Goal: Task Accomplishment & Management: Manage account settings

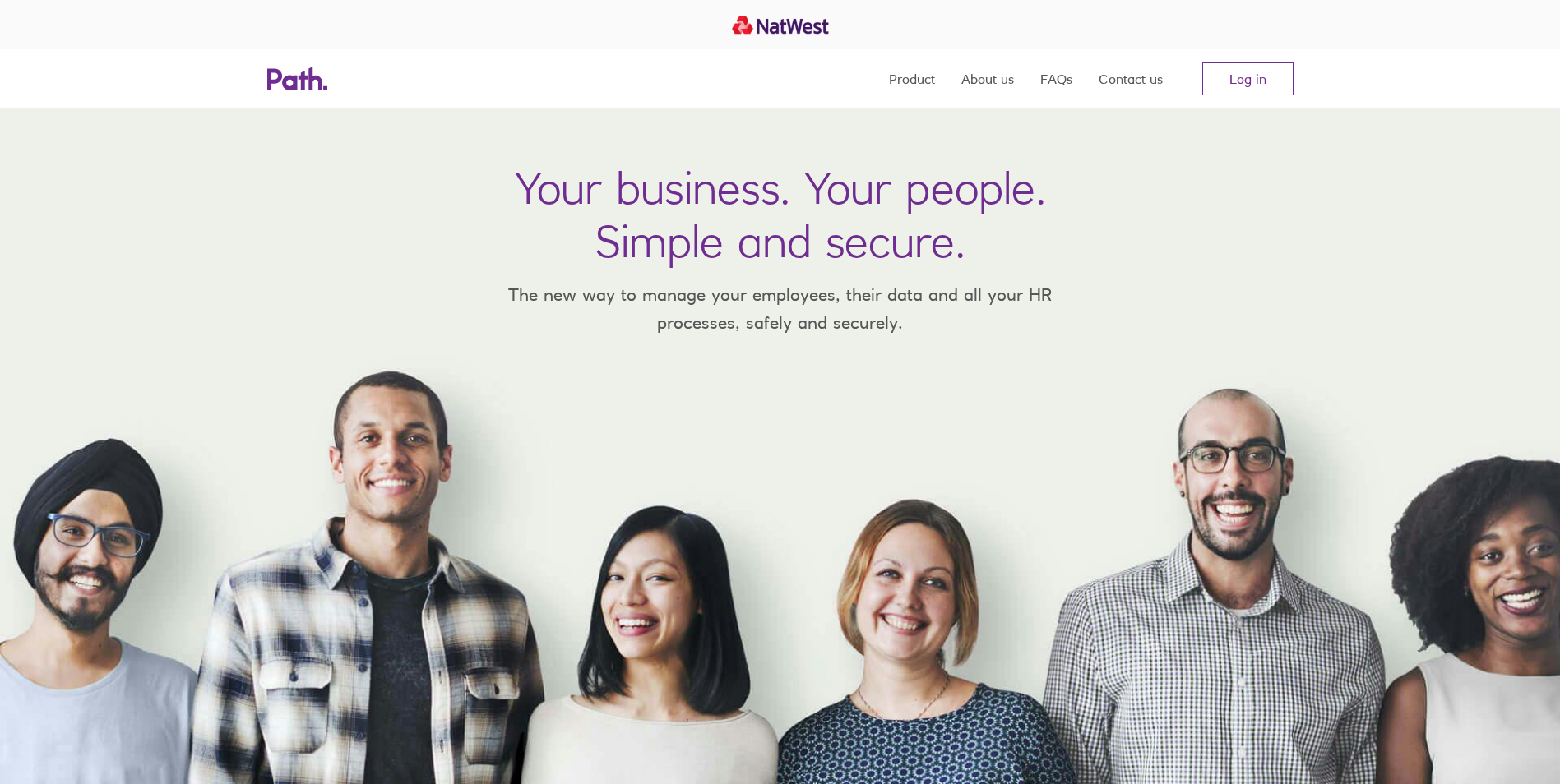
click at [1245, 97] on nav "Product About us FAQs Contact us Log in" at bounding box center [1091, 78] width 404 height 59
click at [1246, 87] on link "Log in" at bounding box center [1248, 78] width 91 height 33
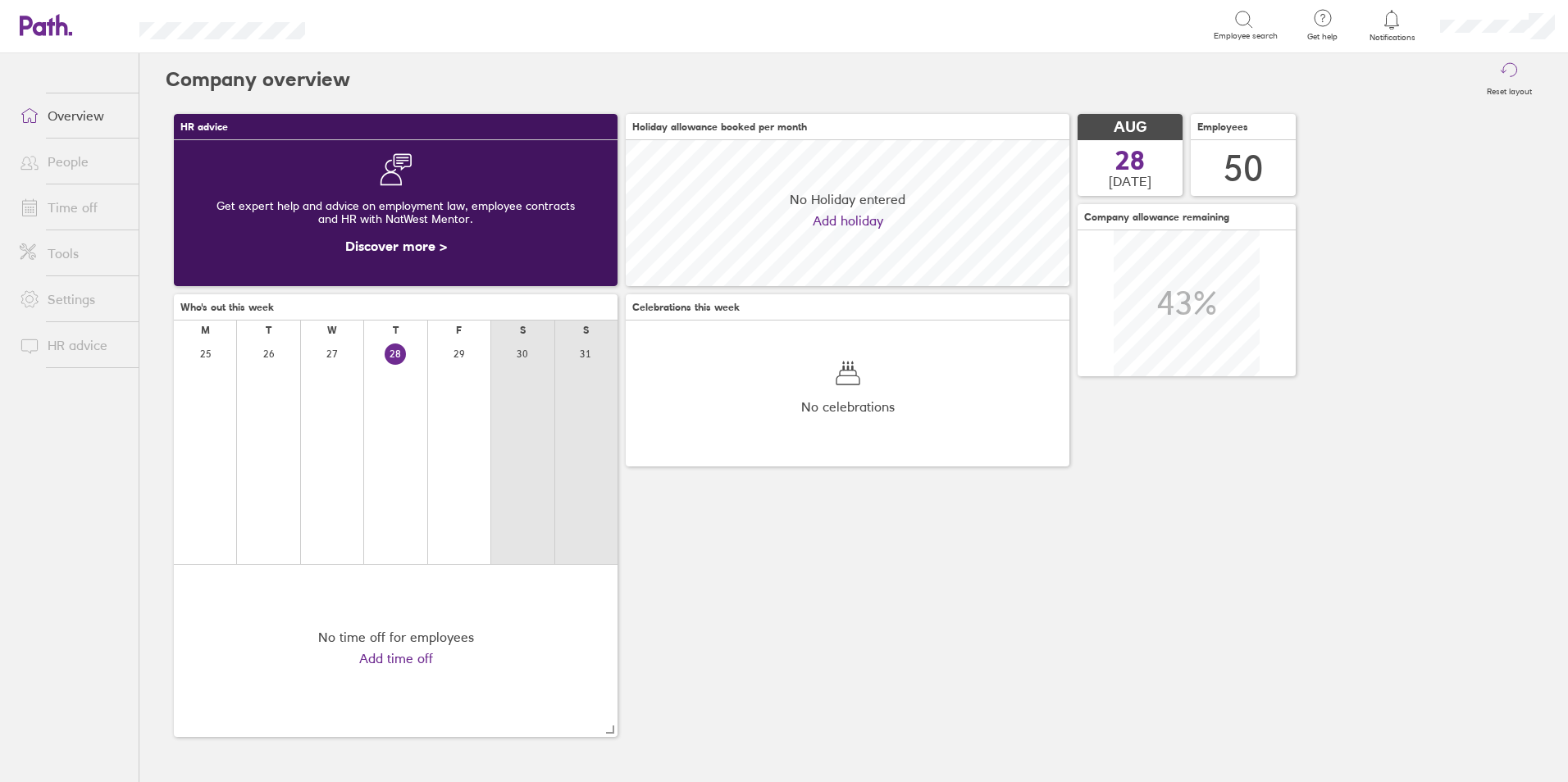
scroll to position [146, 444]
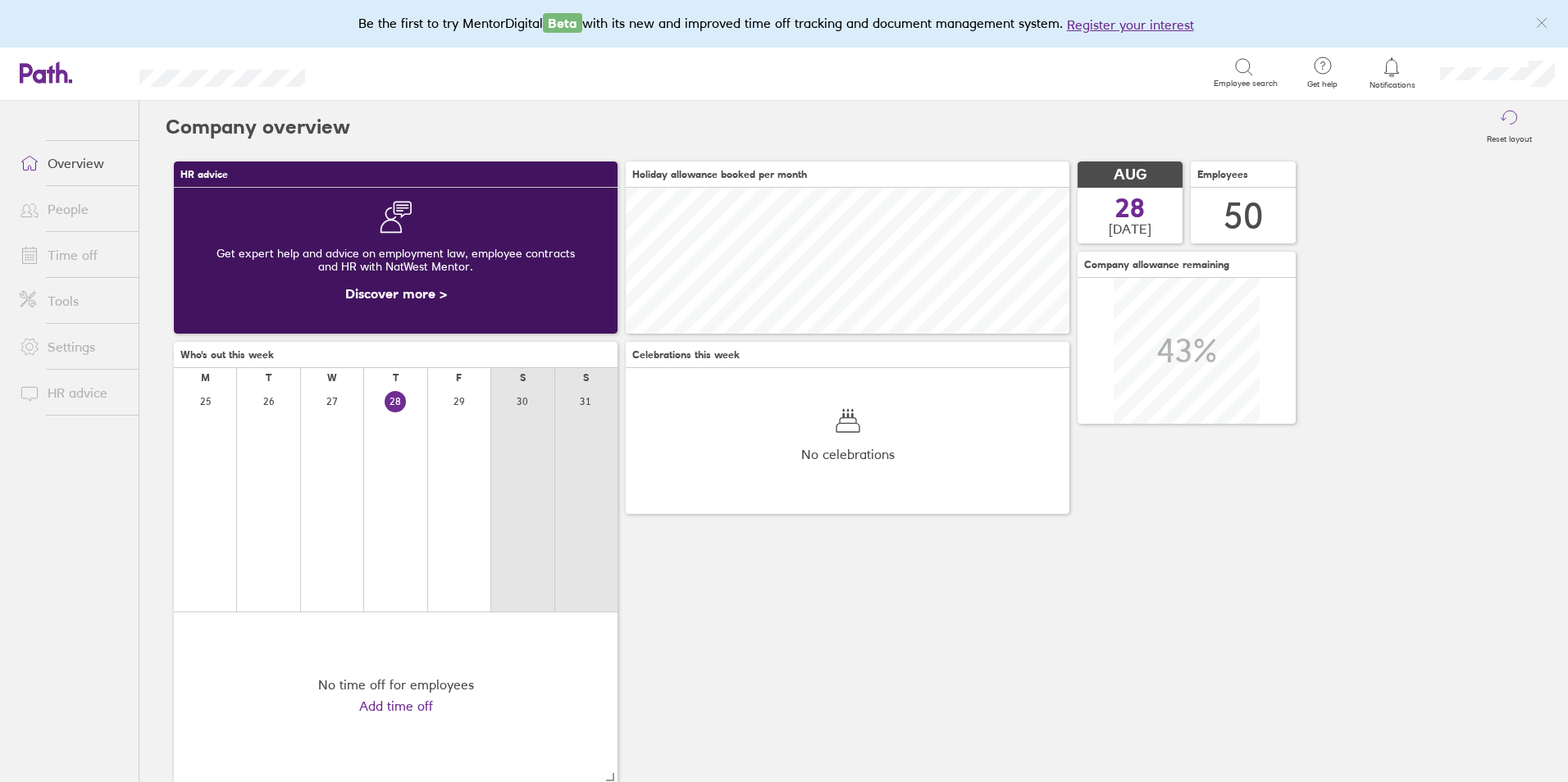
click at [53, 205] on link "People" at bounding box center [72, 209] width 132 height 33
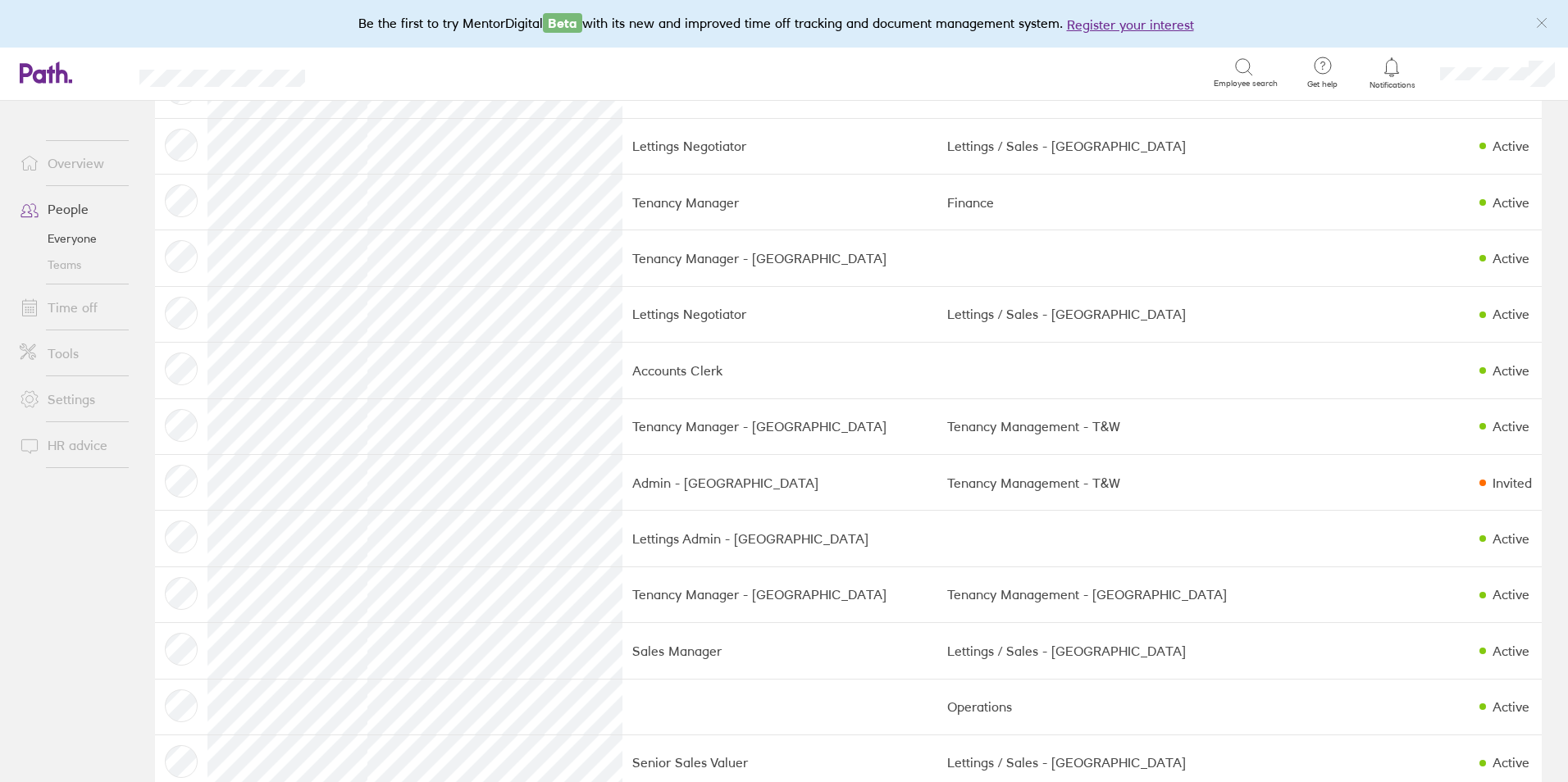
scroll to position [1886, 0]
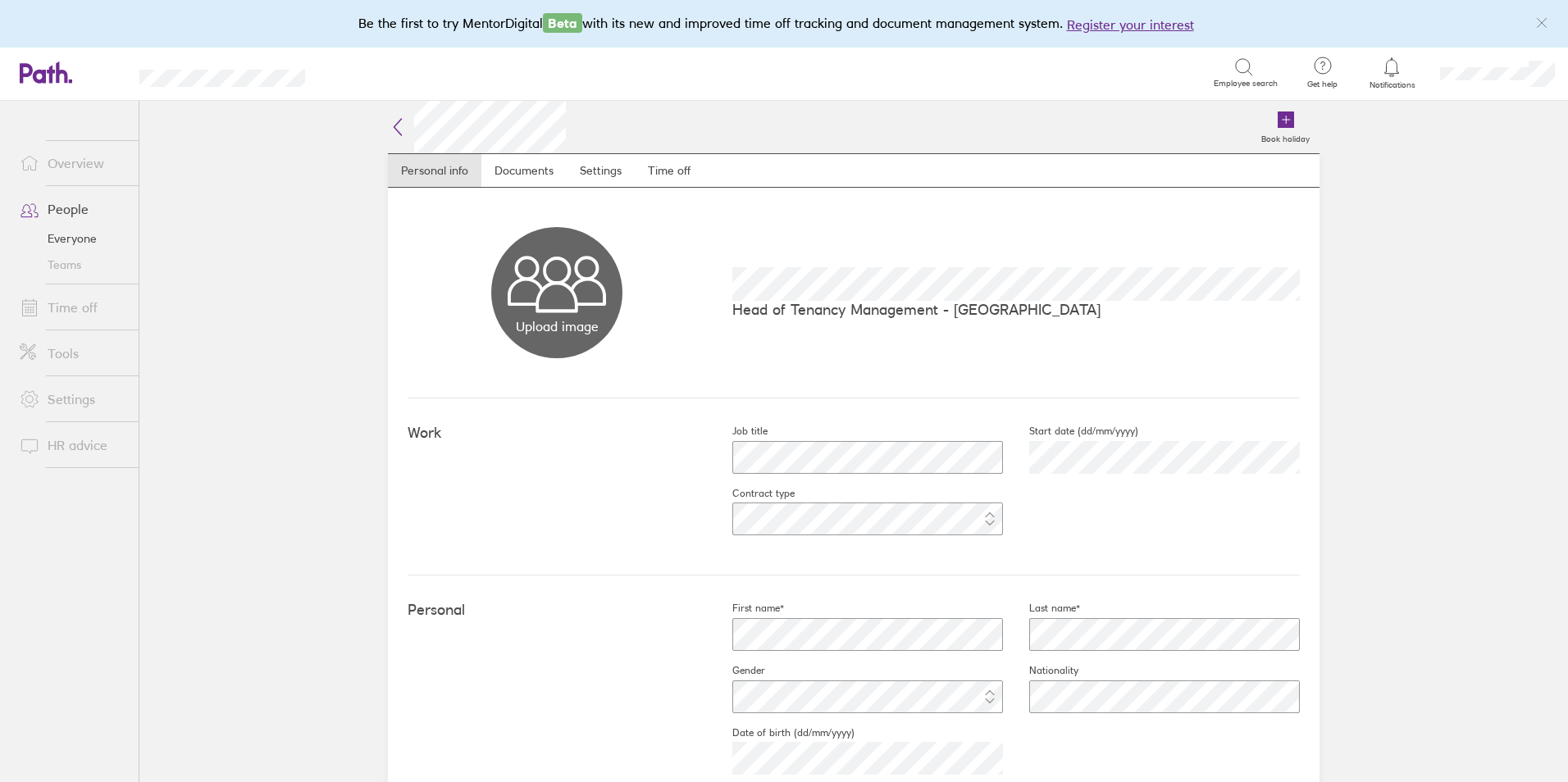
click at [86, 317] on link "Time off" at bounding box center [72, 307] width 132 height 33
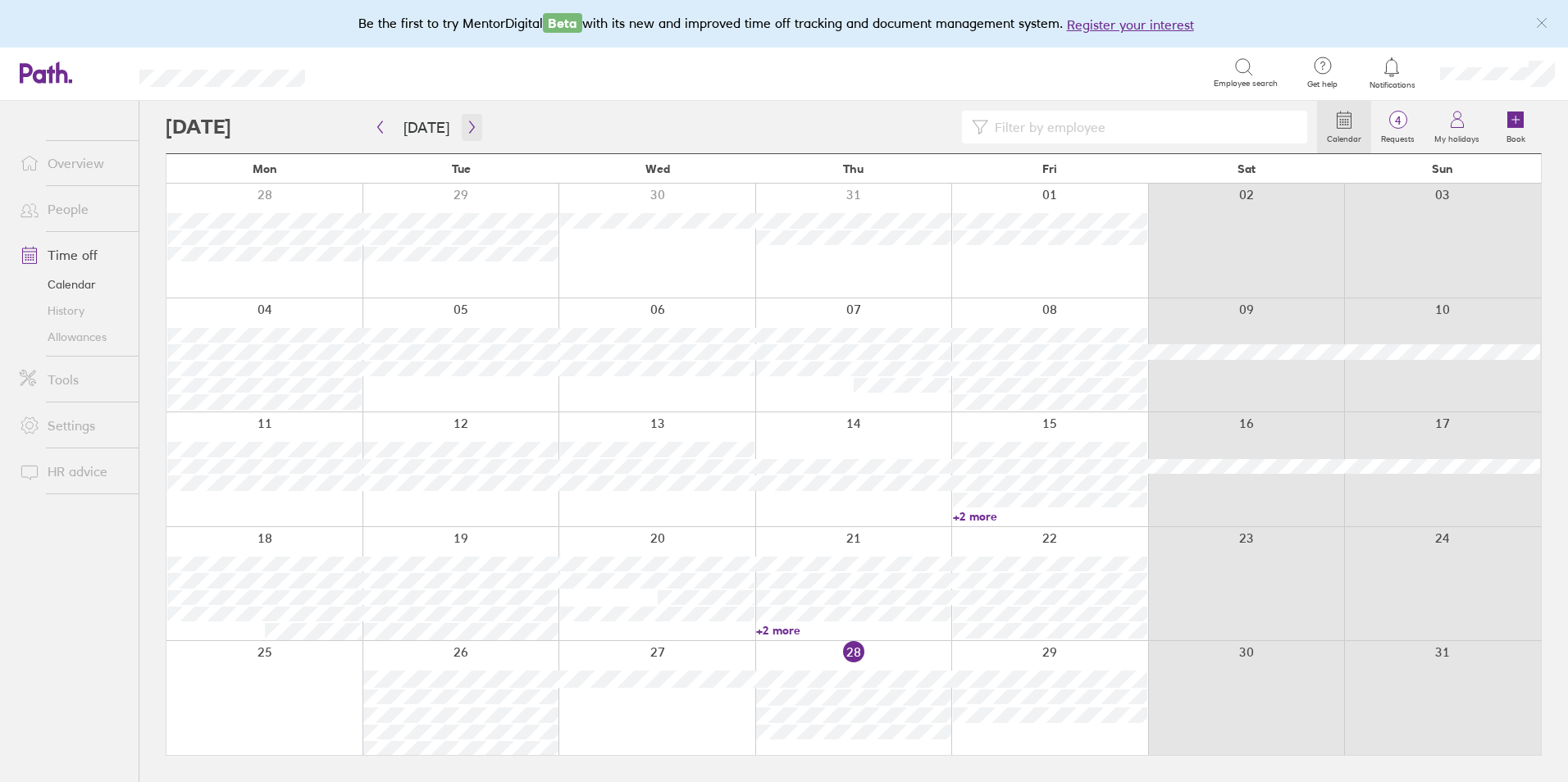
click at [469, 131] on icon "button" at bounding box center [471, 127] width 5 height 13
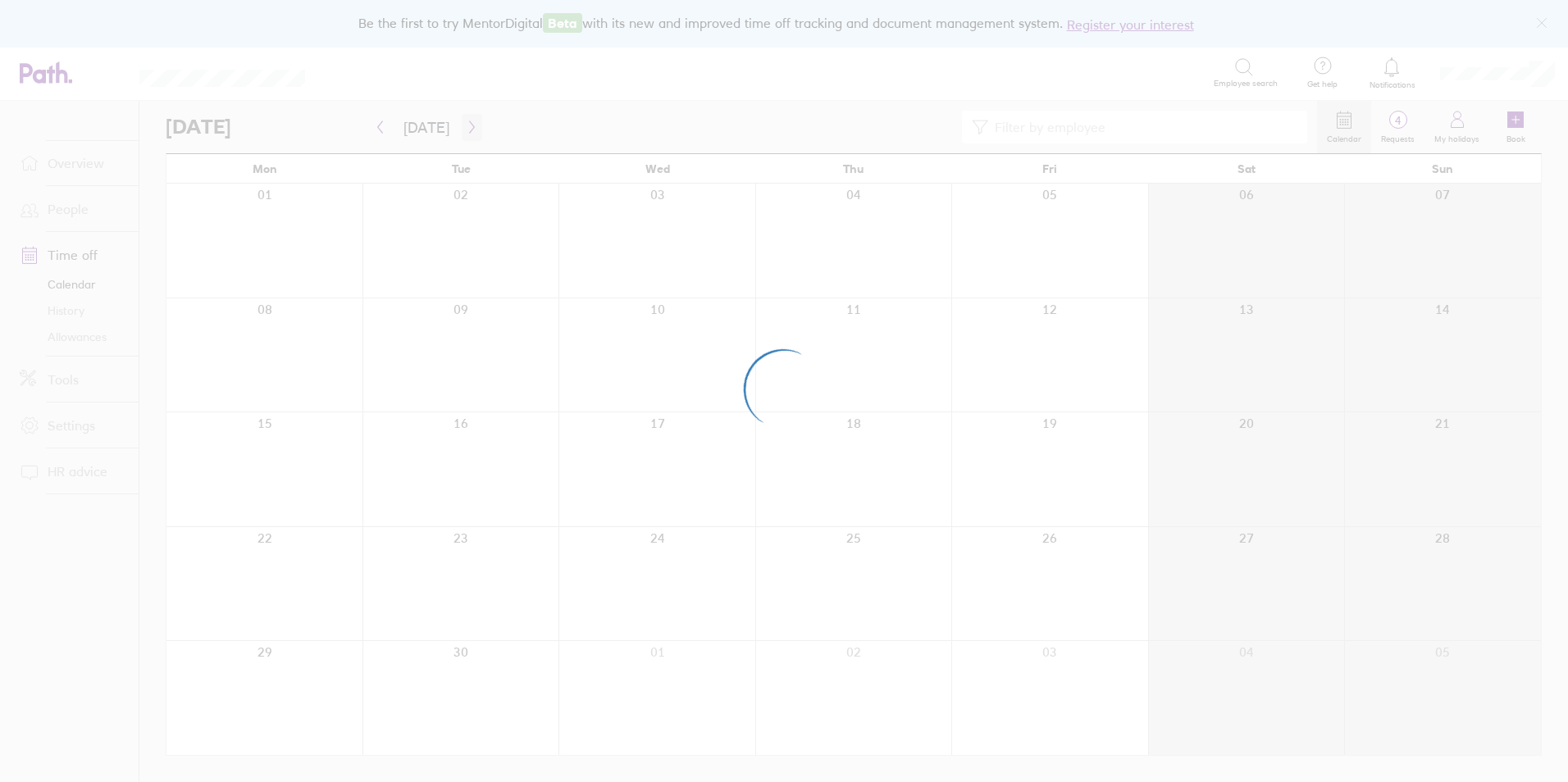
click at [465, 131] on div at bounding box center [784, 391] width 1568 height 782
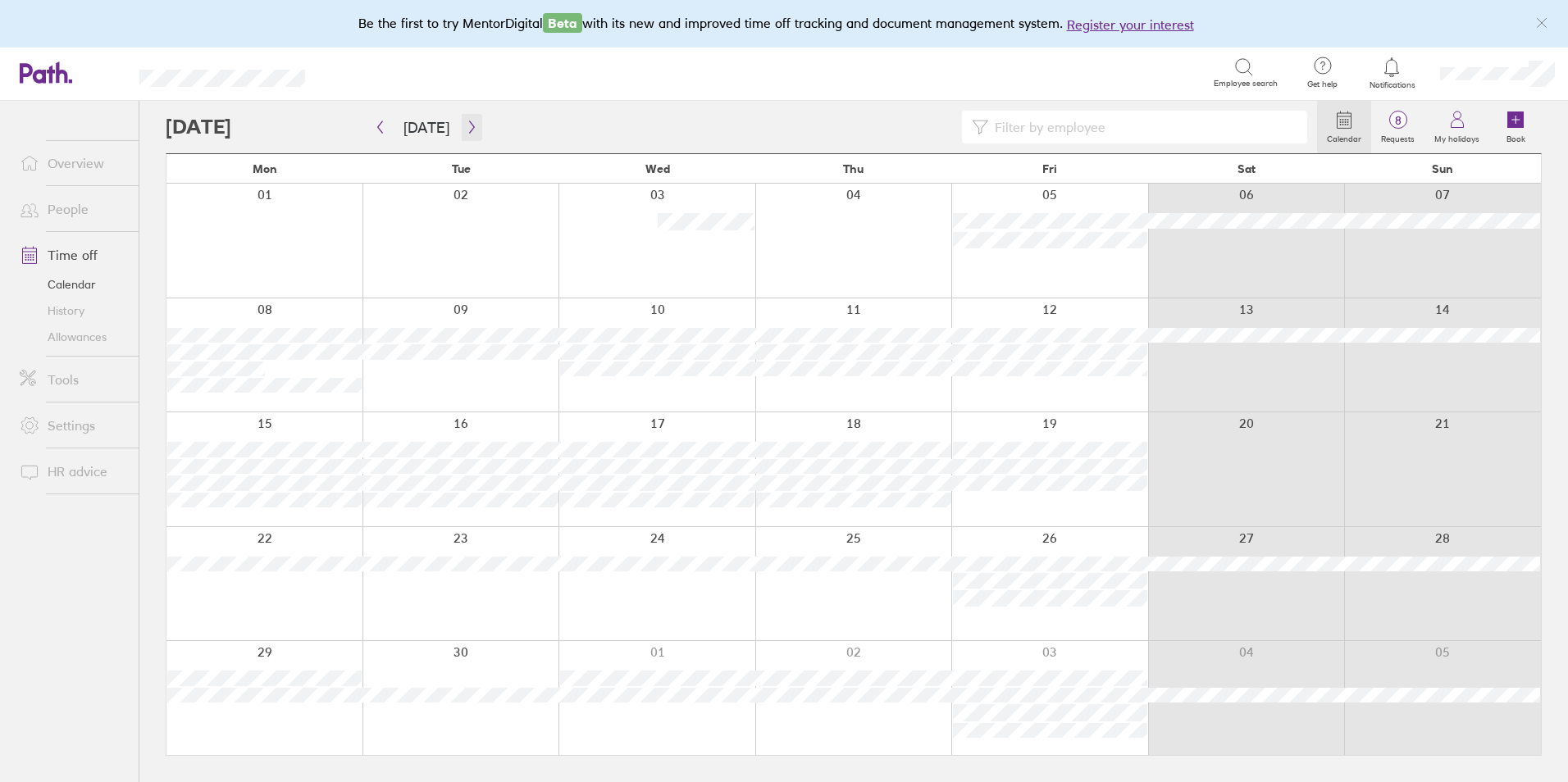
click at [466, 132] on icon "button" at bounding box center [471, 127] width 13 height 13
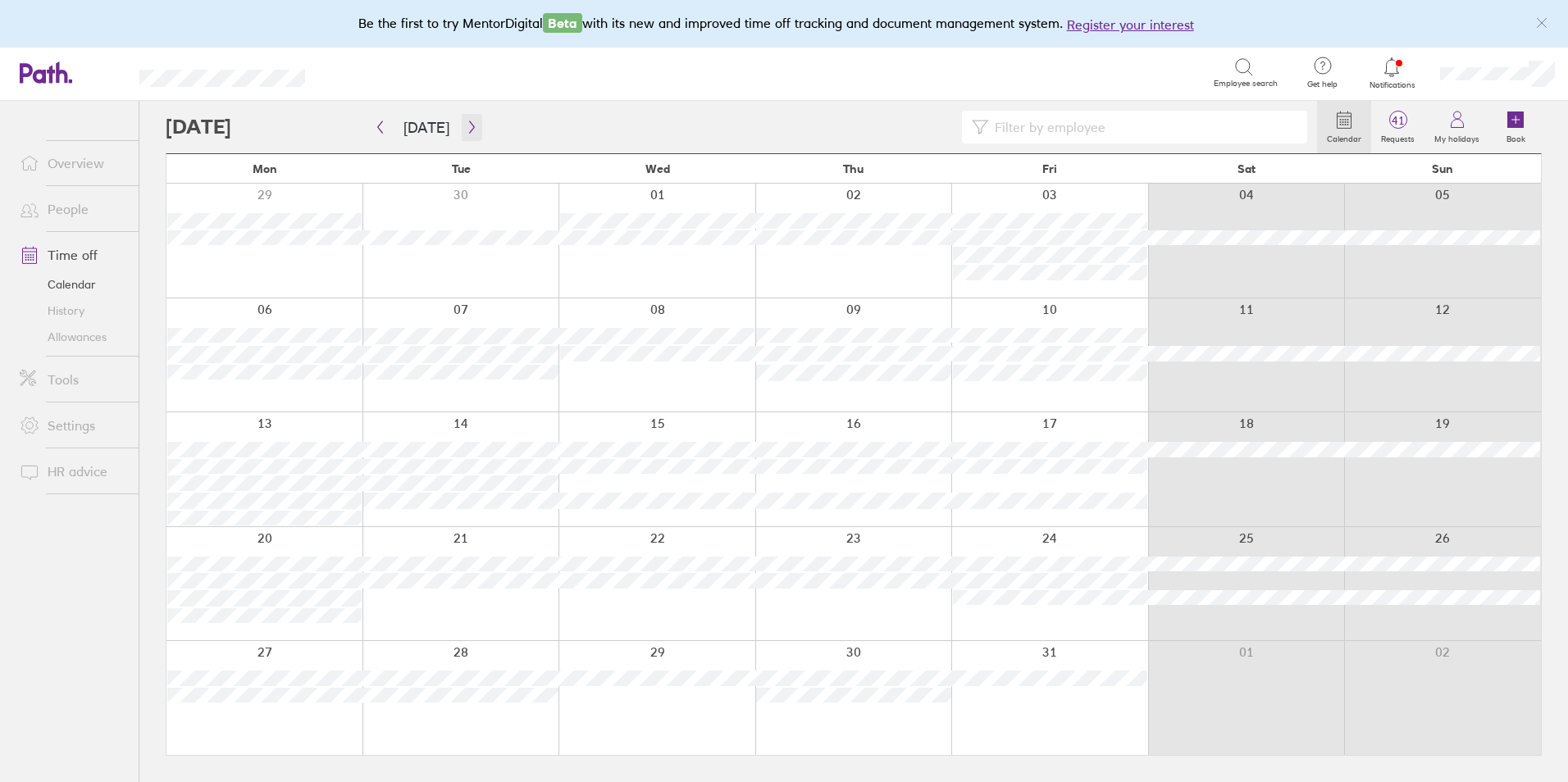
click at [466, 132] on icon "button" at bounding box center [471, 127] width 13 height 13
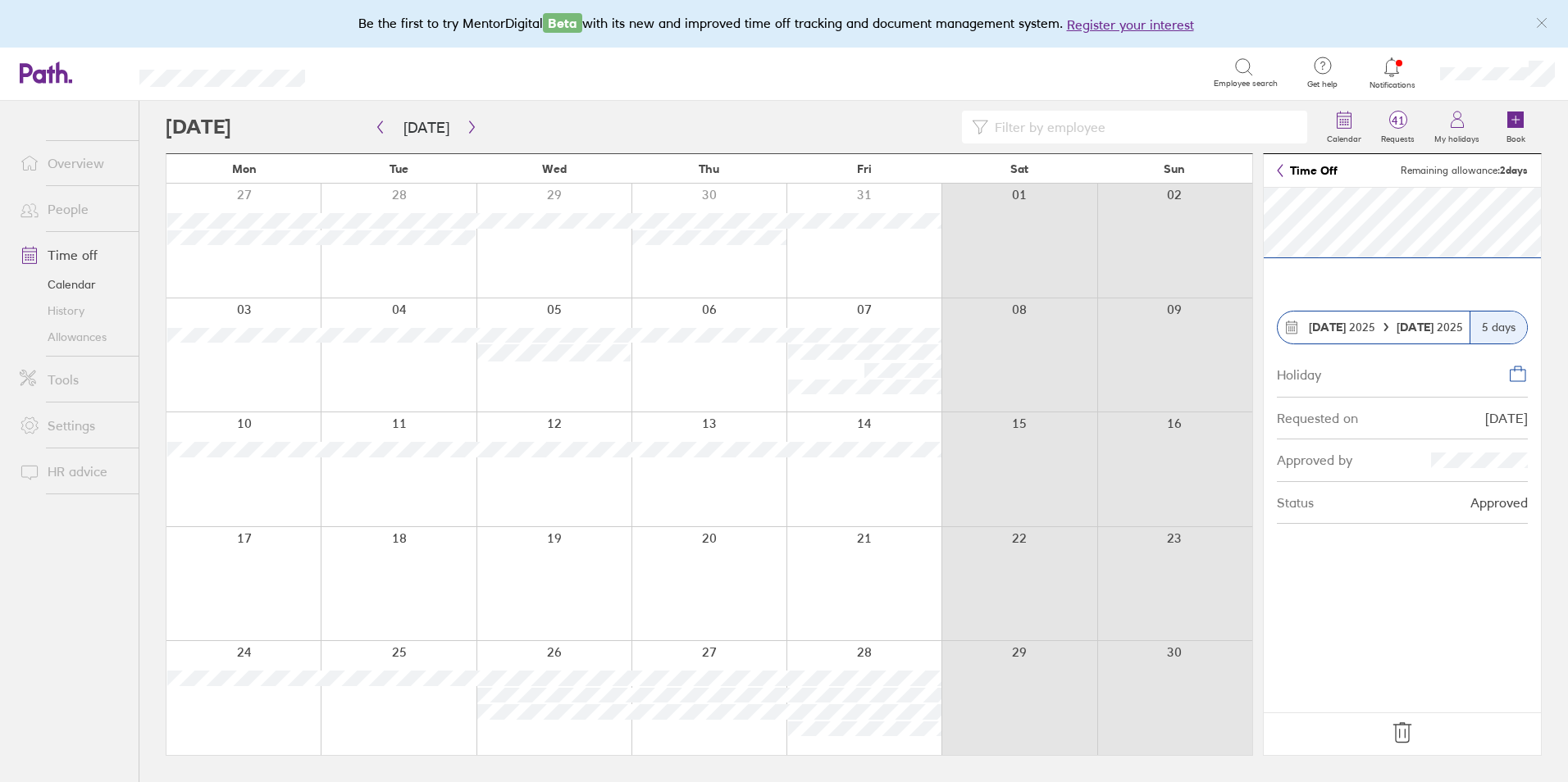
click at [1404, 736] on icon at bounding box center [1401, 732] width 26 height 26
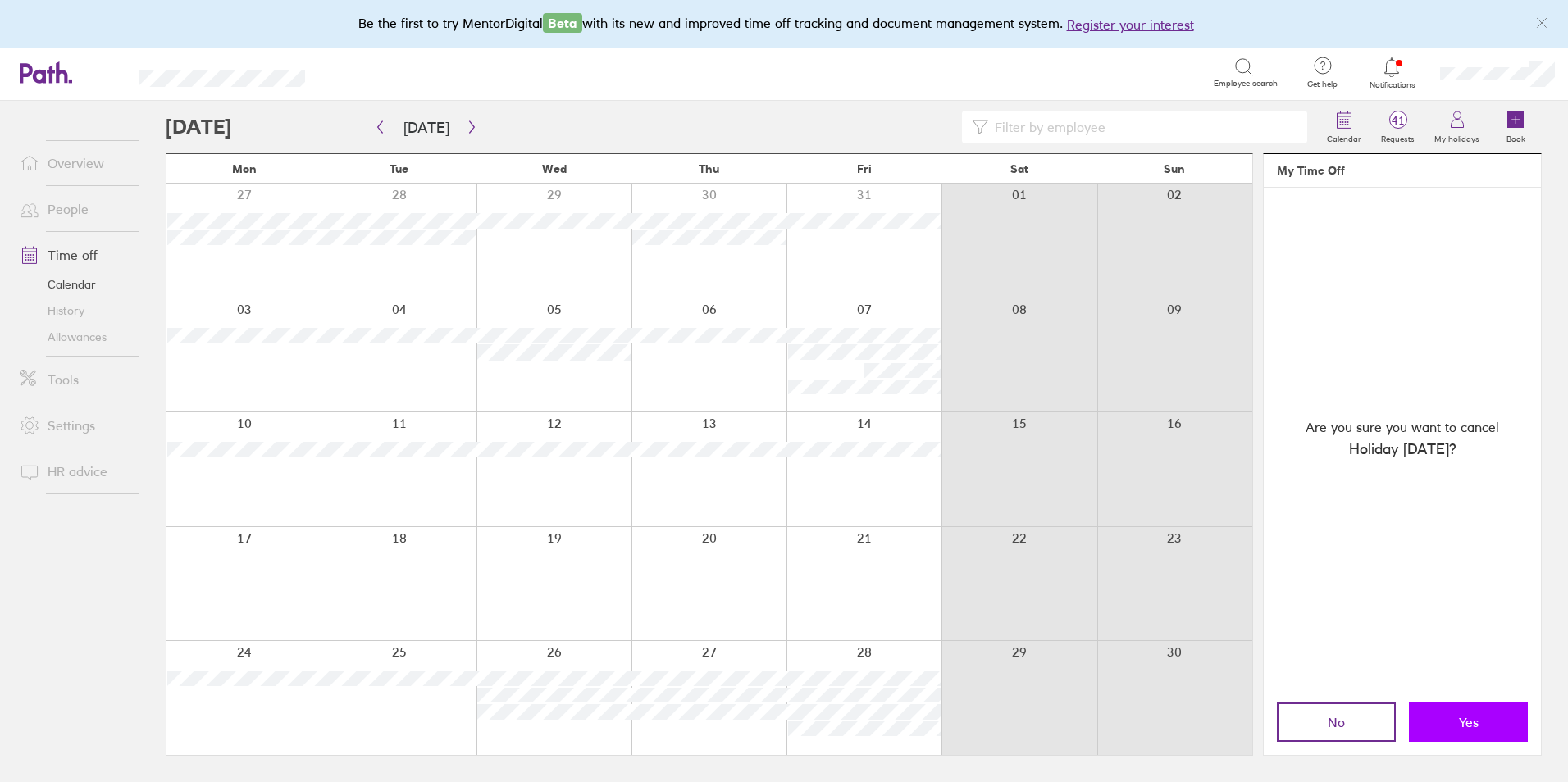
click at [1471, 721] on span "Yes" at bounding box center [1468, 723] width 19 height 15
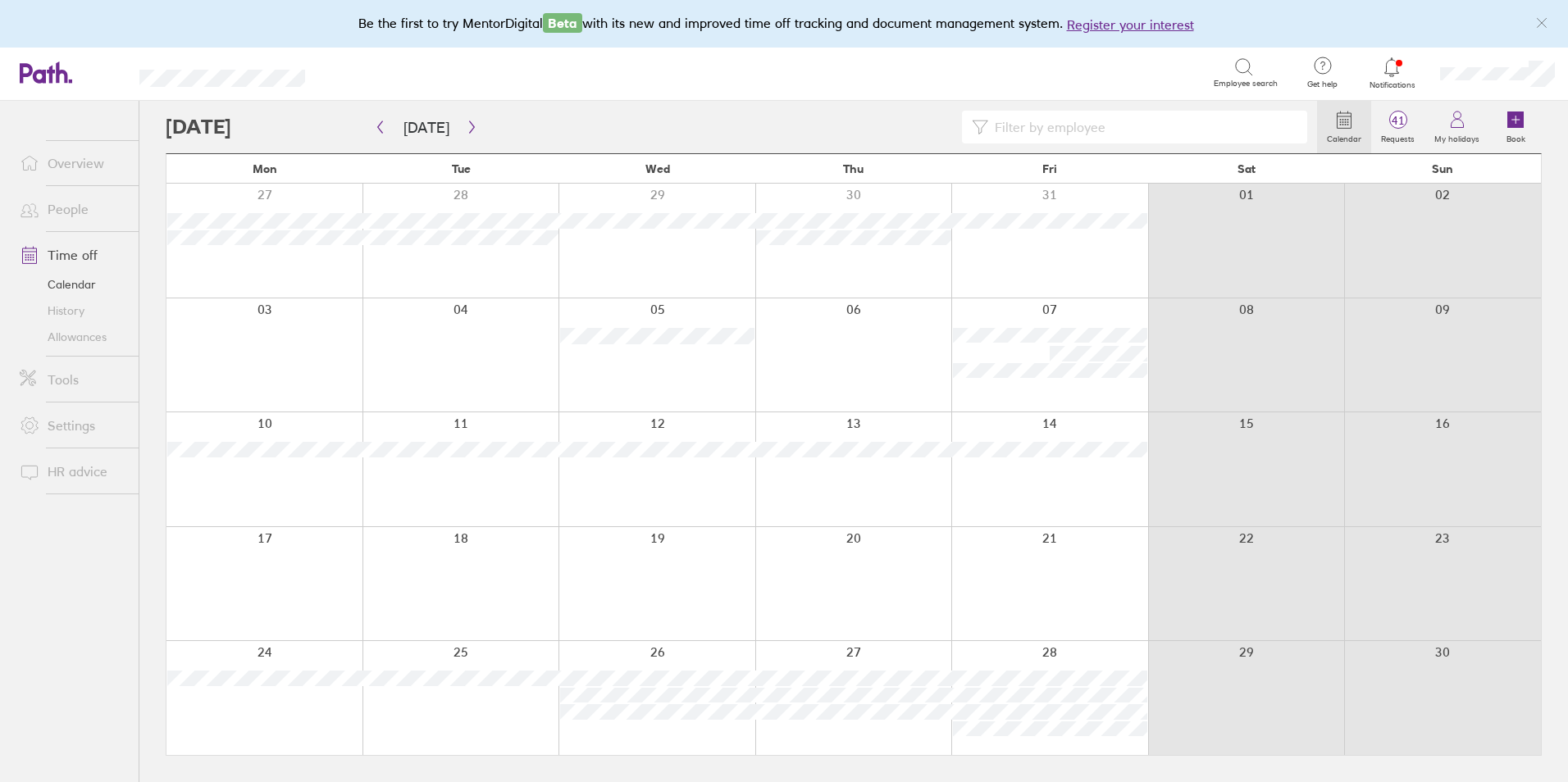
drag, startPoint x: 446, startPoint y: 346, endPoint x: 444, endPoint y: 334, distance: 12.2
click at [444, 334] on div at bounding box center [461, 355] width 197 height 114
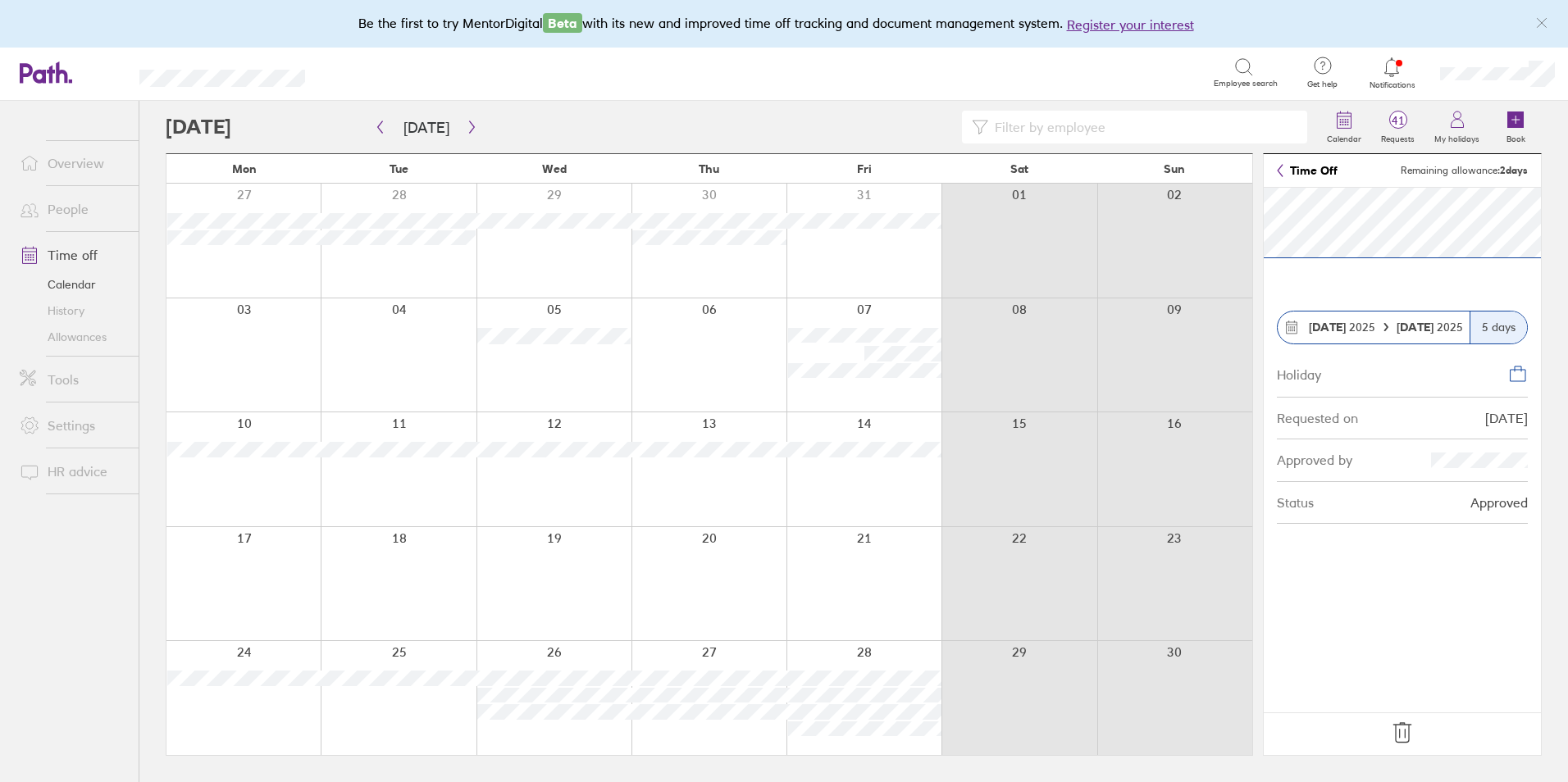
click at [1404, 734] on icon at bounding box center [1401, 732] width 26 height 26
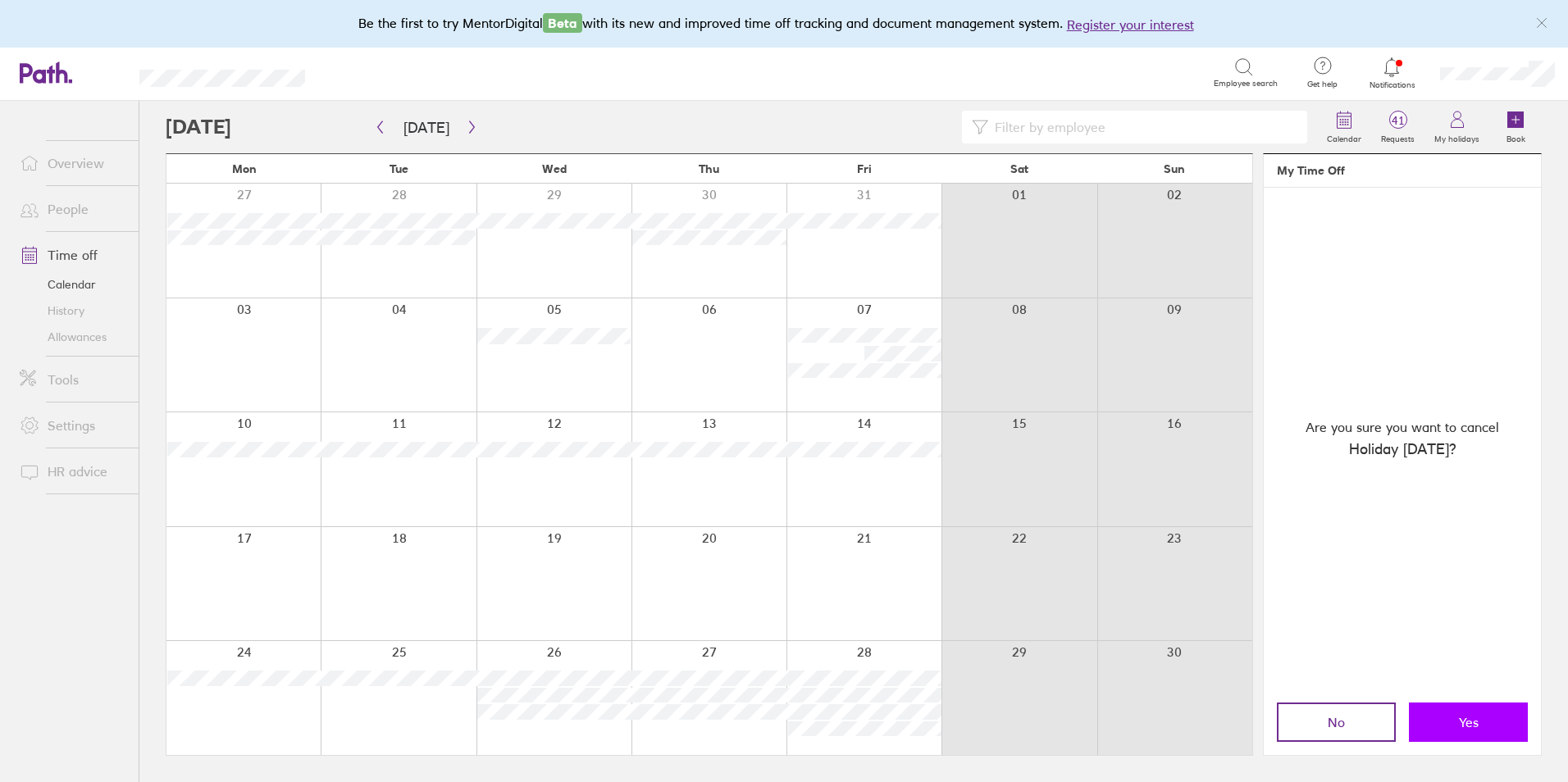
click at [1455, 710] on button "Yes" at bounding box center [1468, 722] width 119 height 40
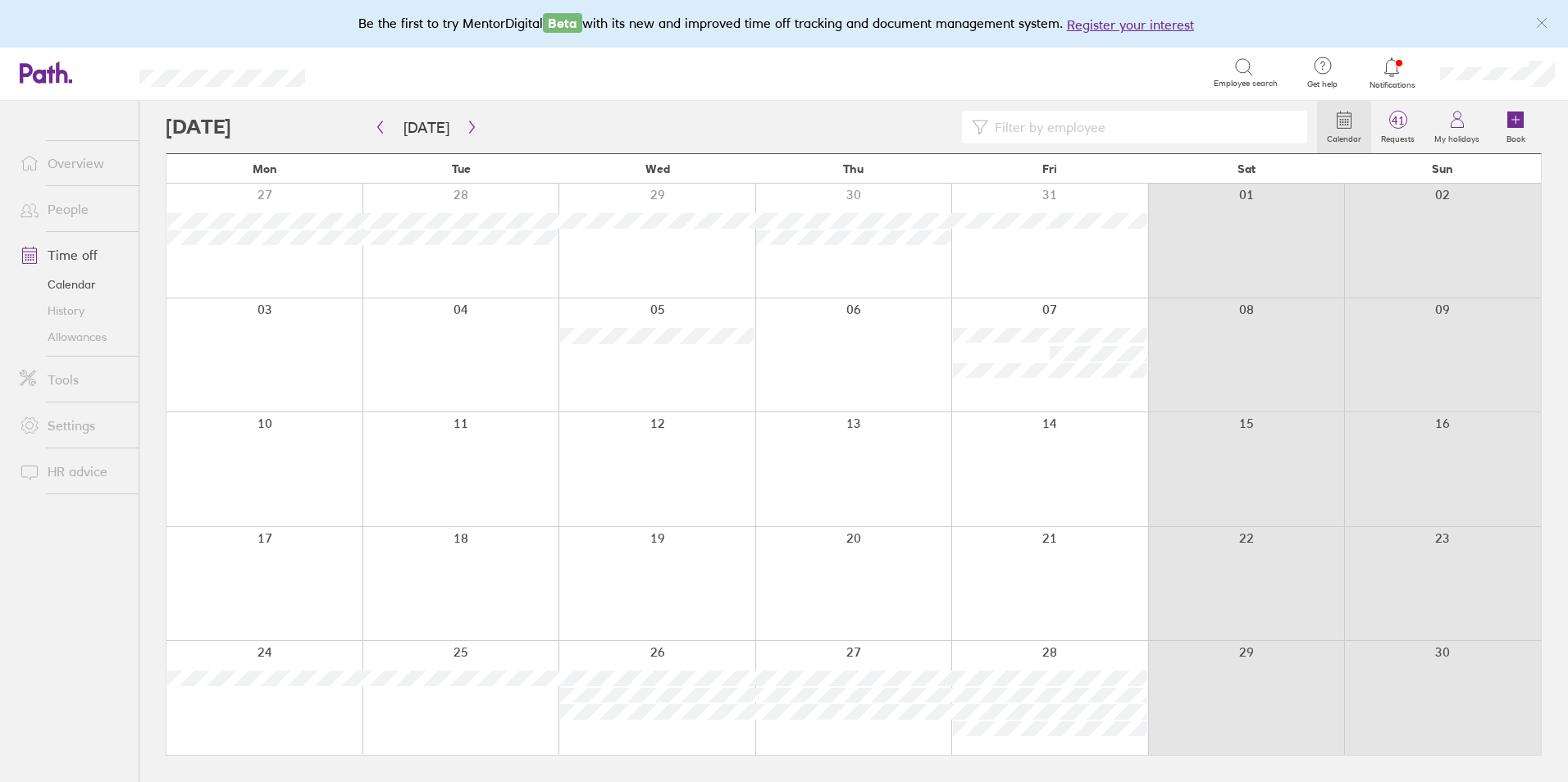
click at [80, 207] on link "People" at bounding box center [72, 209] width 132 height 33
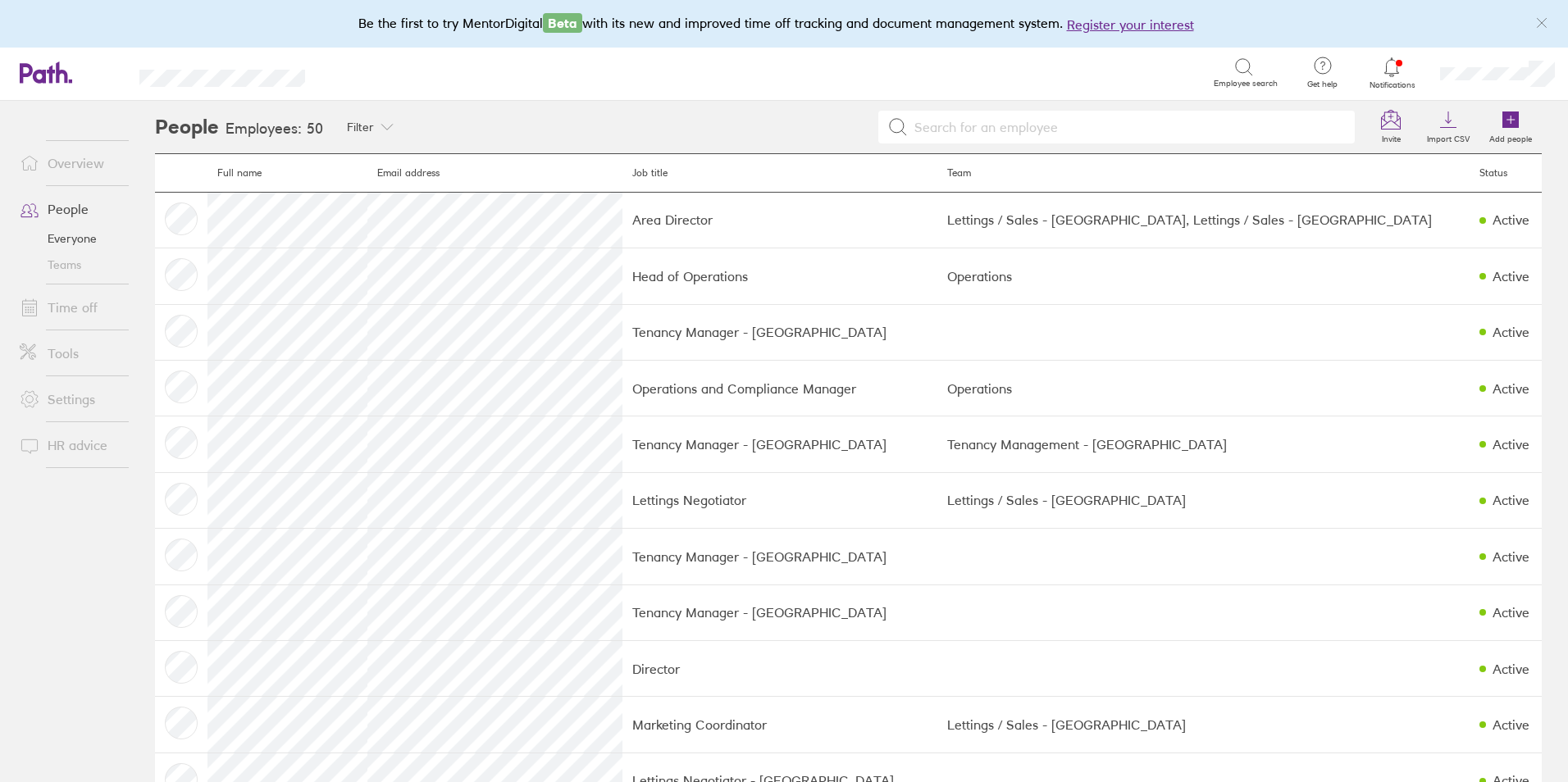
click at [965, 125] on input at bounding box center [1126, 127] width 437 height 31
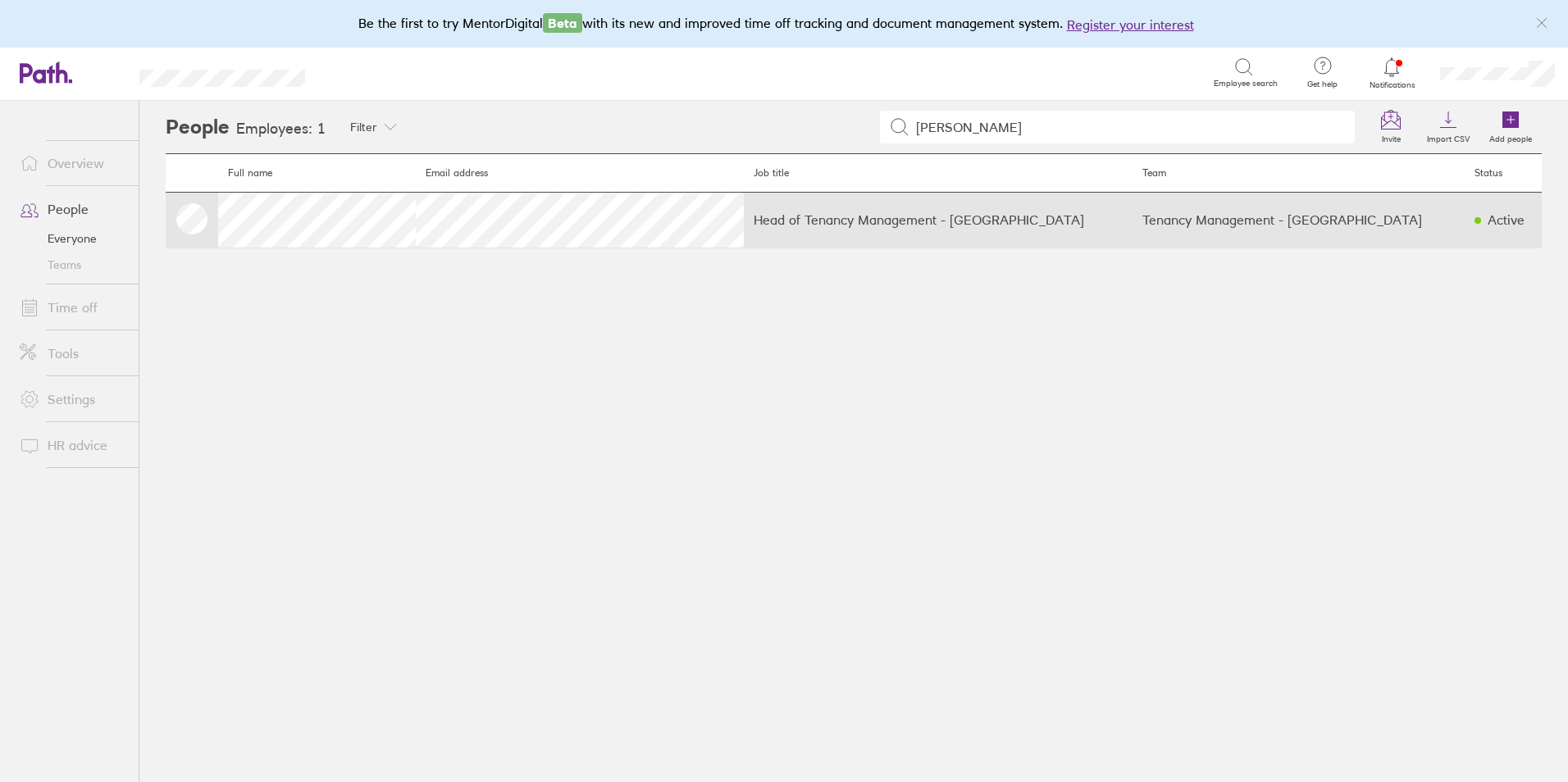
type input "[PERSON_NAME]"
click at [933, 214] on td "Head of Tenancy Management - [GEOGRAPHIC_DATA]" at bounding box center [938, 220] width 389 height 56
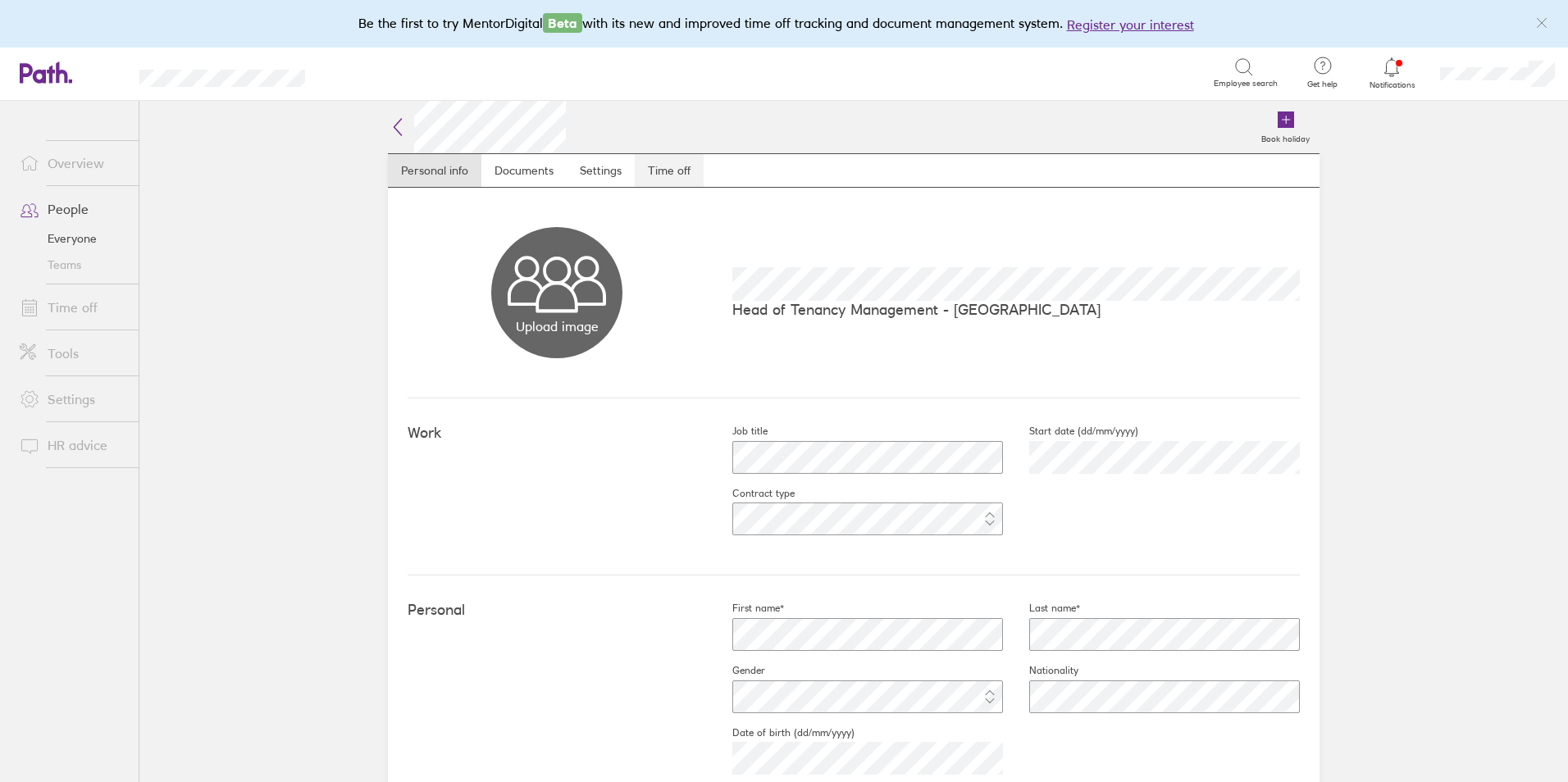
click at [662, 166] on link "Time off" at bounding box center [669, 170] width 69 height 33
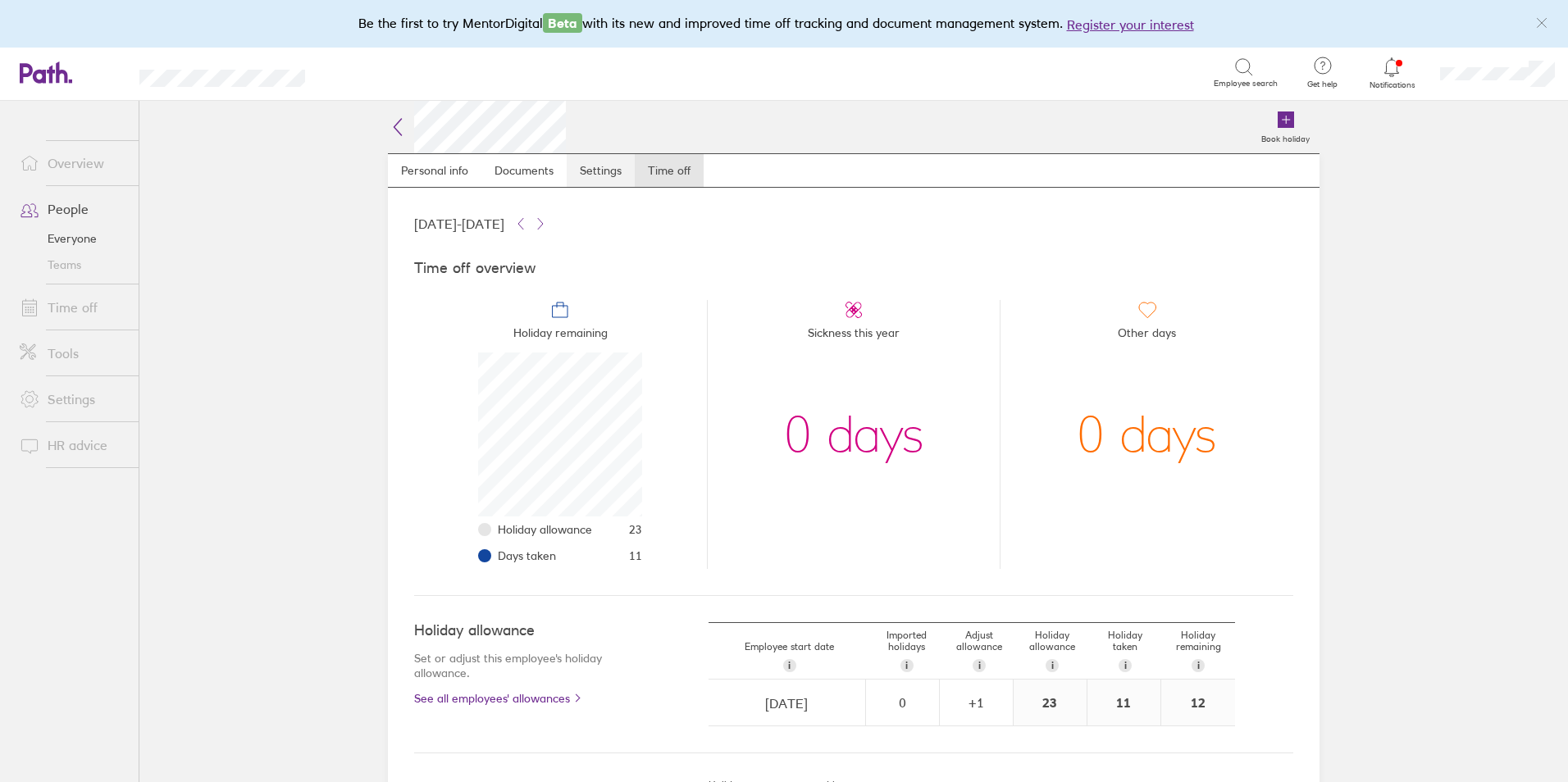
click at [588, 177] on link "Settings" at bounding box center [600, 170] width 68 height 33
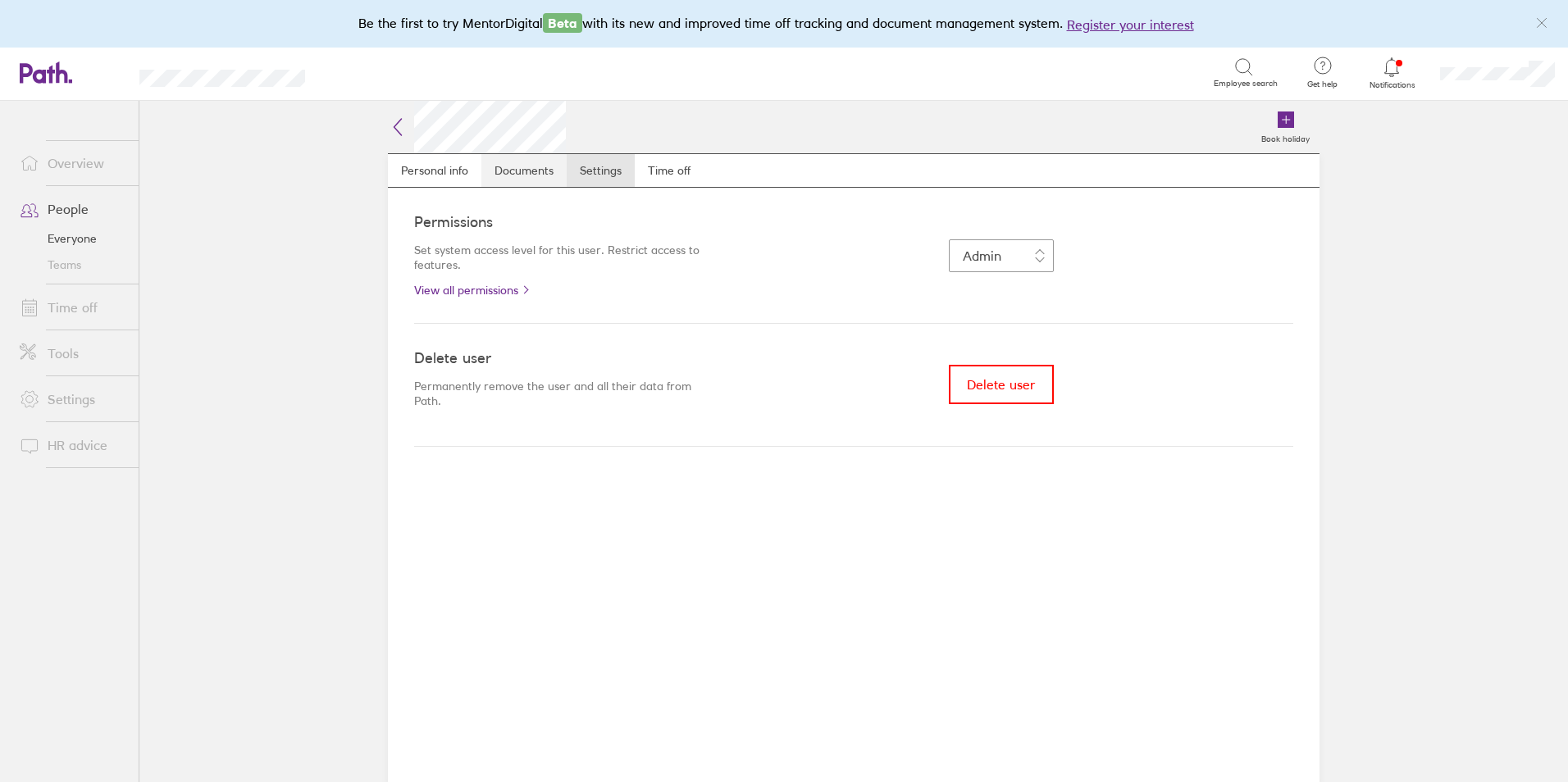
click at [516, 175] on link "Documents" at bounding box center [524, 170] width 85 height 33
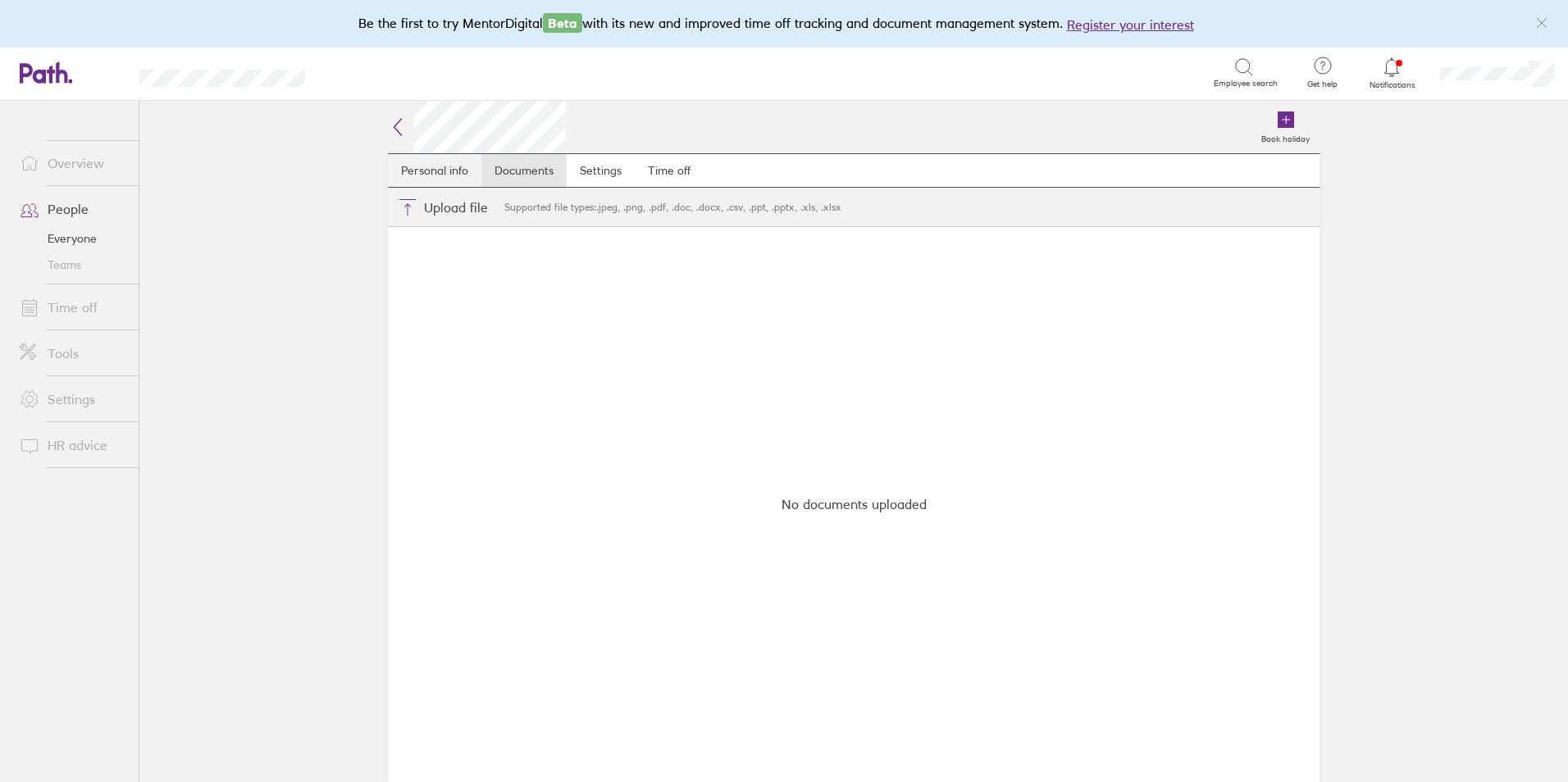
click at [443, 175] on link "Personal info" at bounding box center [434, 170] width 93 height 33
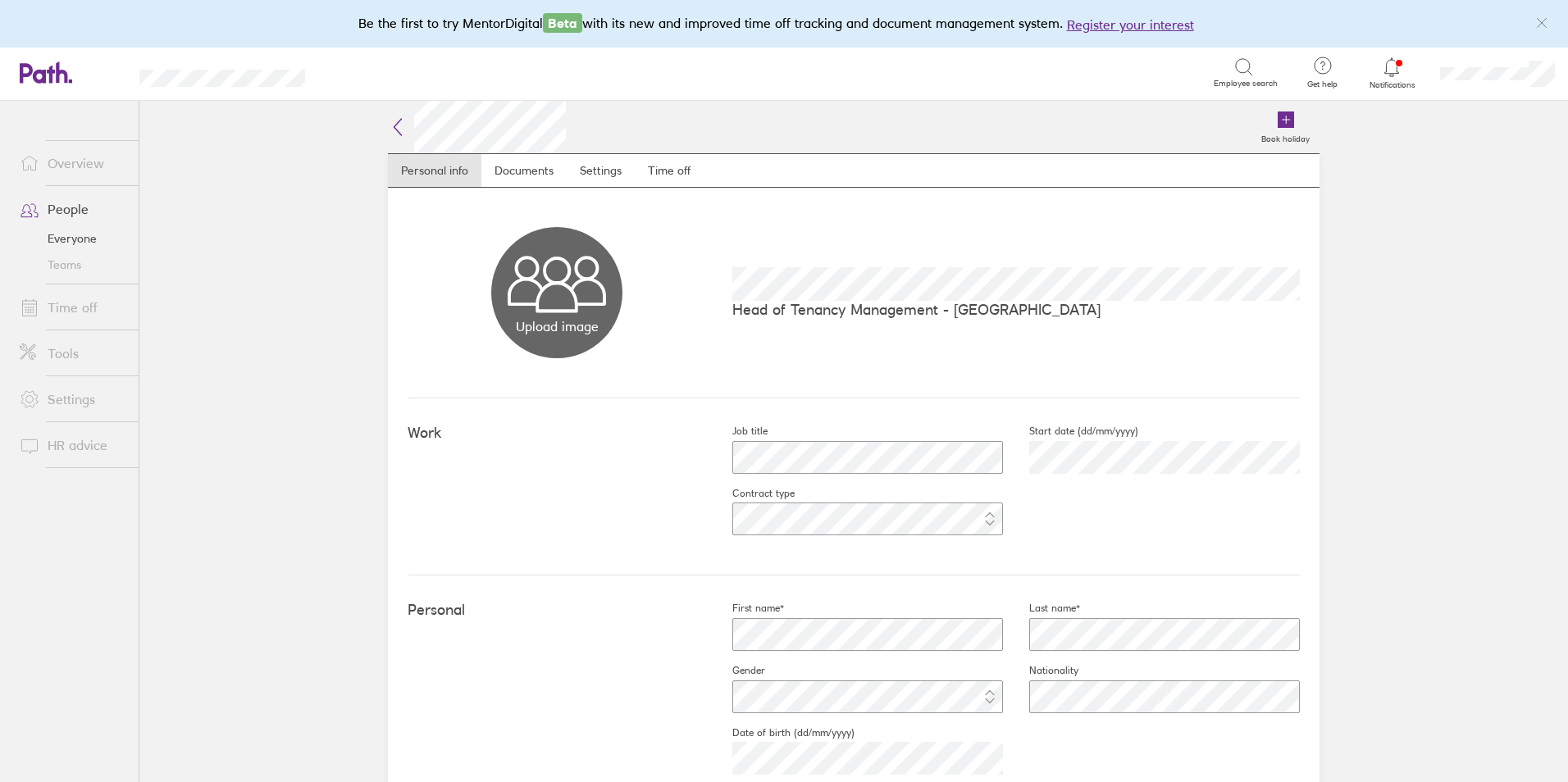
click at [1395, 72] on icon at bounding box center [1391, 66] width 19 height 19
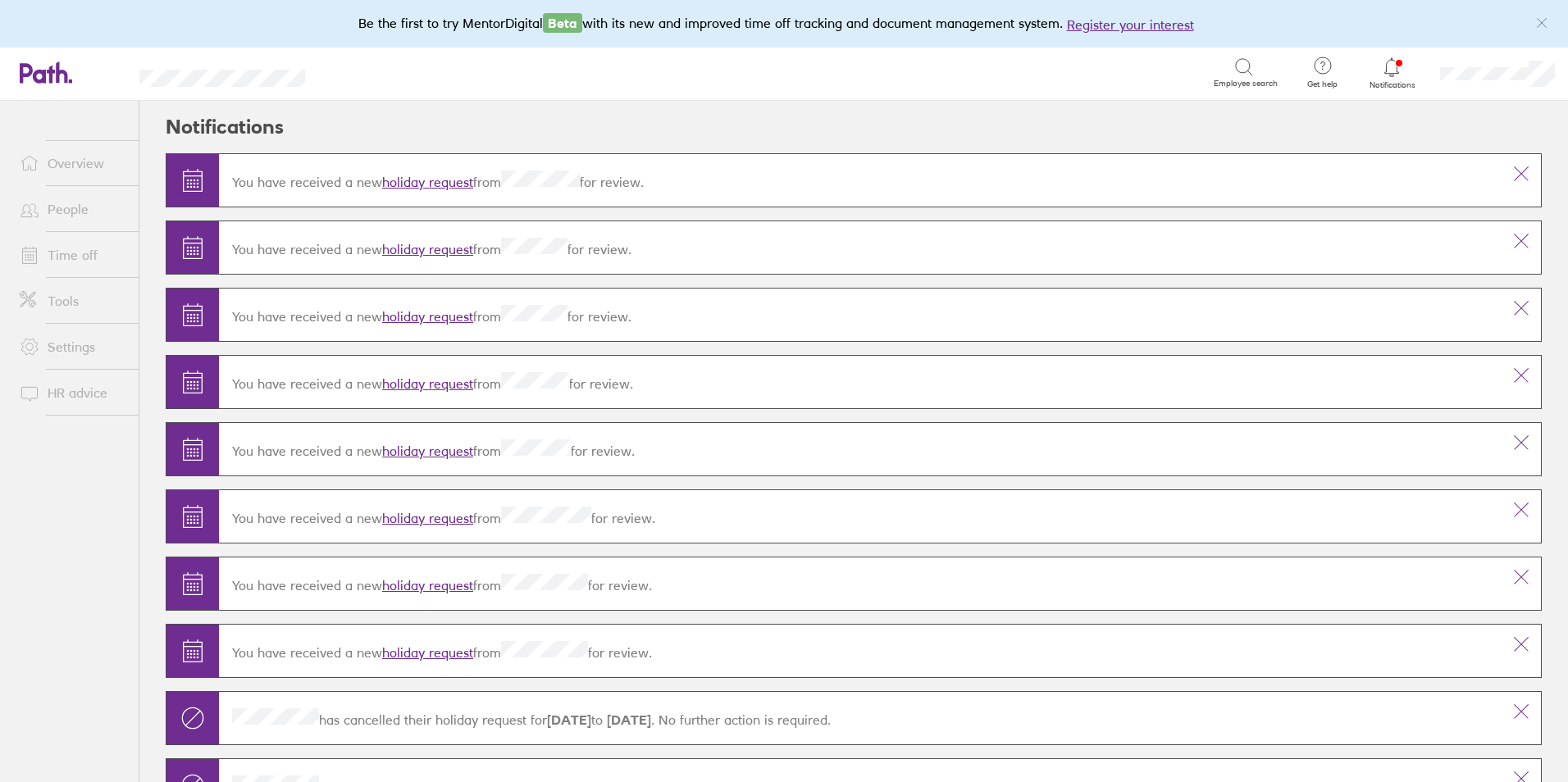
click at [1243, 72] on icon at bounding box center [1243, 66] width 19 height 19
click at [1241, 67] on icon at bounding box center [1243, 66] width 19 height 19
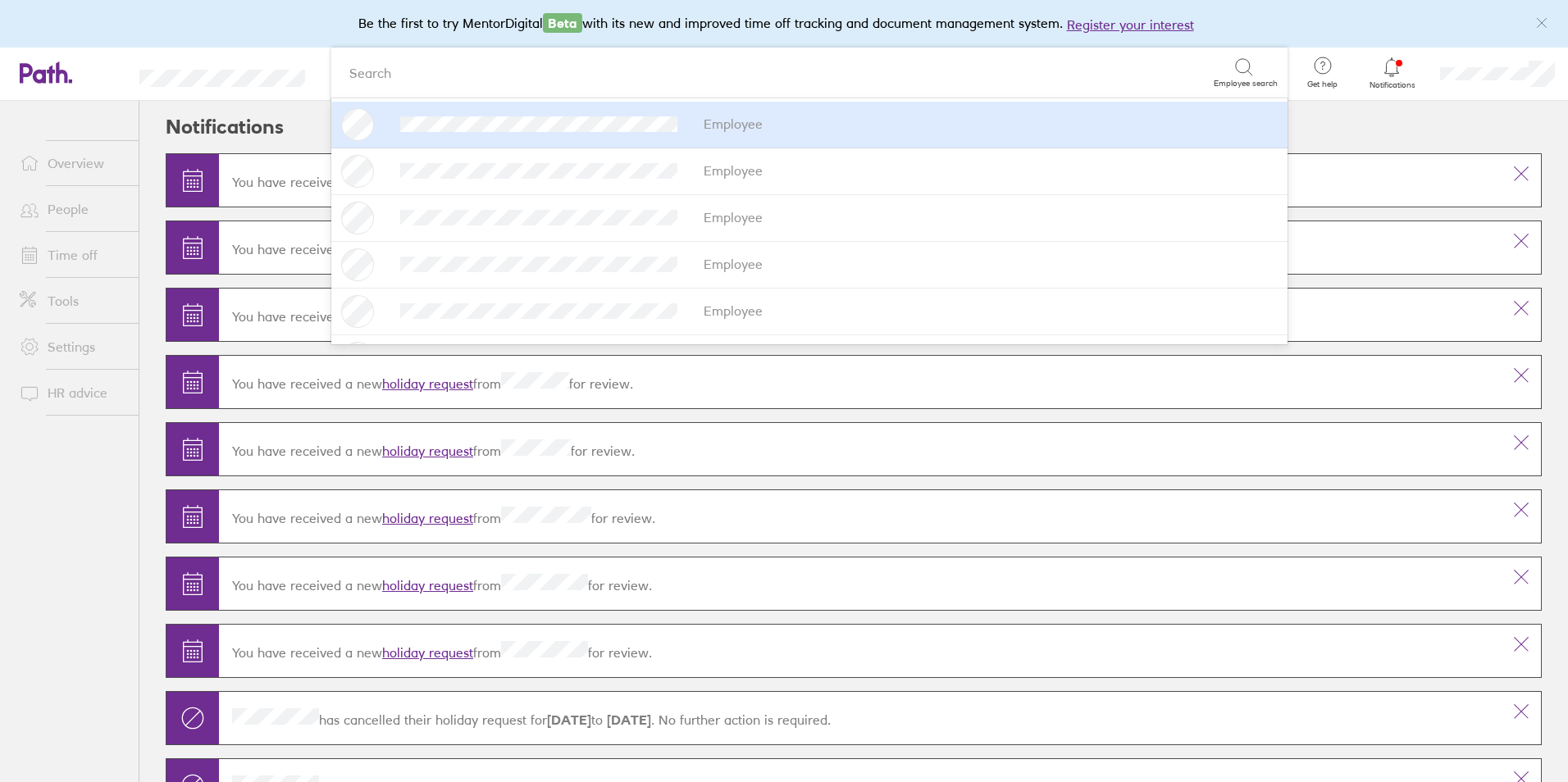
click at [1380, 116] on header "Notifications" at bounding box center [853, 127] width 1376 height 52
click at [1322, 121] on header "Notifications" at bounding box center [853, 127] width 1376 height 52
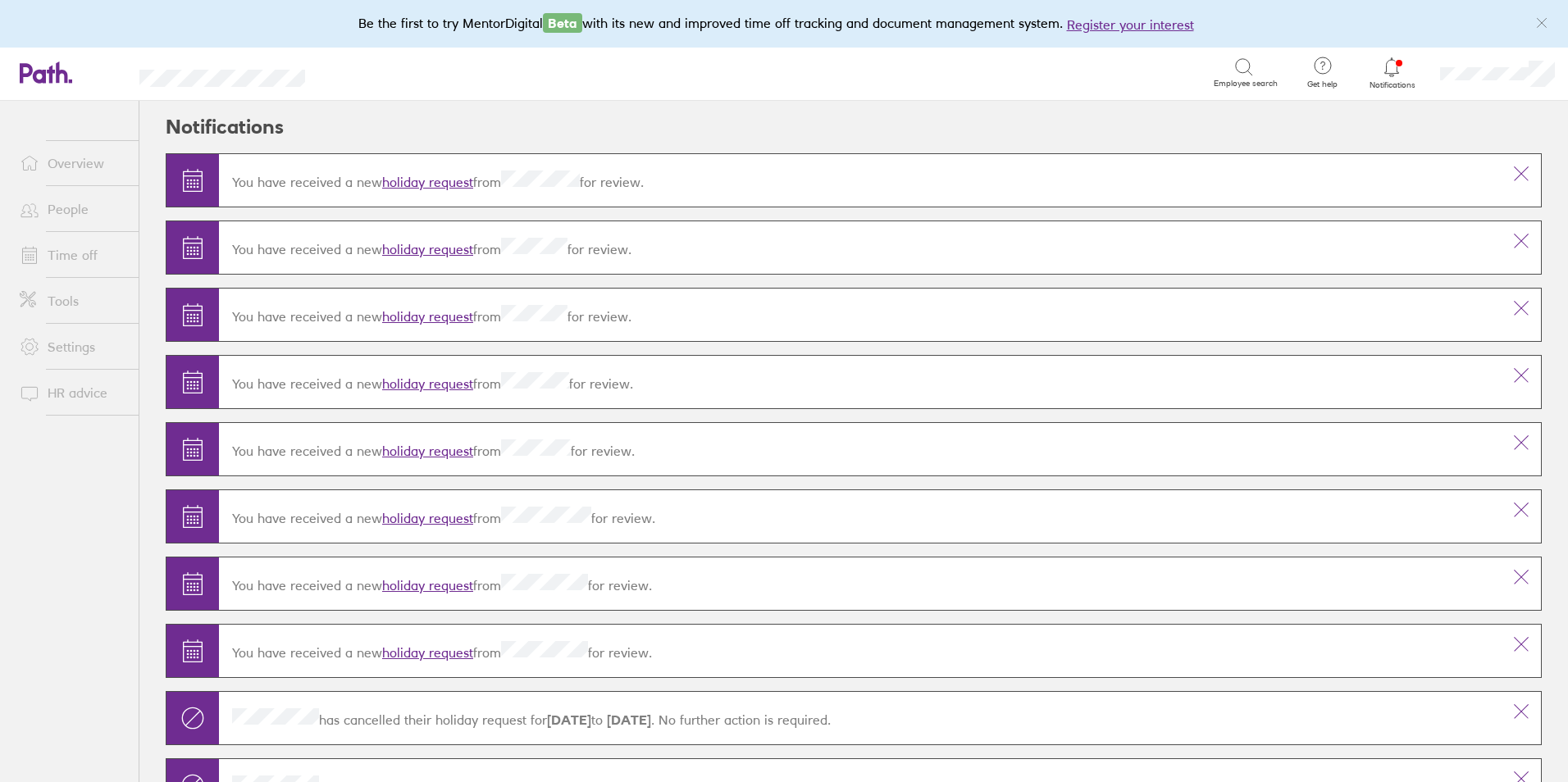
click at [1252, 73] on icon at bounding box center [1243, 66] width 19 height 19
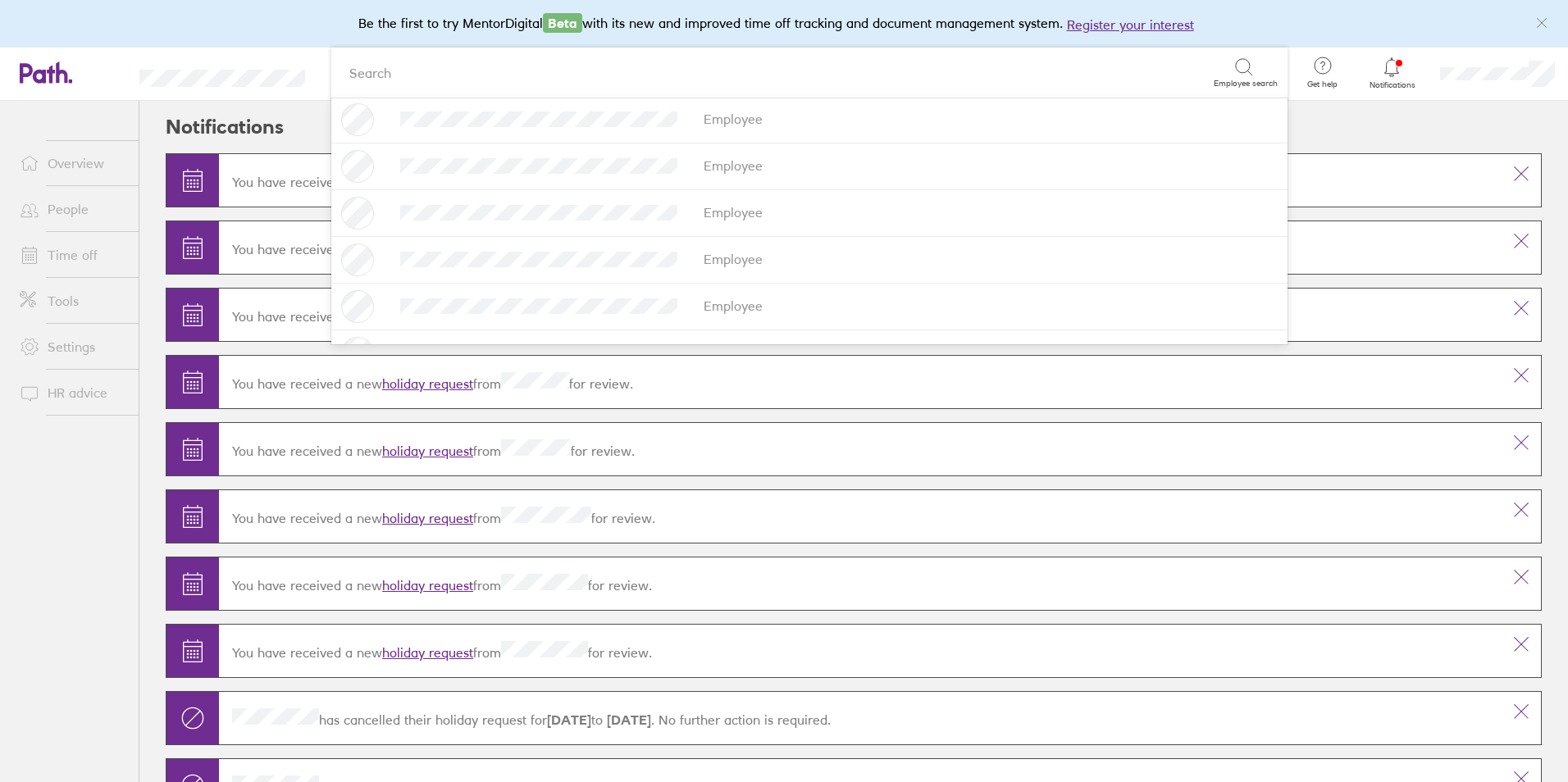
scroll to position [1398, 0]
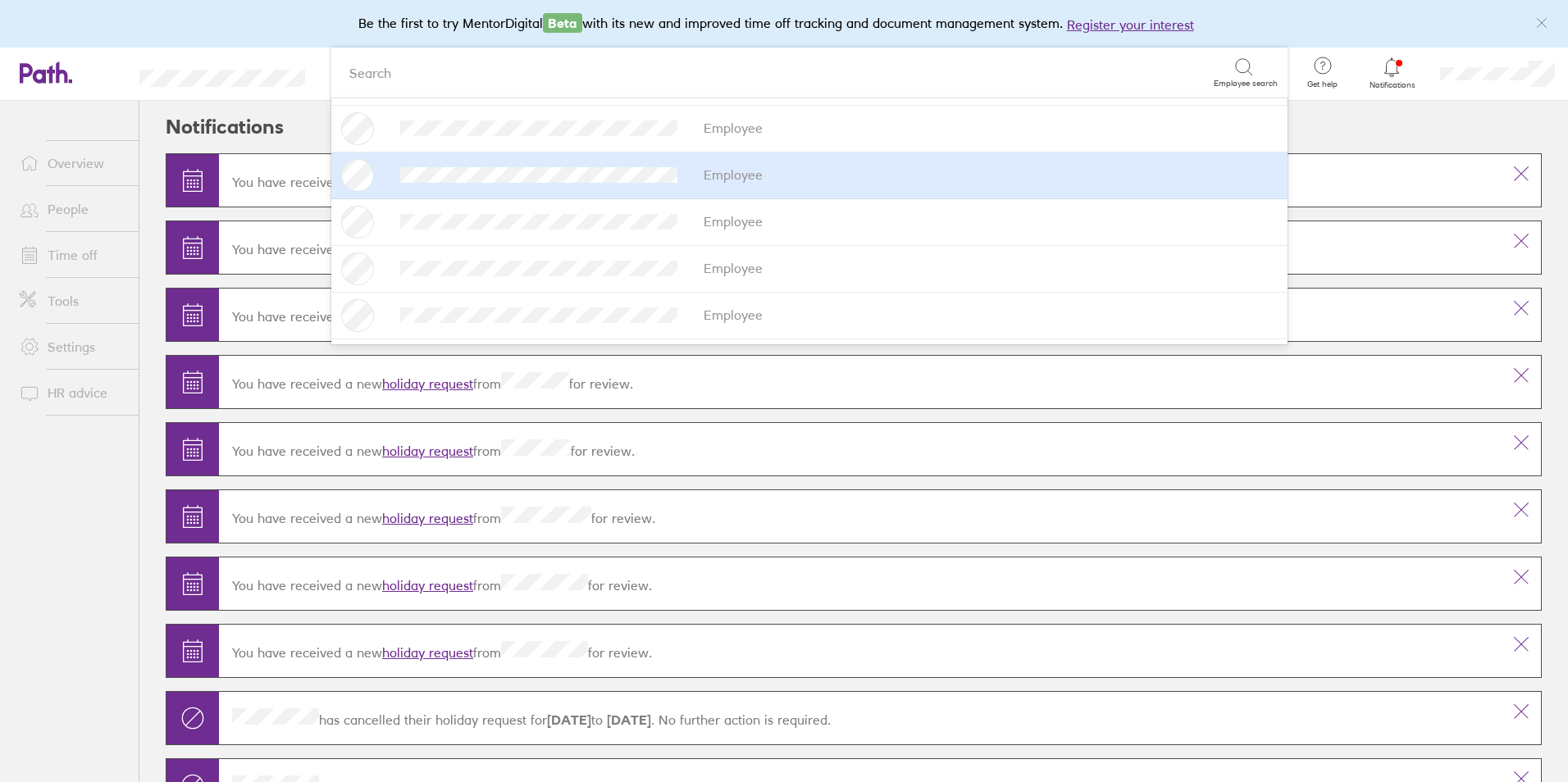
click at [558, 185] on div "Employee" at bounding box center [809, 175] width 937 height 33
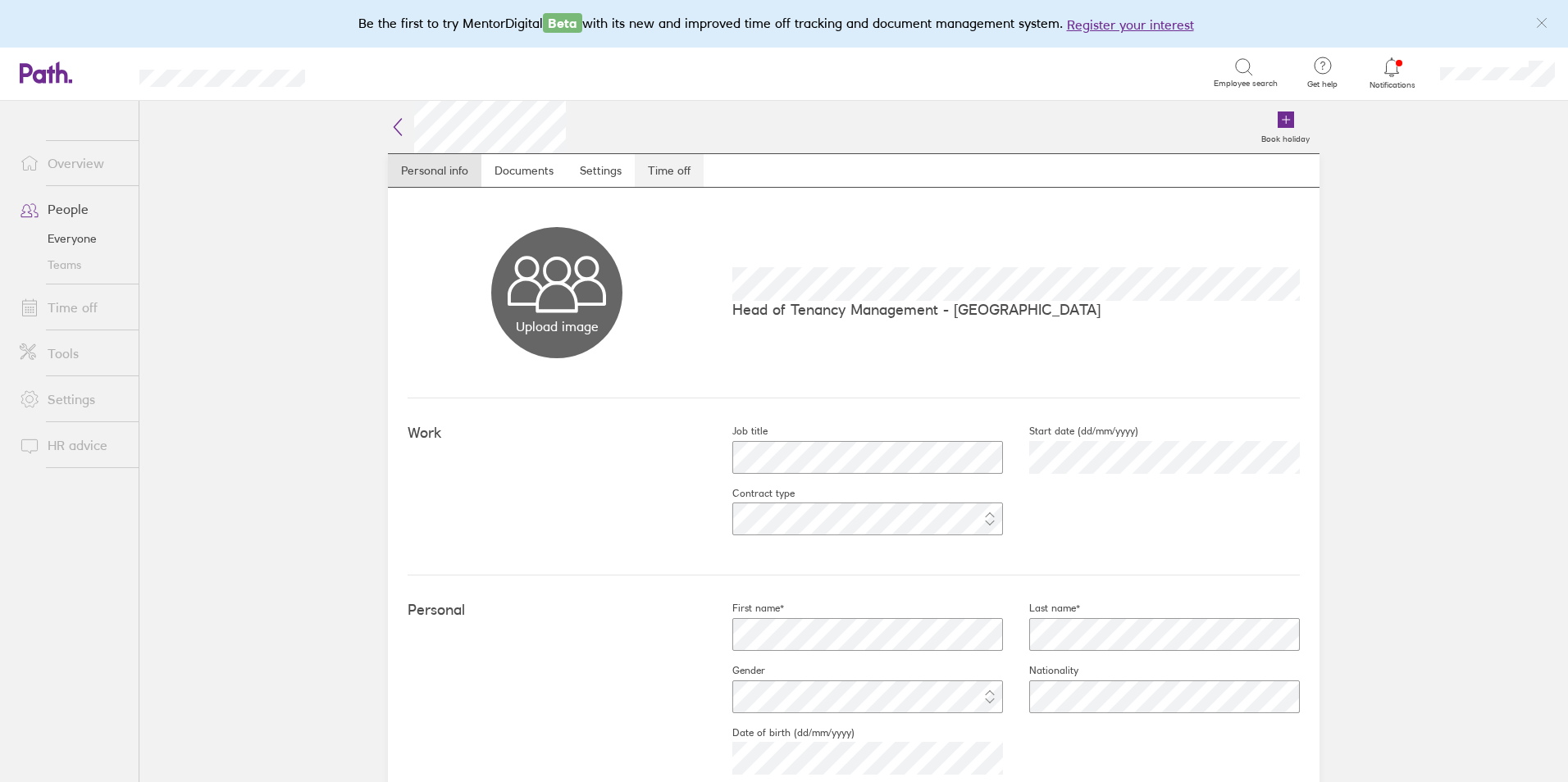
click at [671, 170] on link "Time off" at bounding box center [669, 170] width 69 height 33
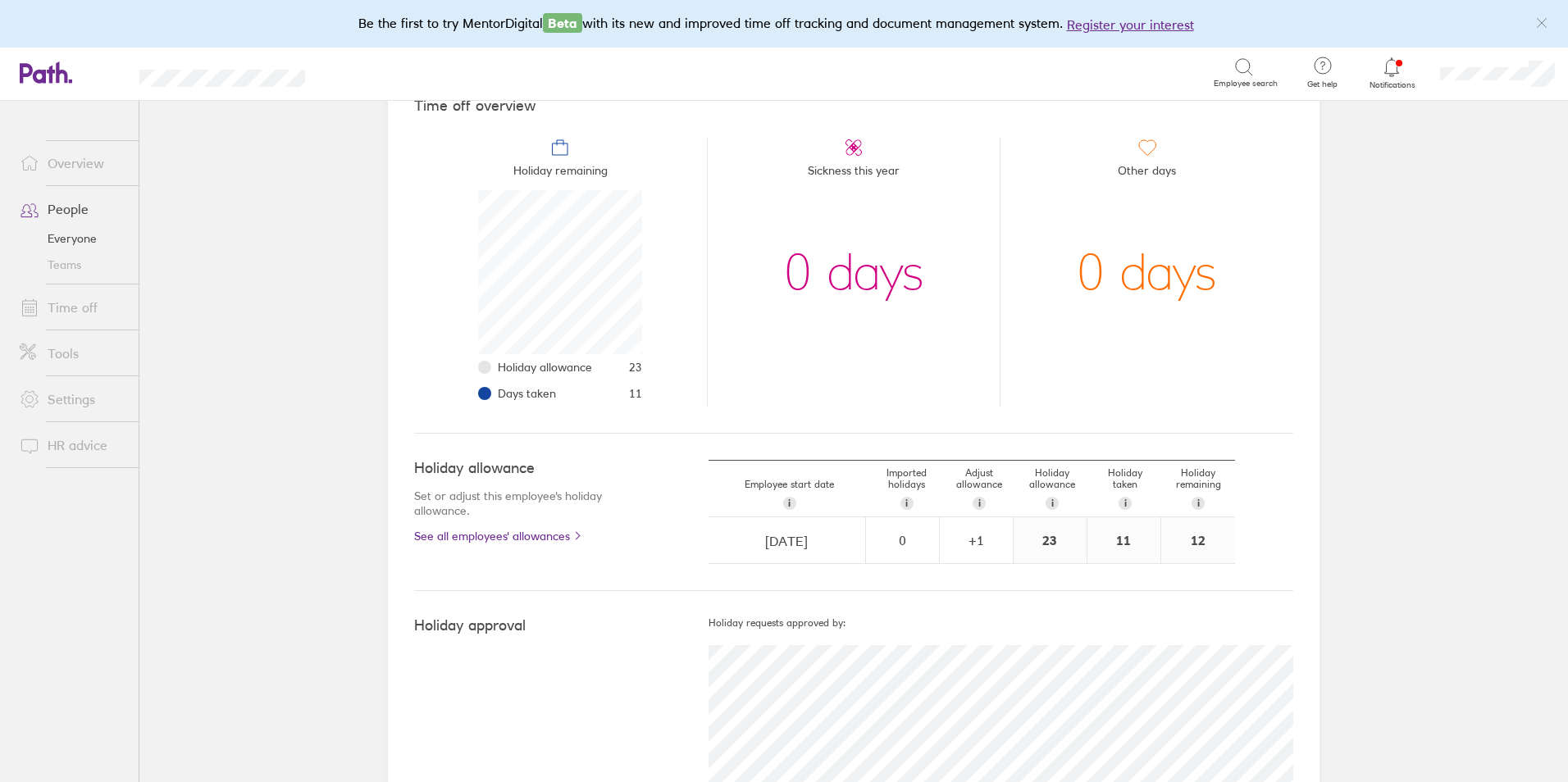
scroll to position [243, 0]
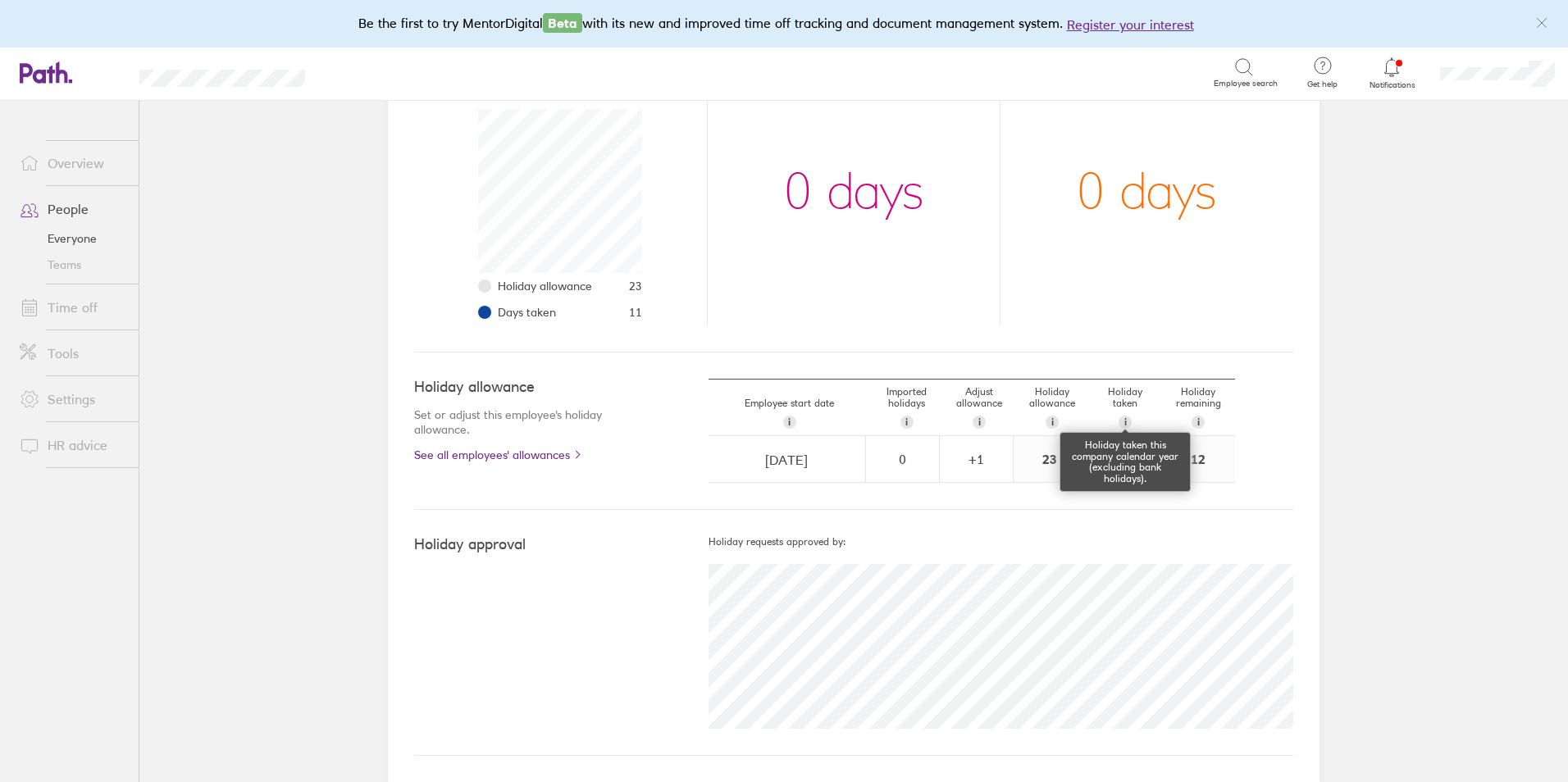
click at [1119, 422] on div "i" at bounding box center [1125, 423] width 13 height 13
click at [1113, 455] on div "11" at bounding box center [1124, 459] width 73 height 46
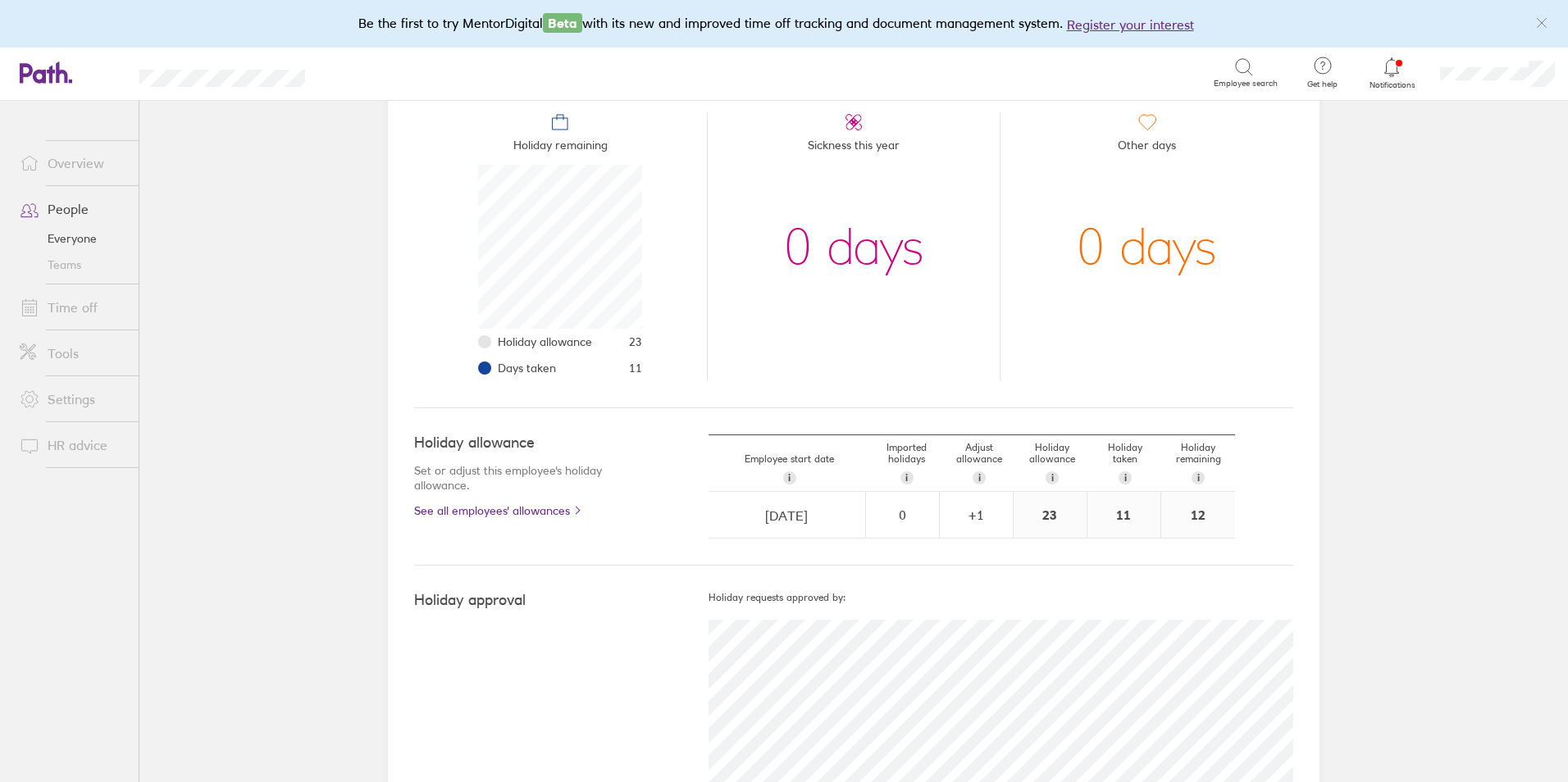
scroll to position [162, 0]
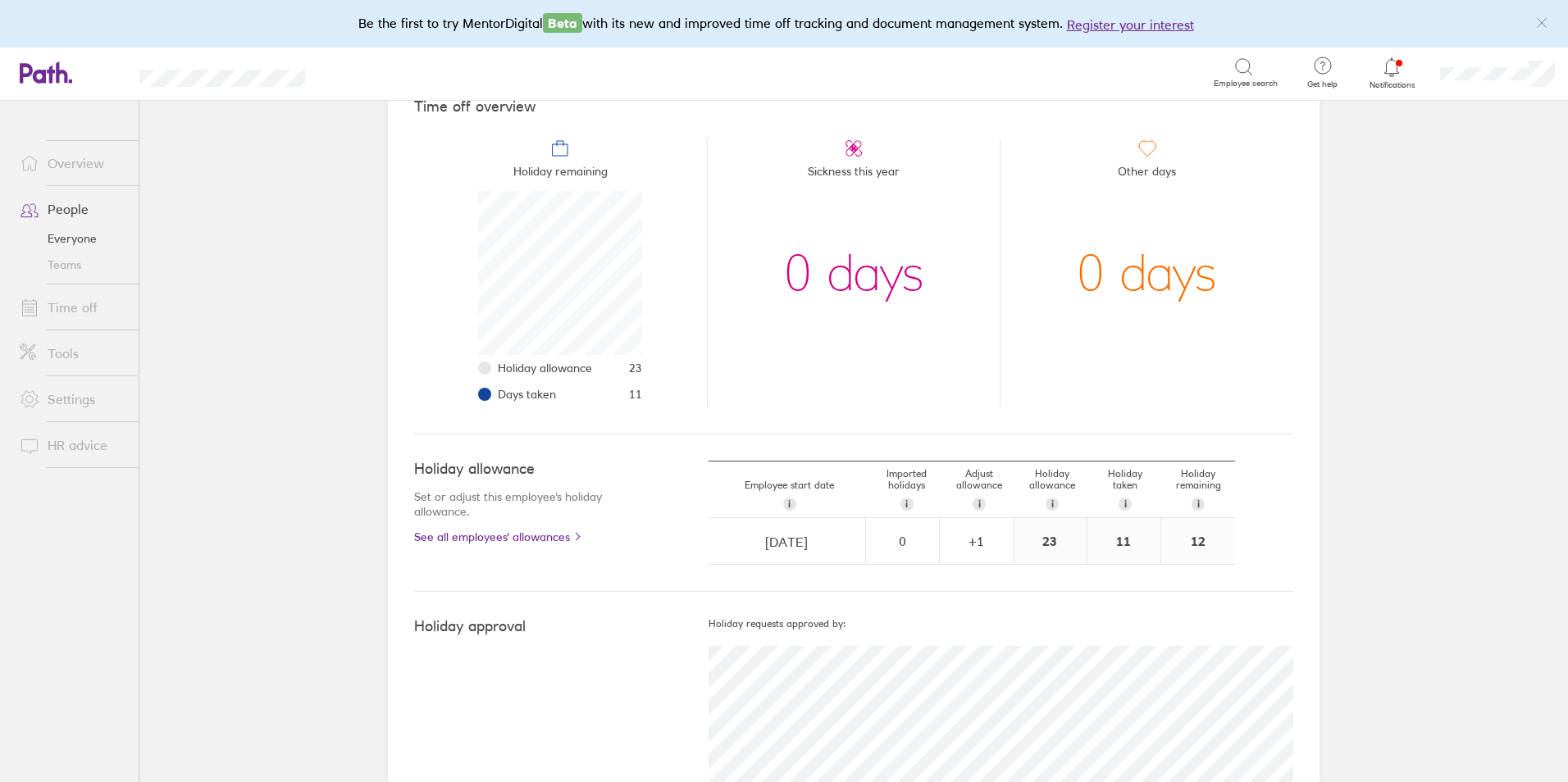
click at [1111, 546] on div "11" at bounding box center [1124, 541] width 73 height 46
click at [77, 309] on link "Time off" at bounding box center [72, 307] width 132 height 33
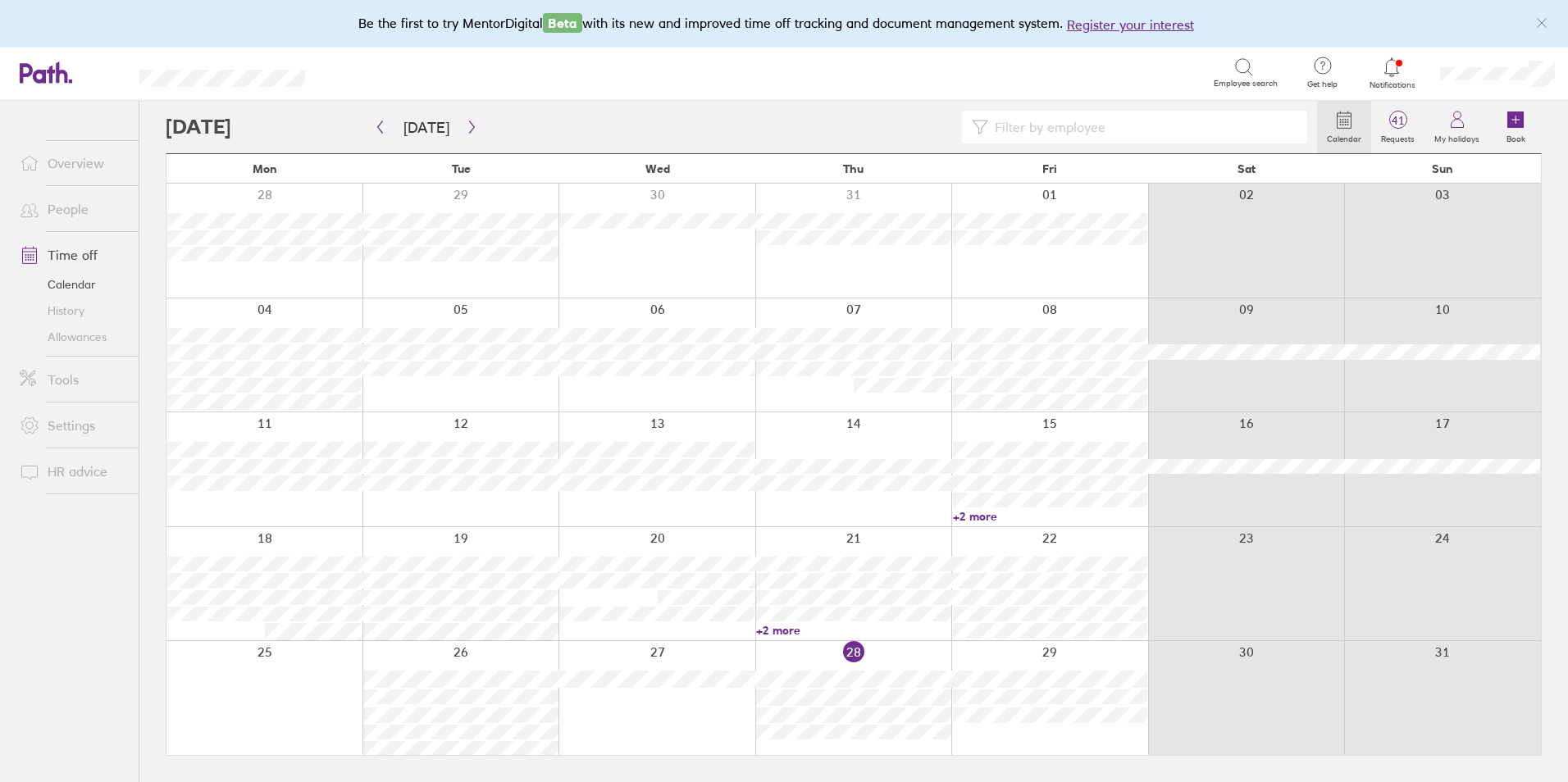
click at [1104, 139] on input at bounding box center [1142, 127] width 309 height 31
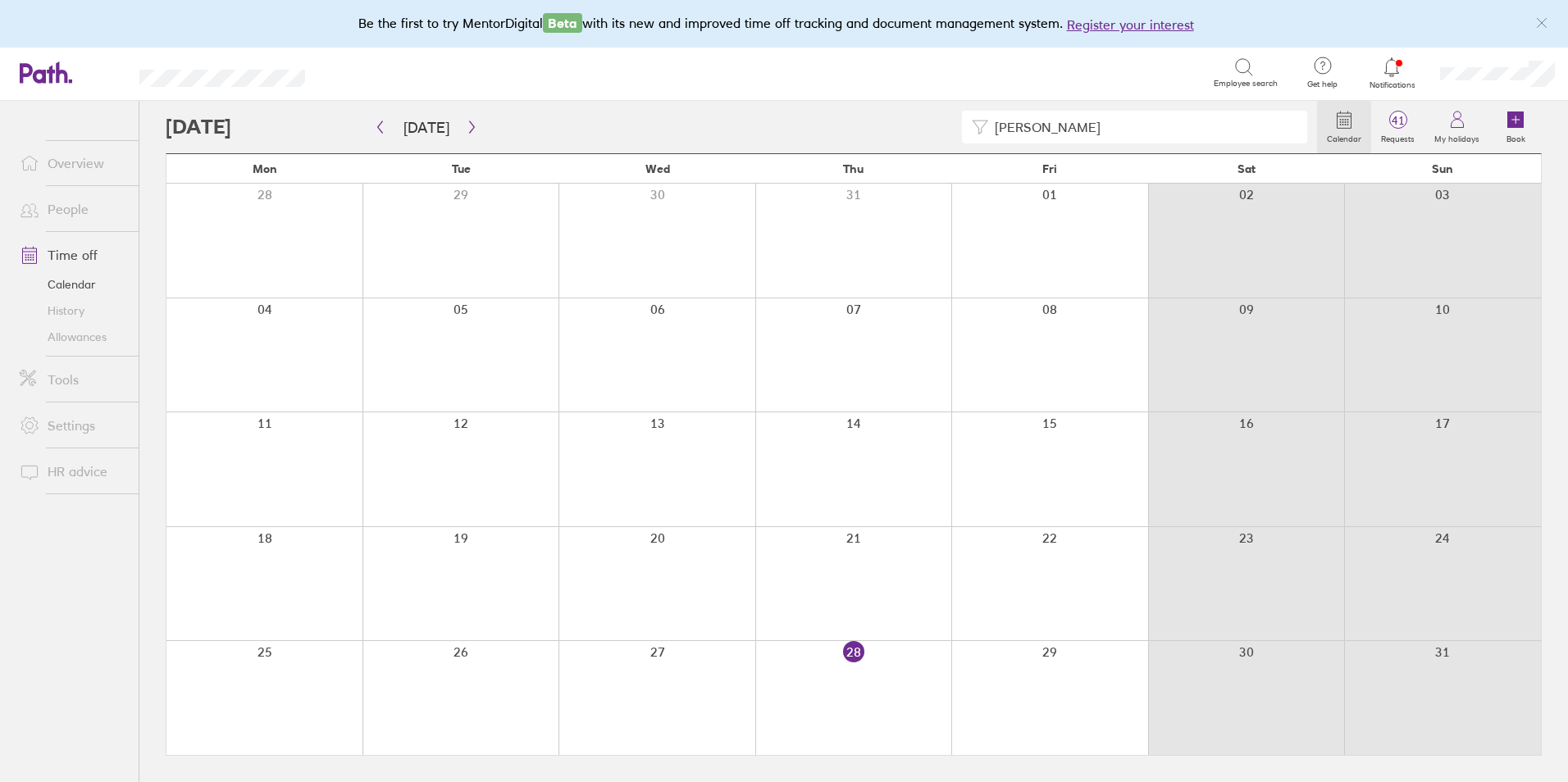
type input "[PERSON_NAME]"
click at [1241, 66] on icon at bounding box center [1243, 66] width 19 height 19
click at [1241, 69] on icon at bounding box center [1243, 66] width 19 height 19
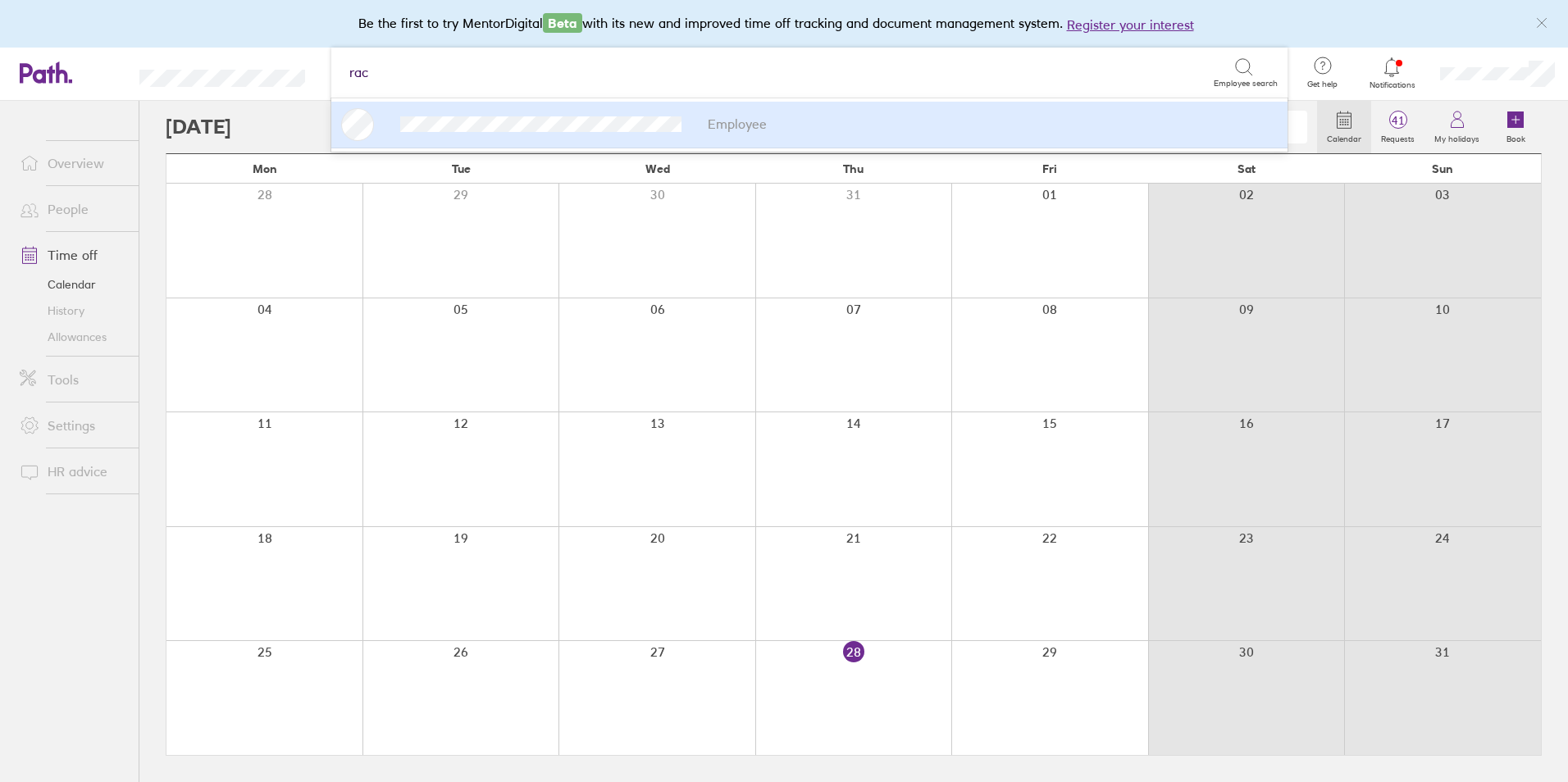
type input "rach"
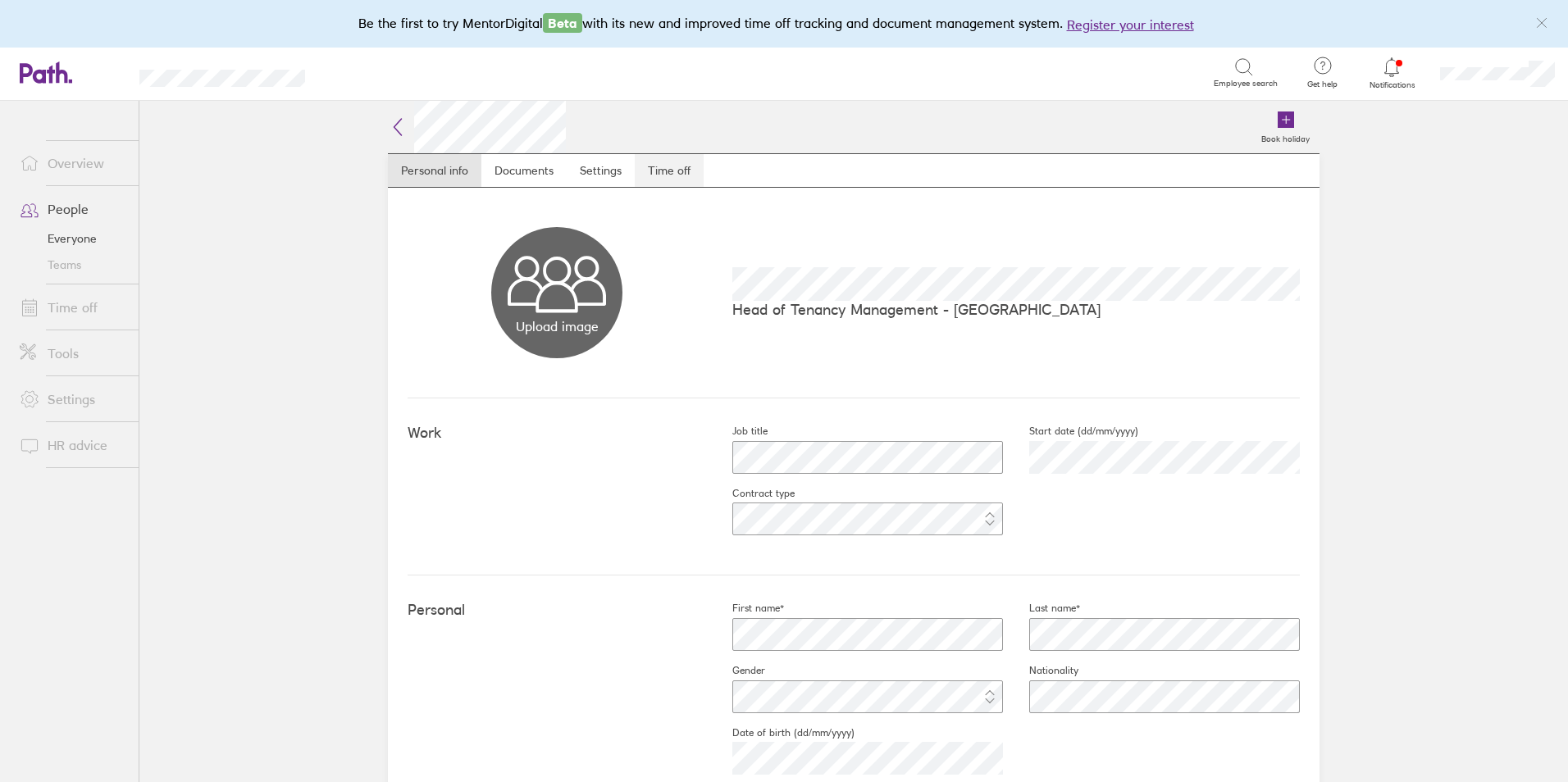
click at [670, 163] on link "Time off" at bounding box center [669, 170] width 69 height 33
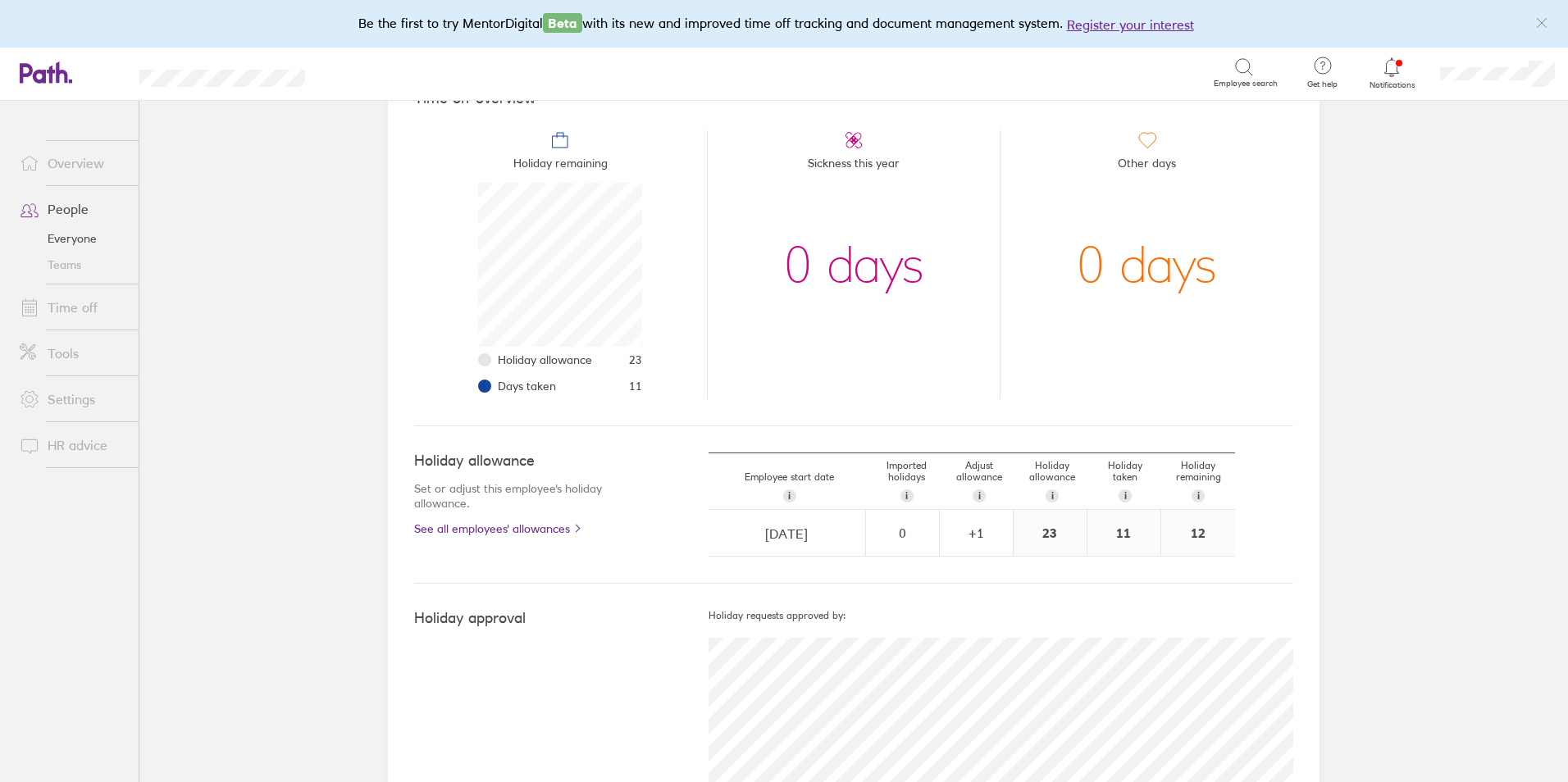
scroll to position [243, 0]
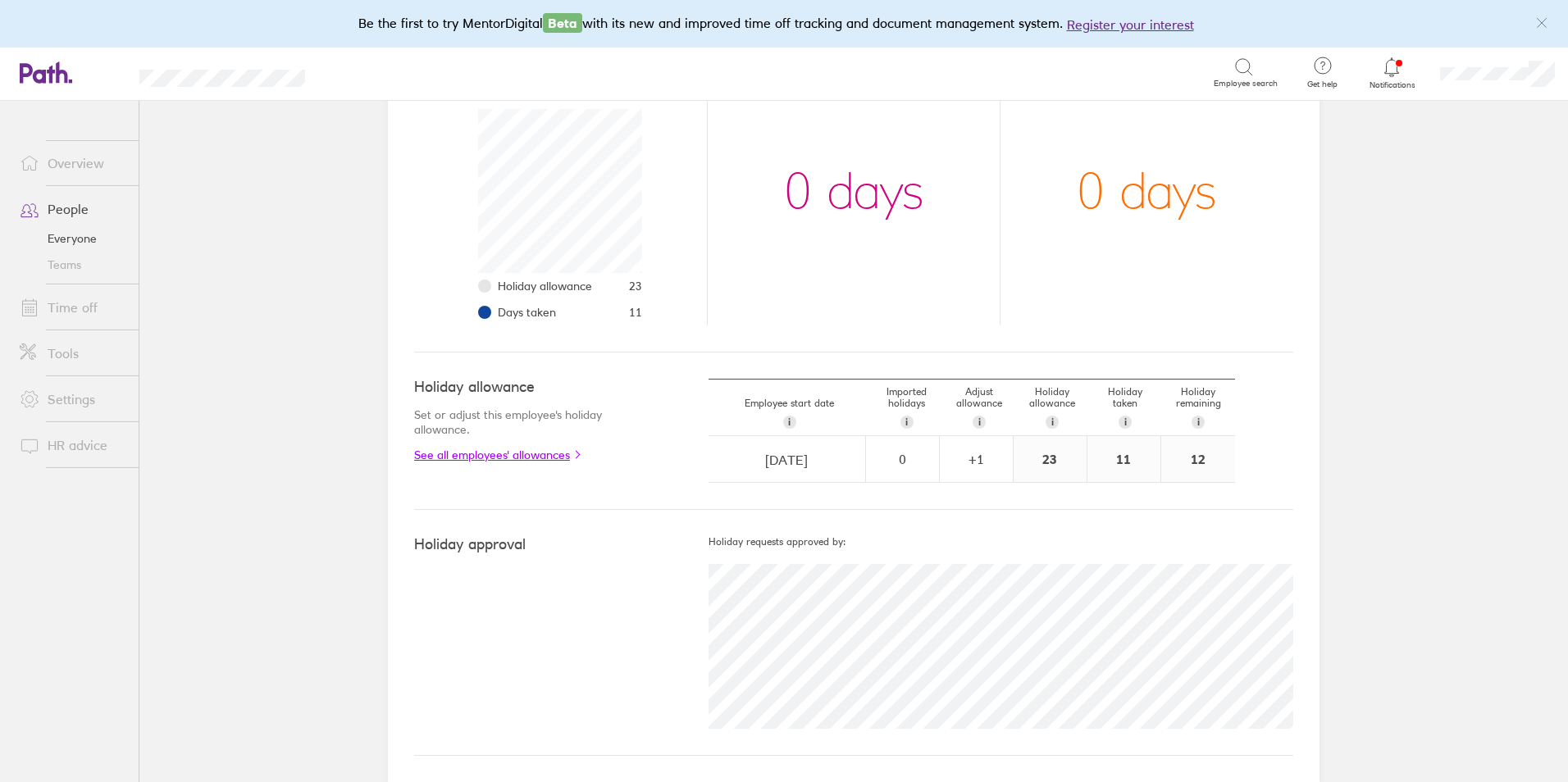
click at [525, 456] on link "See all employees' allowances" at bounding box center [529, 455] width 229 height 13
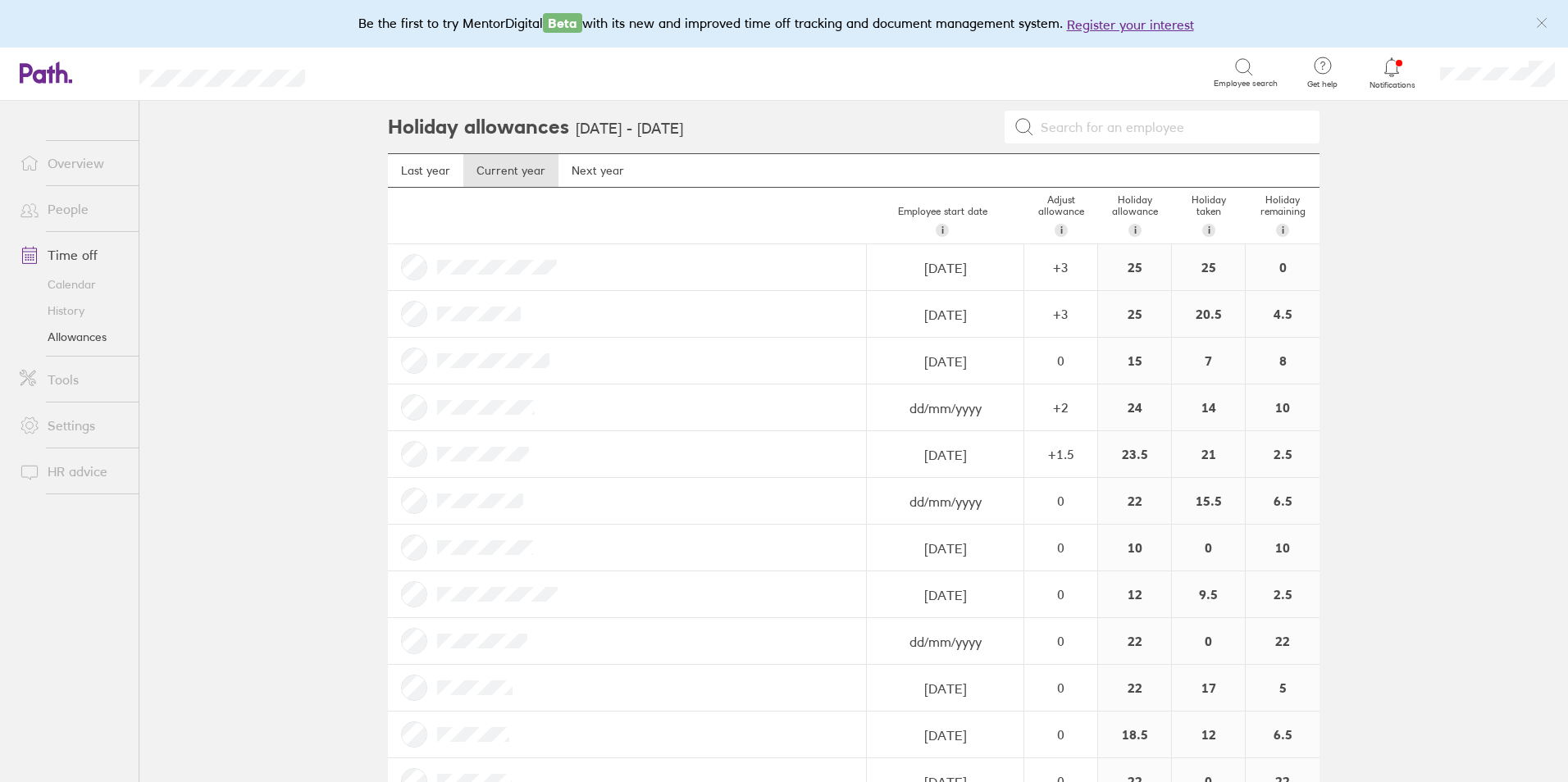
click at [1156, 130] on input at bounding box center [1172, 127] width 275 height 31
click at [1238, 72] on icon at bounding box center [1243, 66] width 19 height 19
click at [1241, 72] on icon at bounding box center [1242, 66] width 14 height 14
click at [1250, 66] on icon at bounding box center [1242, 66] width 14 height 14
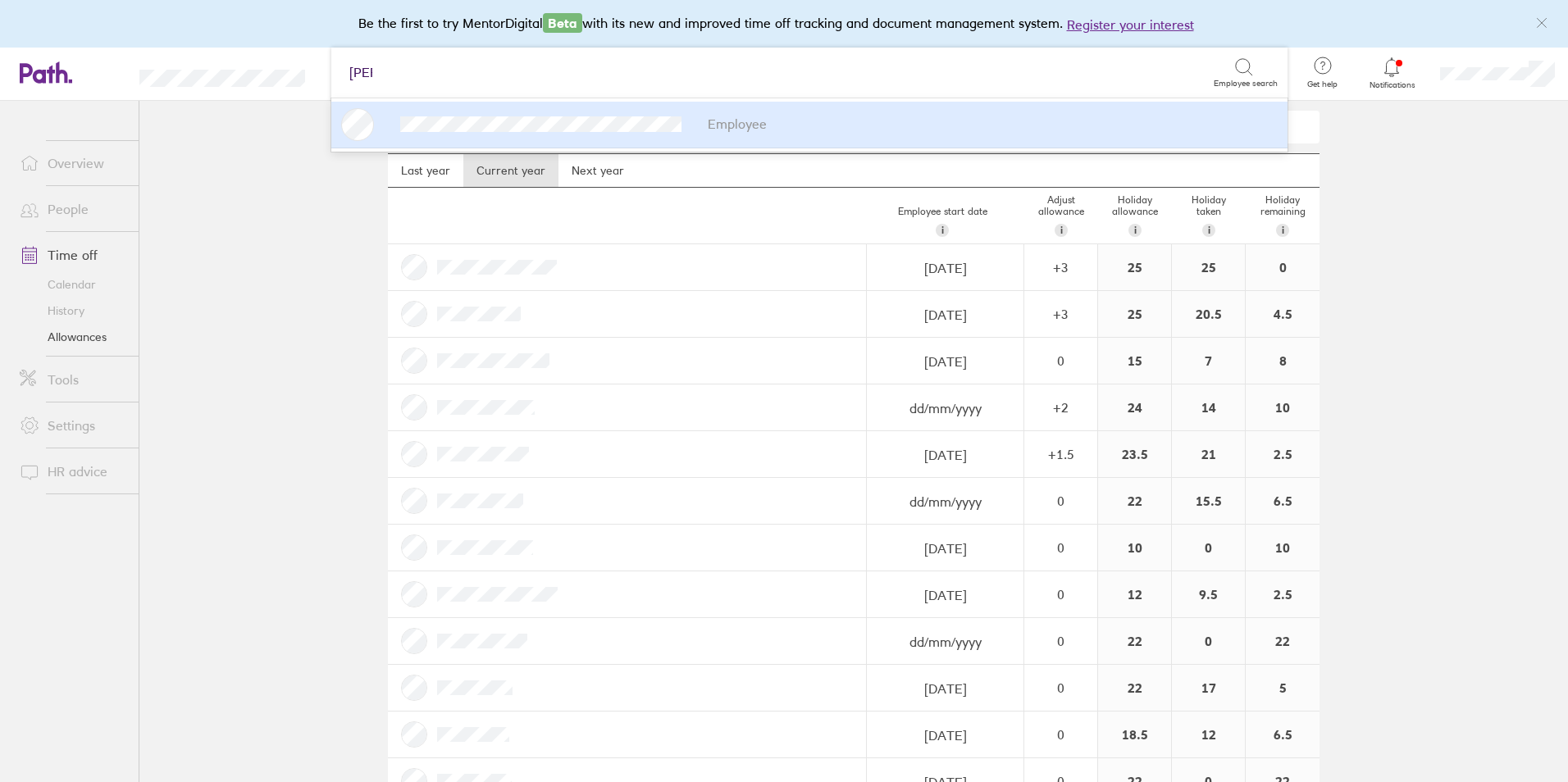
type input "[PERSON_NAME]"
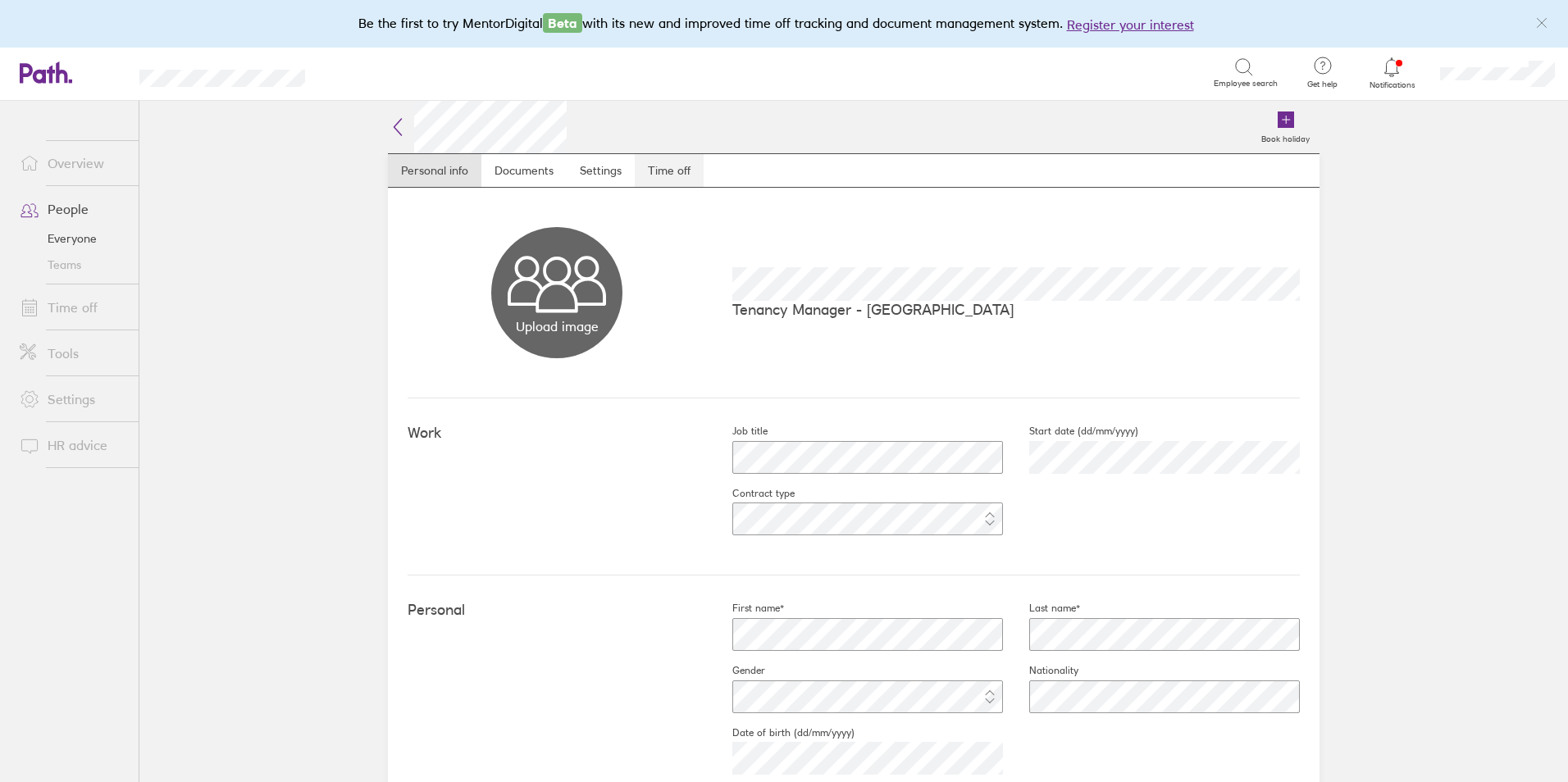
click at [672, 170] on link "Time off" at bounding box center [669, 170] width 69 height 33
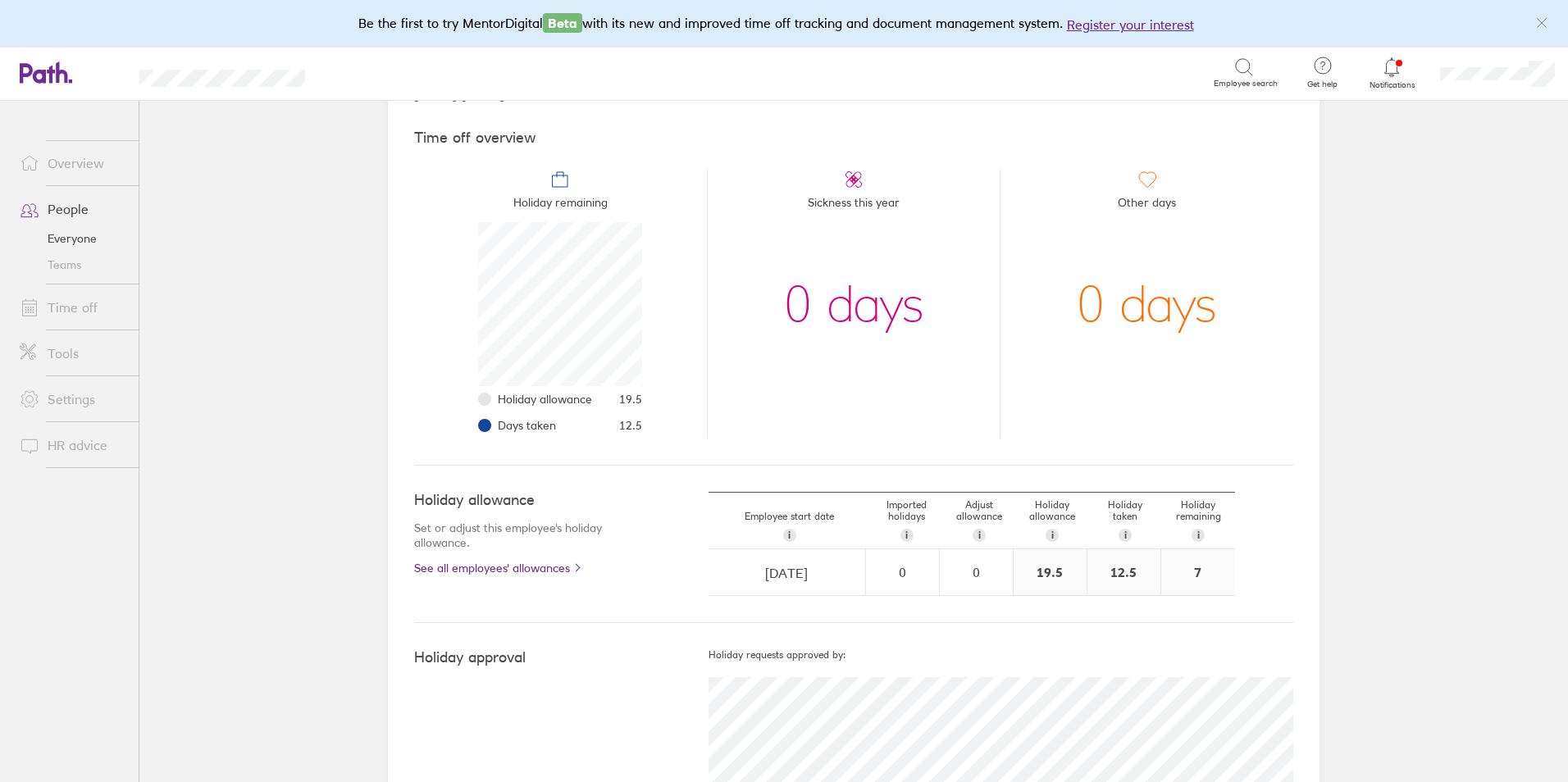
scroll to position [164, 0]
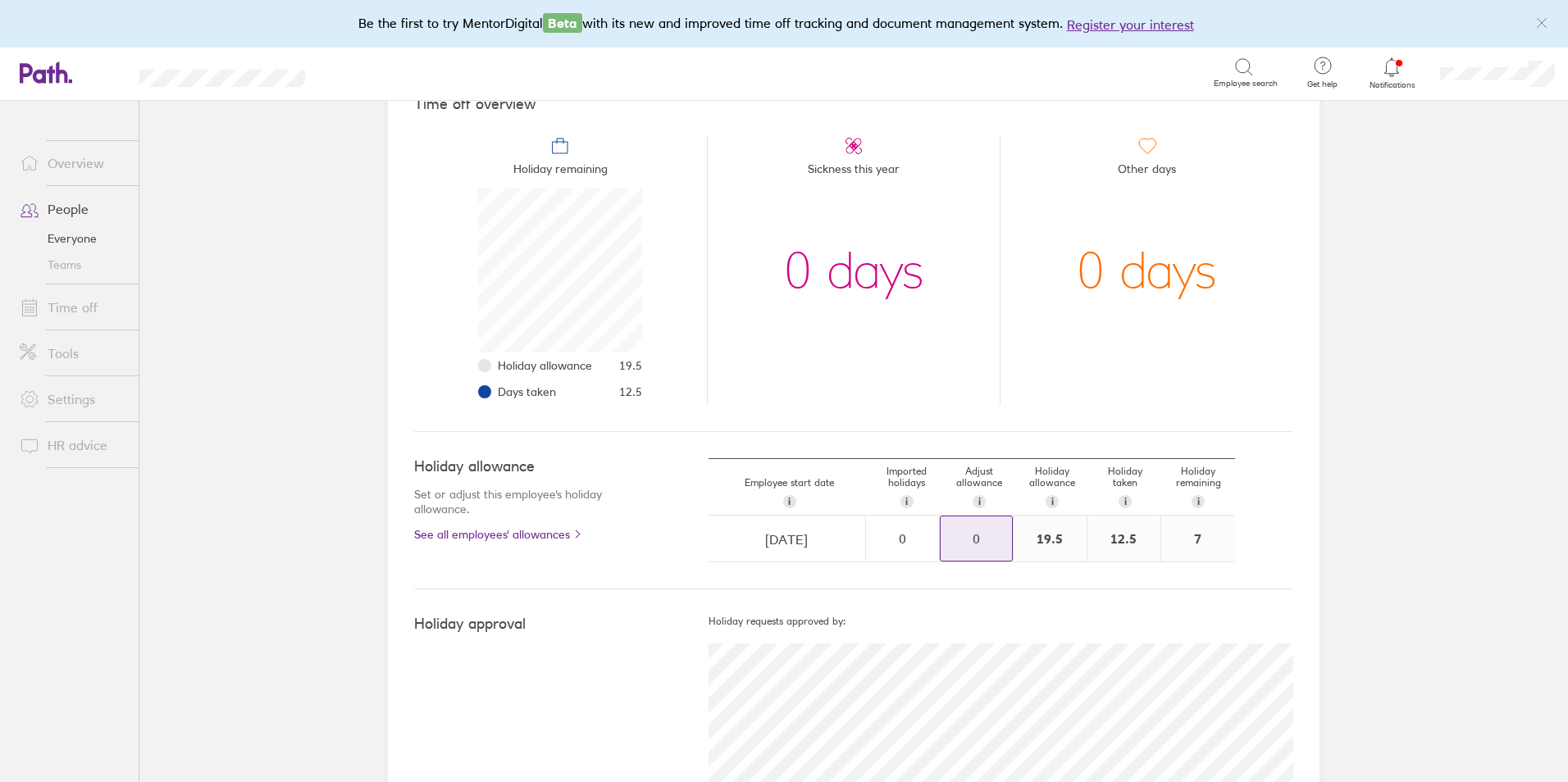
click at [969, 529] on div "0" at bounding box center [976, 539] width 72 height 45
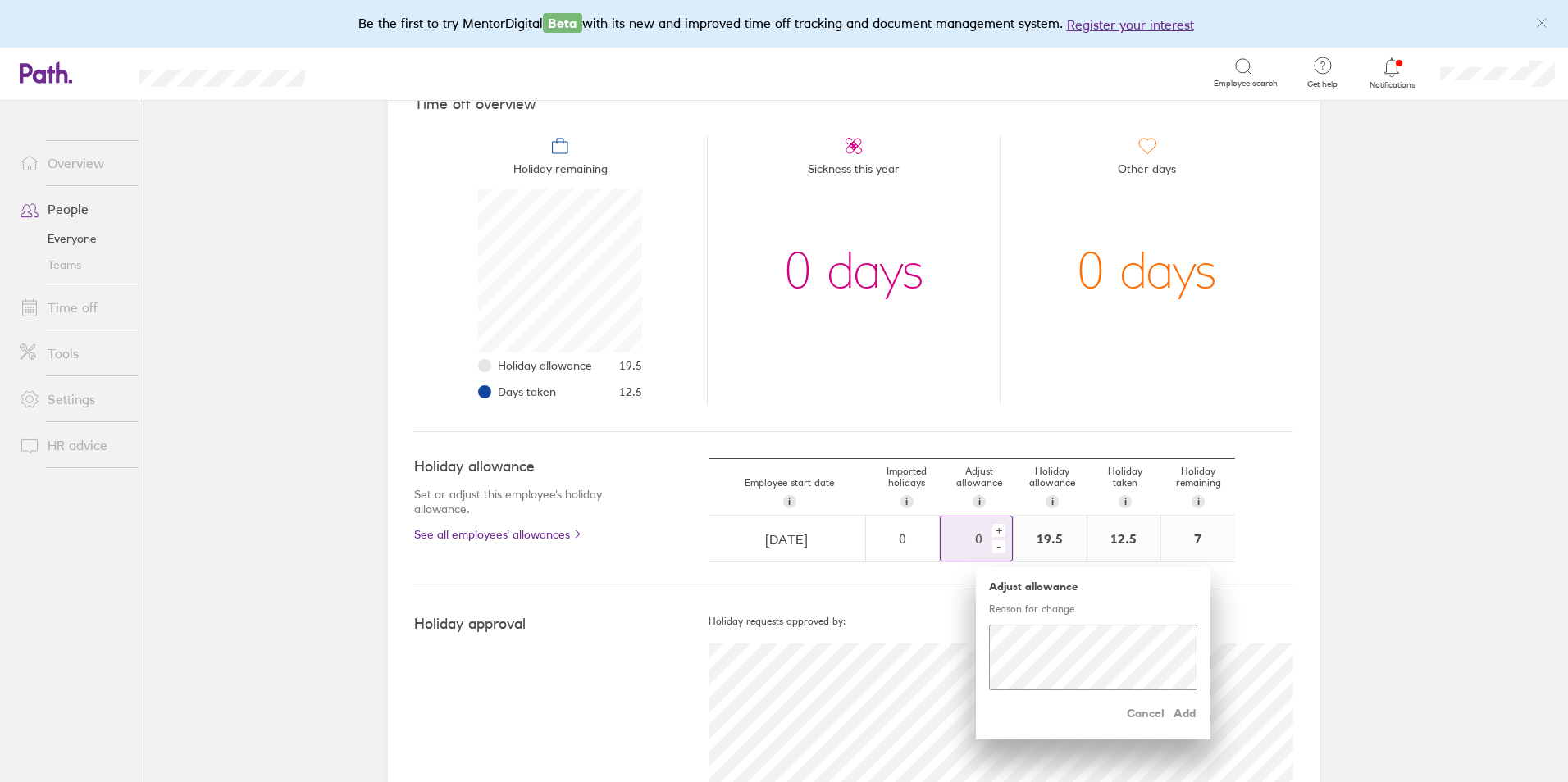
click at [992, 530] on div "+" at bounding box center [999, 531] width 13 height 13
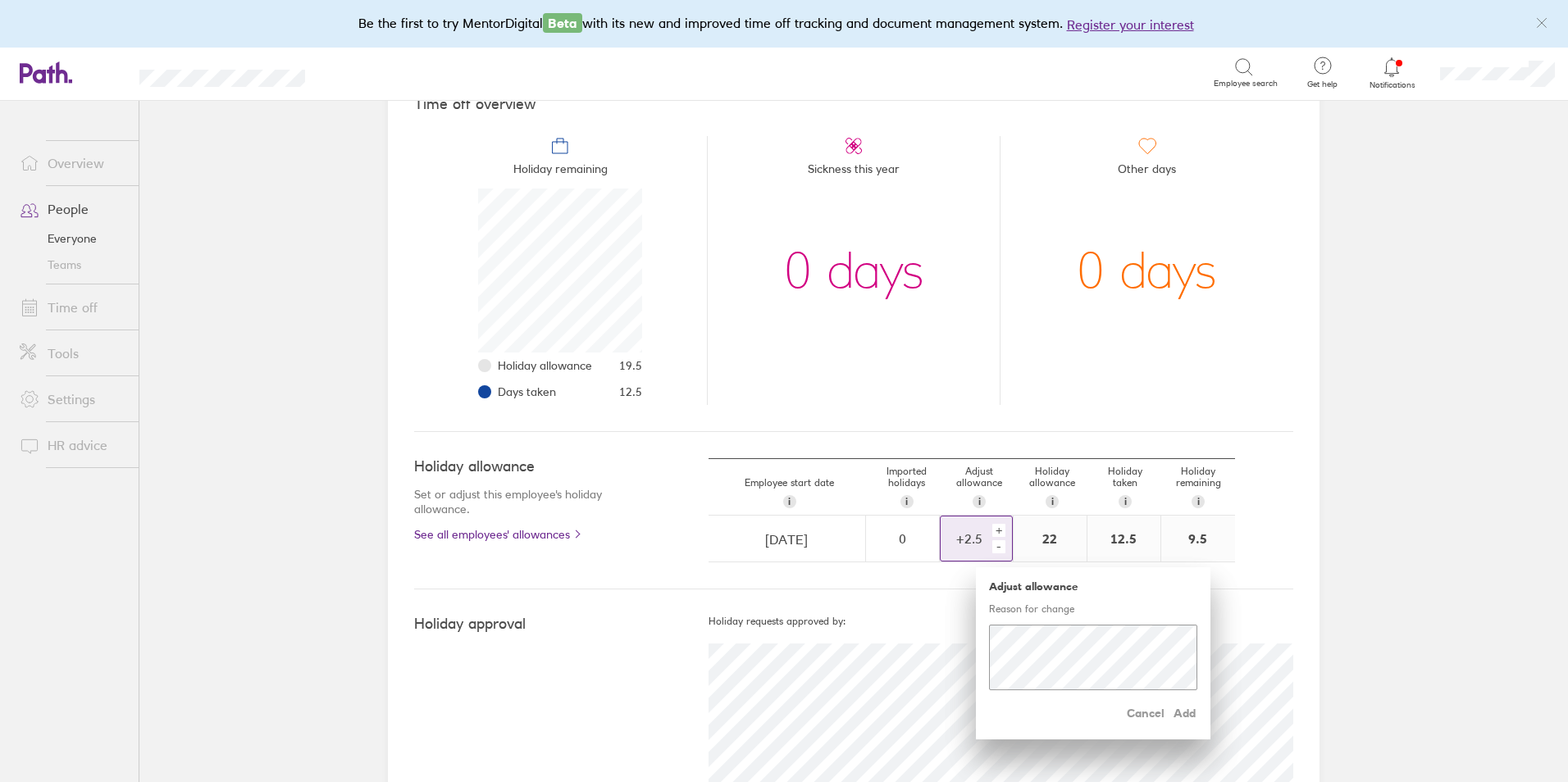
click at [992, 530] on div "+" at bounding box center [999, 531] width 13 height 13
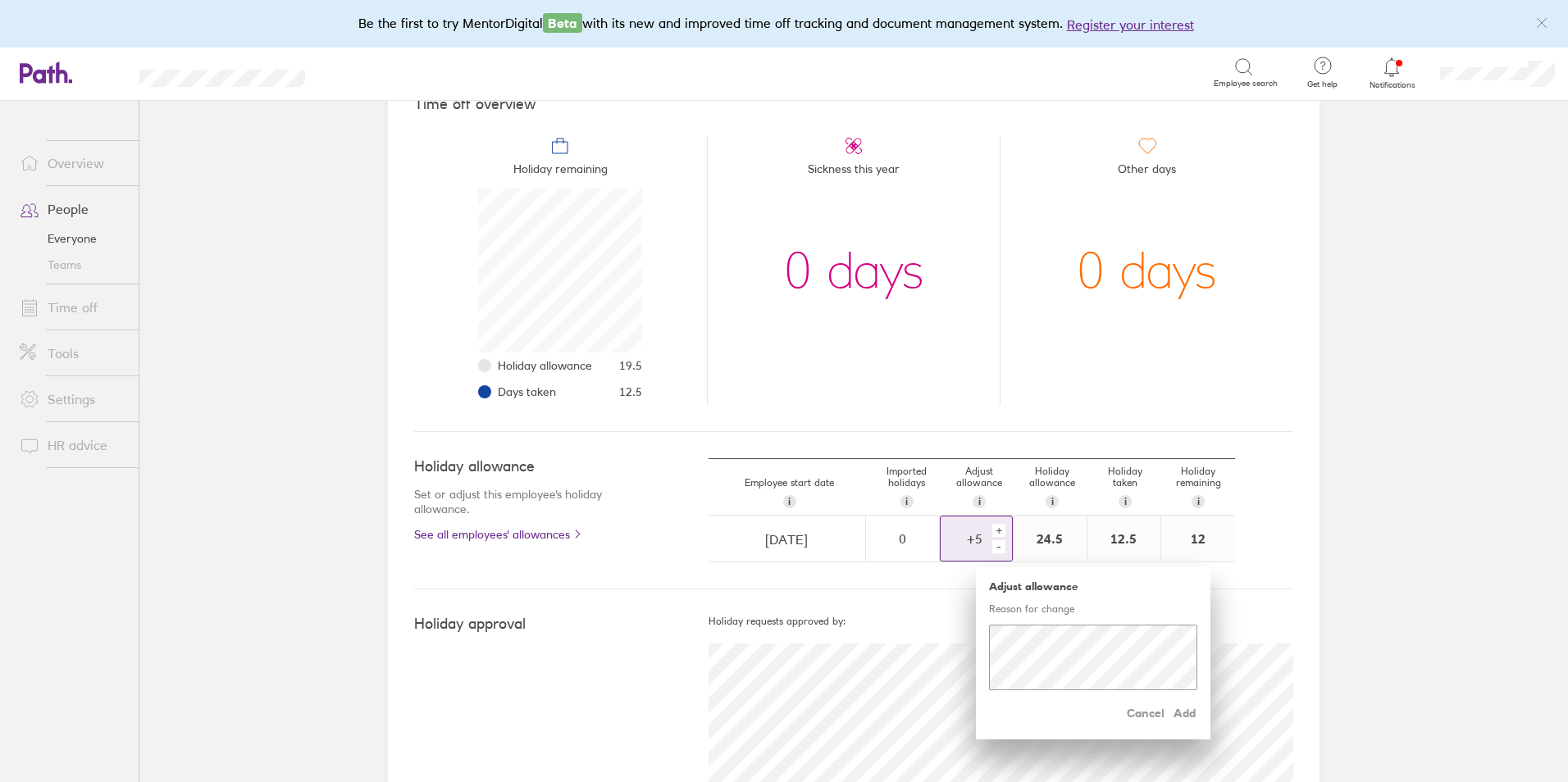
click at [992, 530] on div "+" at bounding box center [999, 531] width 13 height 13
click at [992, 545] on div "-" at bounding box center [999, 547] width 13 height 13
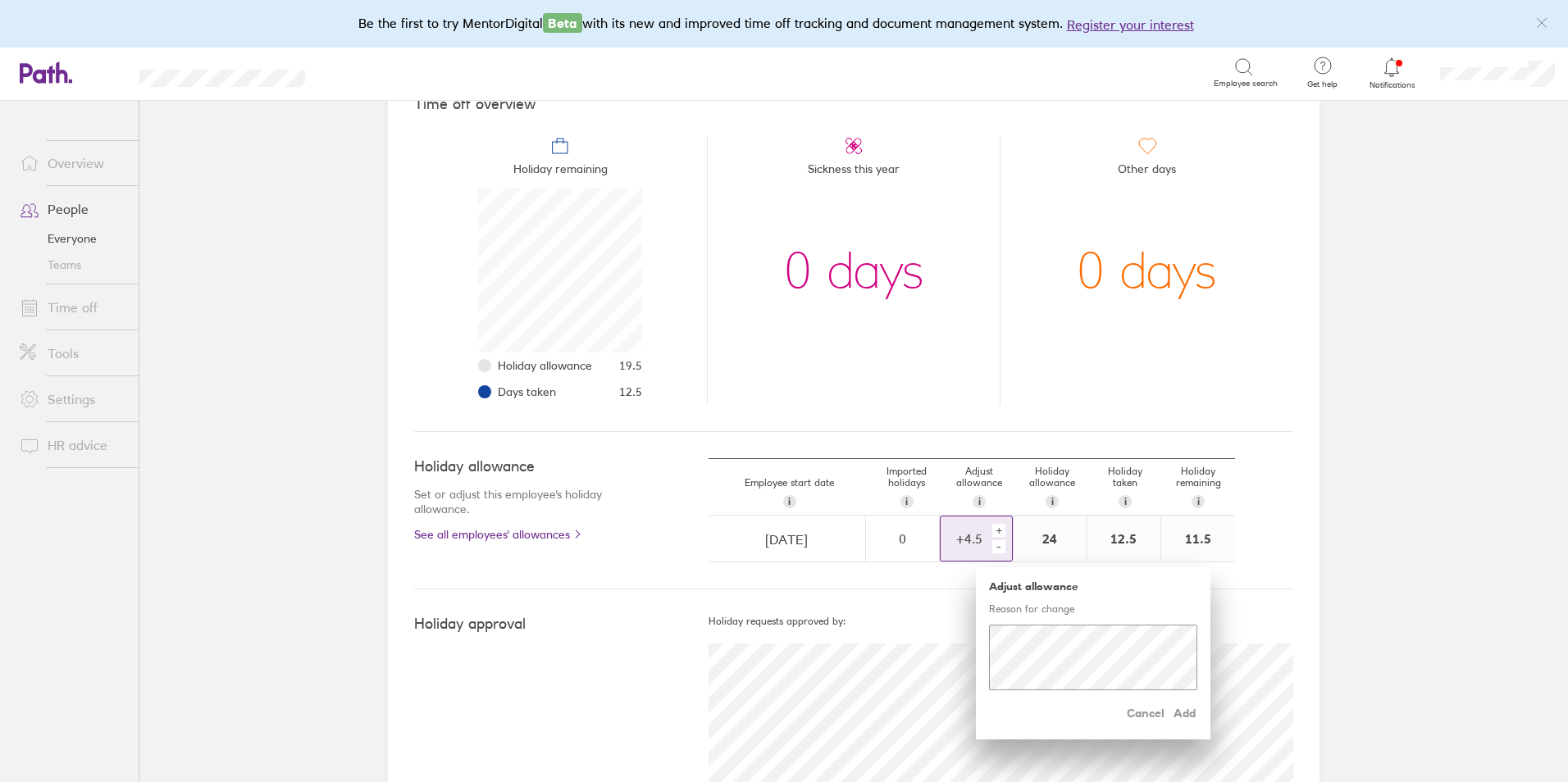
click at [992, 545] on div "-" at bounding box center [999, 547] width 13 height 13
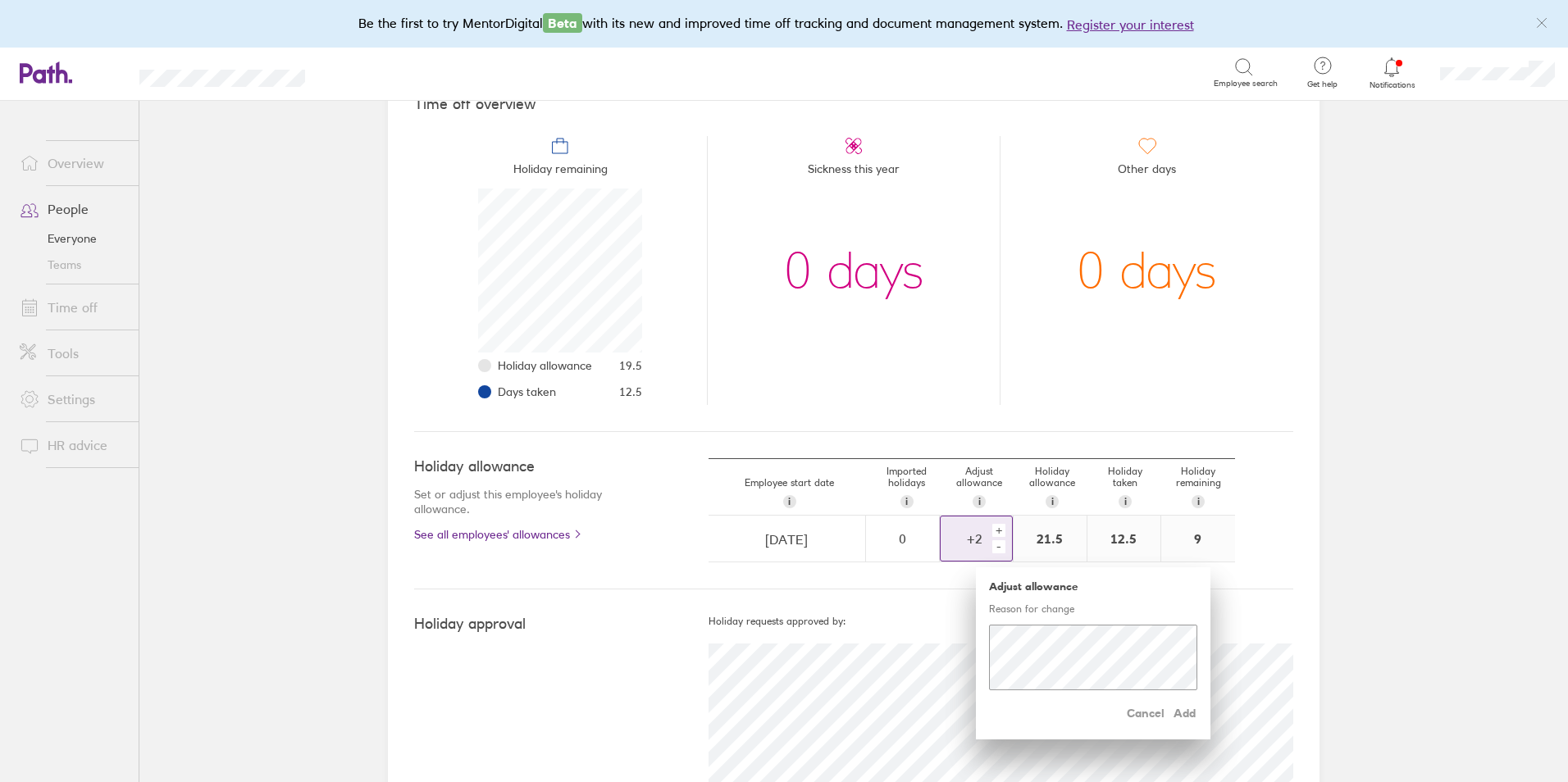
click at [992, 545] on div "-" at bounding box center [999, 547] width 13 height 13
click at [992, 526] on div "+" at bounding box center [999, 531] width 13 height 13
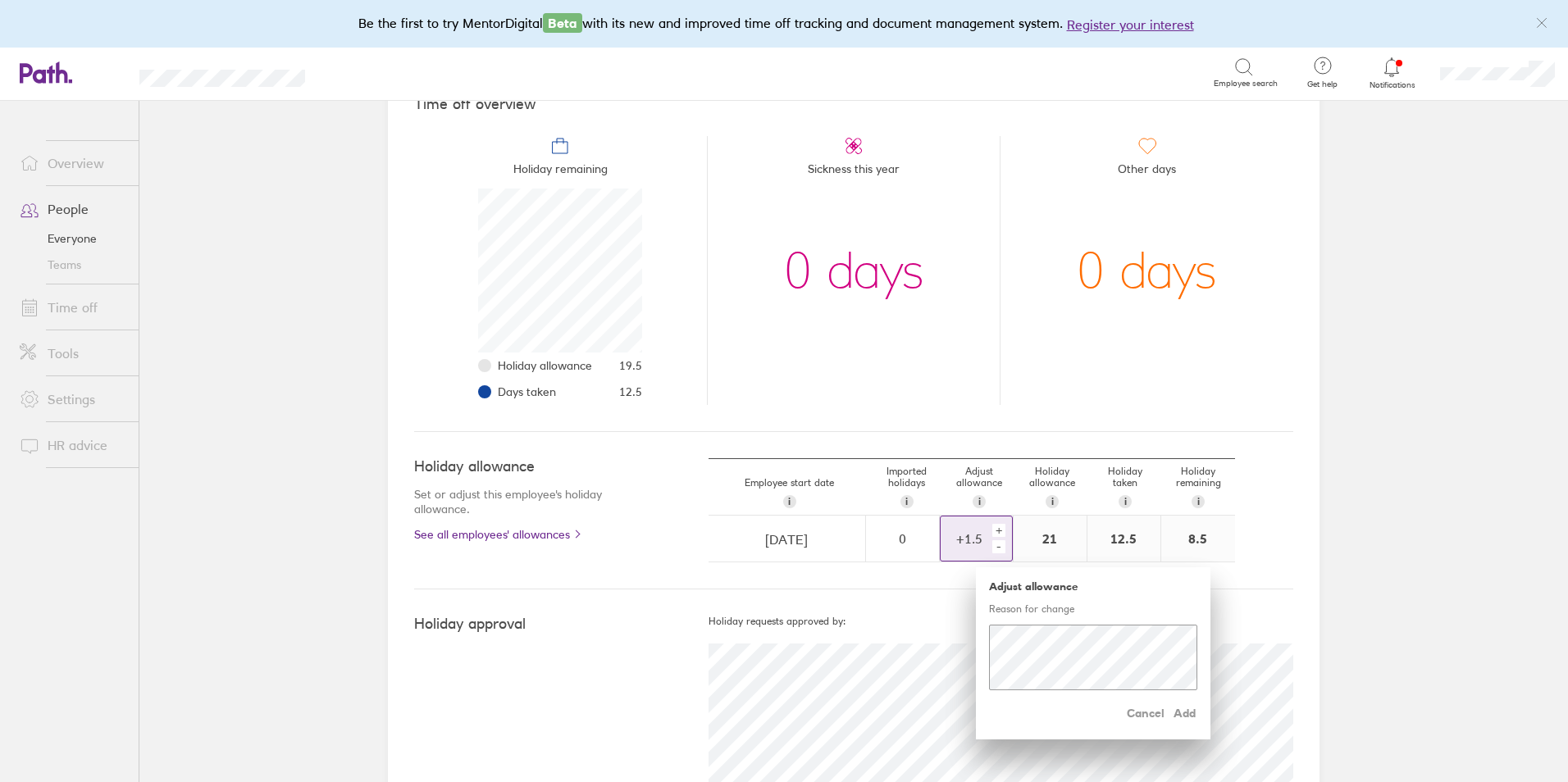
click at [992, 526] on div "+" at bounding box center [999, 531] width 13 height 13
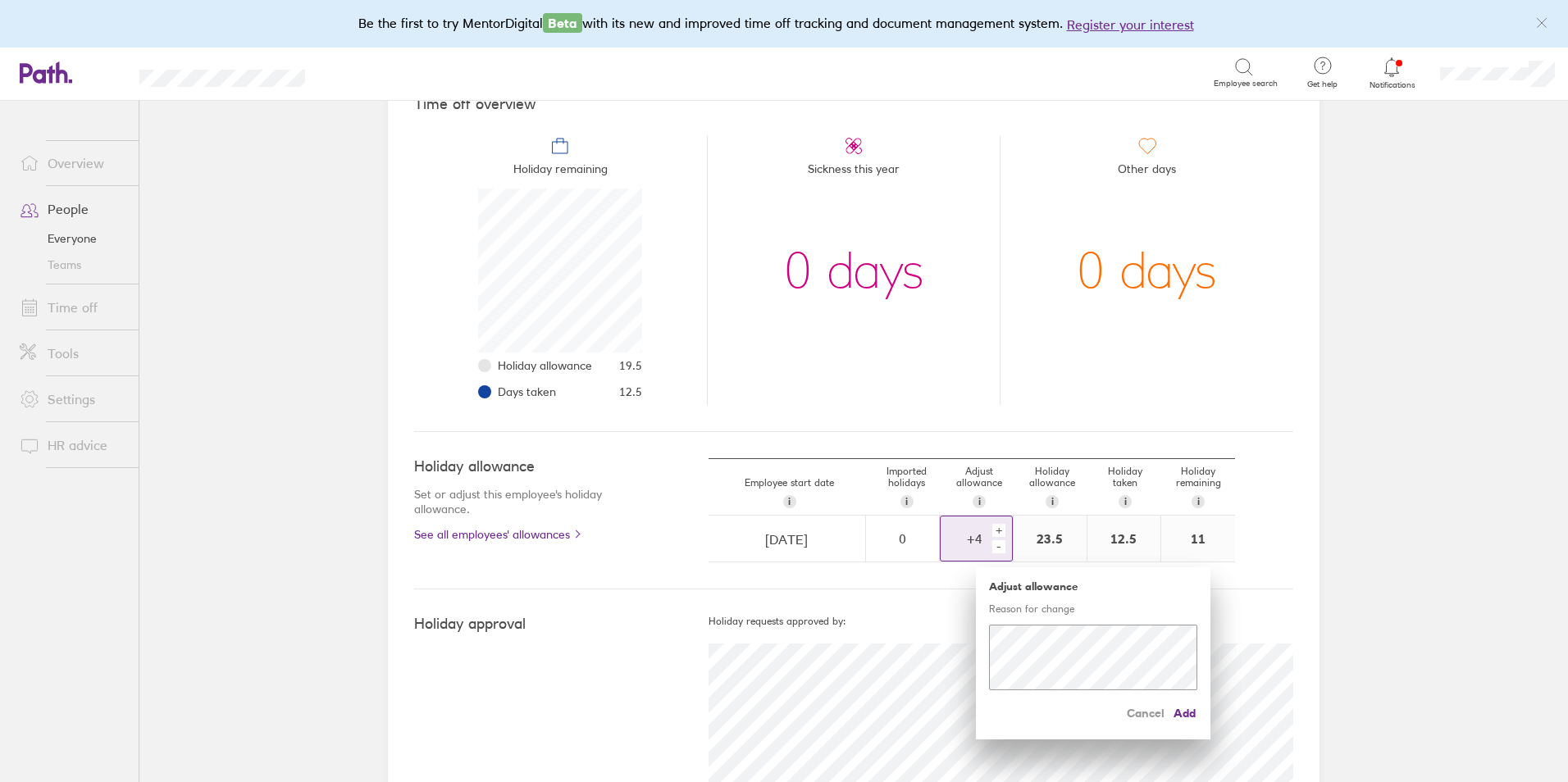
scroll to position [80, 0]
click at [1182, 717] on span "Add" at bounding box center [1183, 713] width 26 height 26
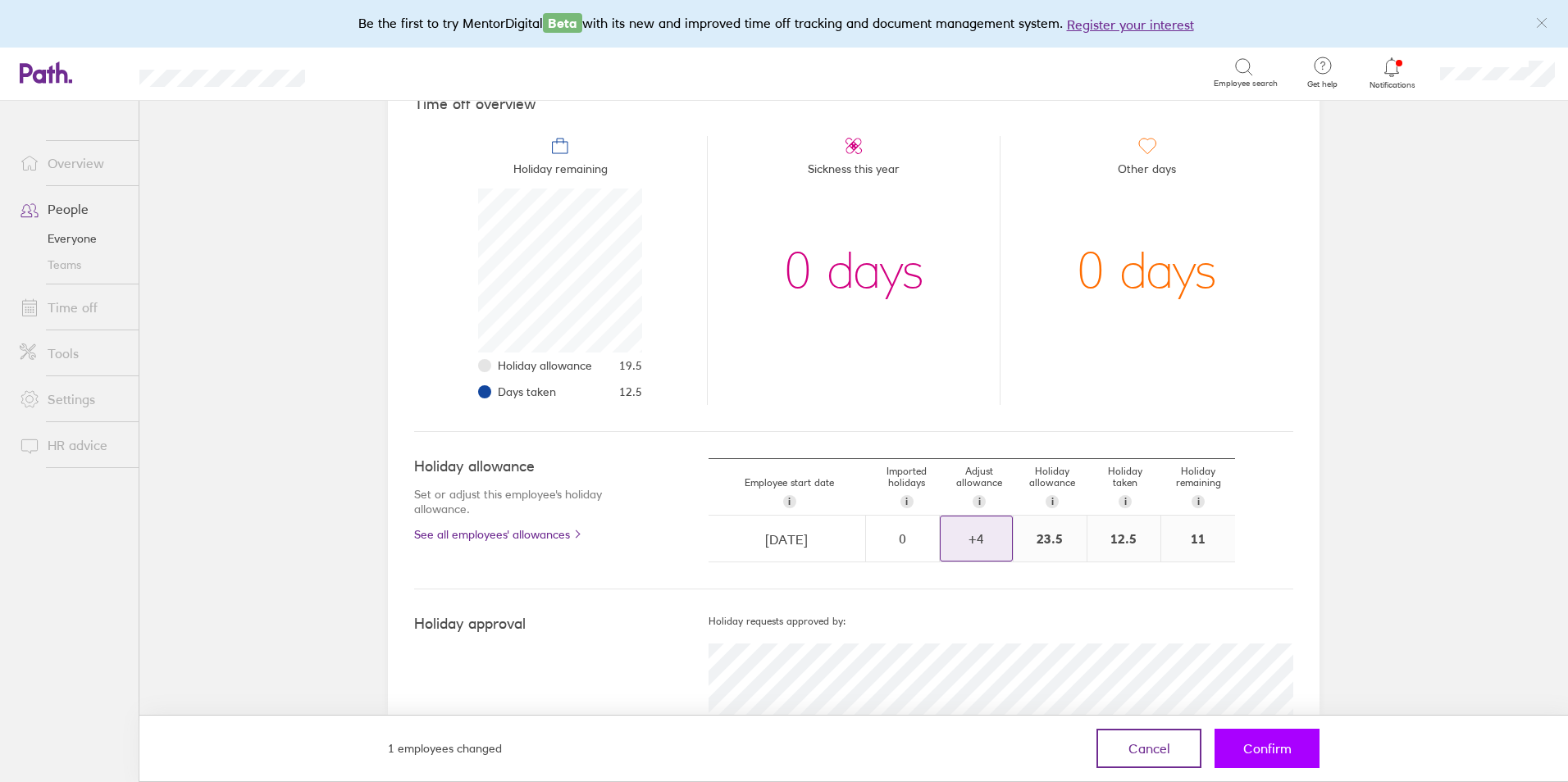
click at [1253, 754] on span "Confirm" at bounding box center [1267, 749] width 48 height 15
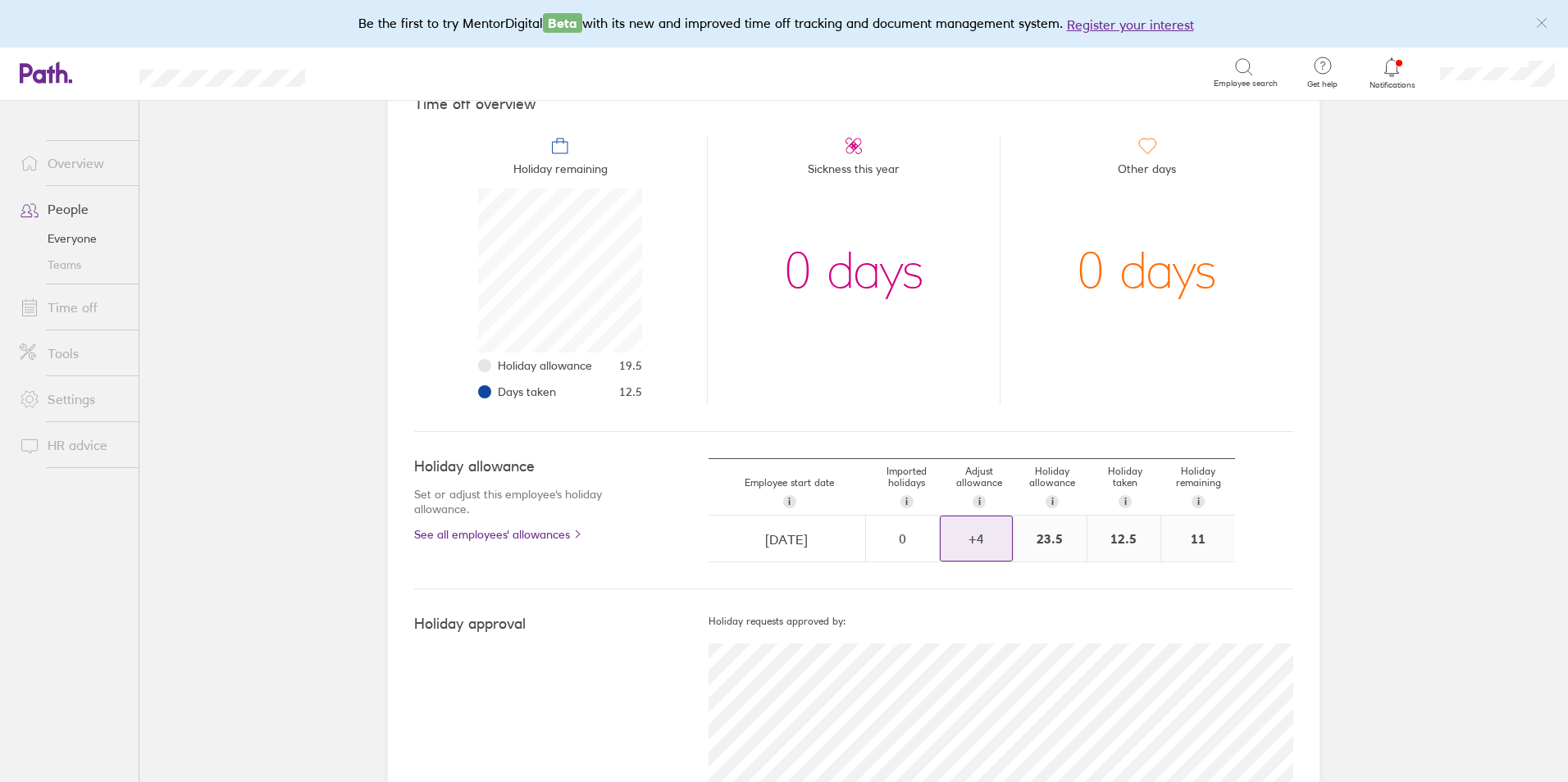
scroll to position [0, 0]
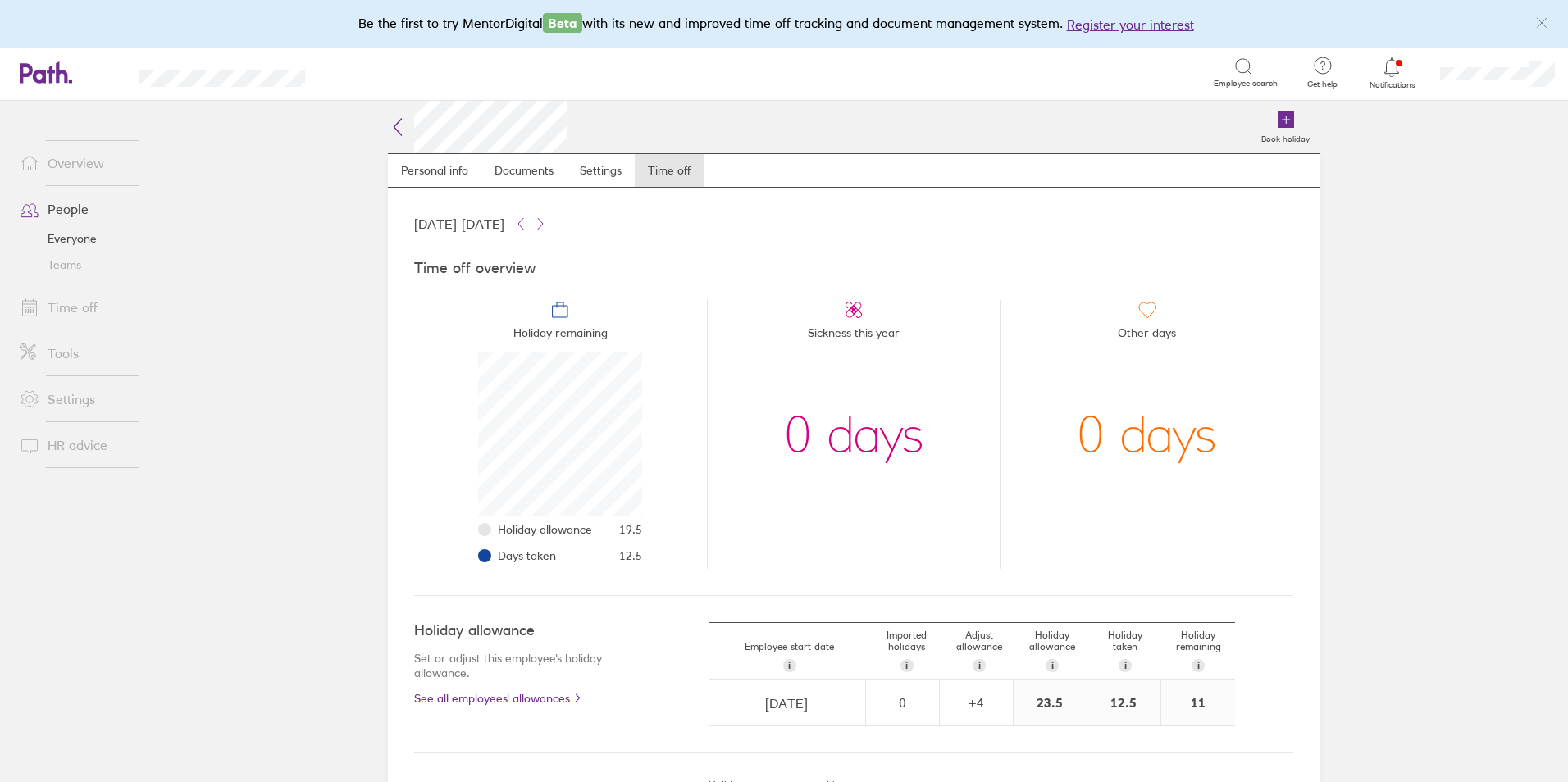
click at [1241, 72] on icon at bounding box center [1243, 66] width 19 height 19
click at [1286, 124] on icon at bounding box center [1286, 120] width 0 height 8
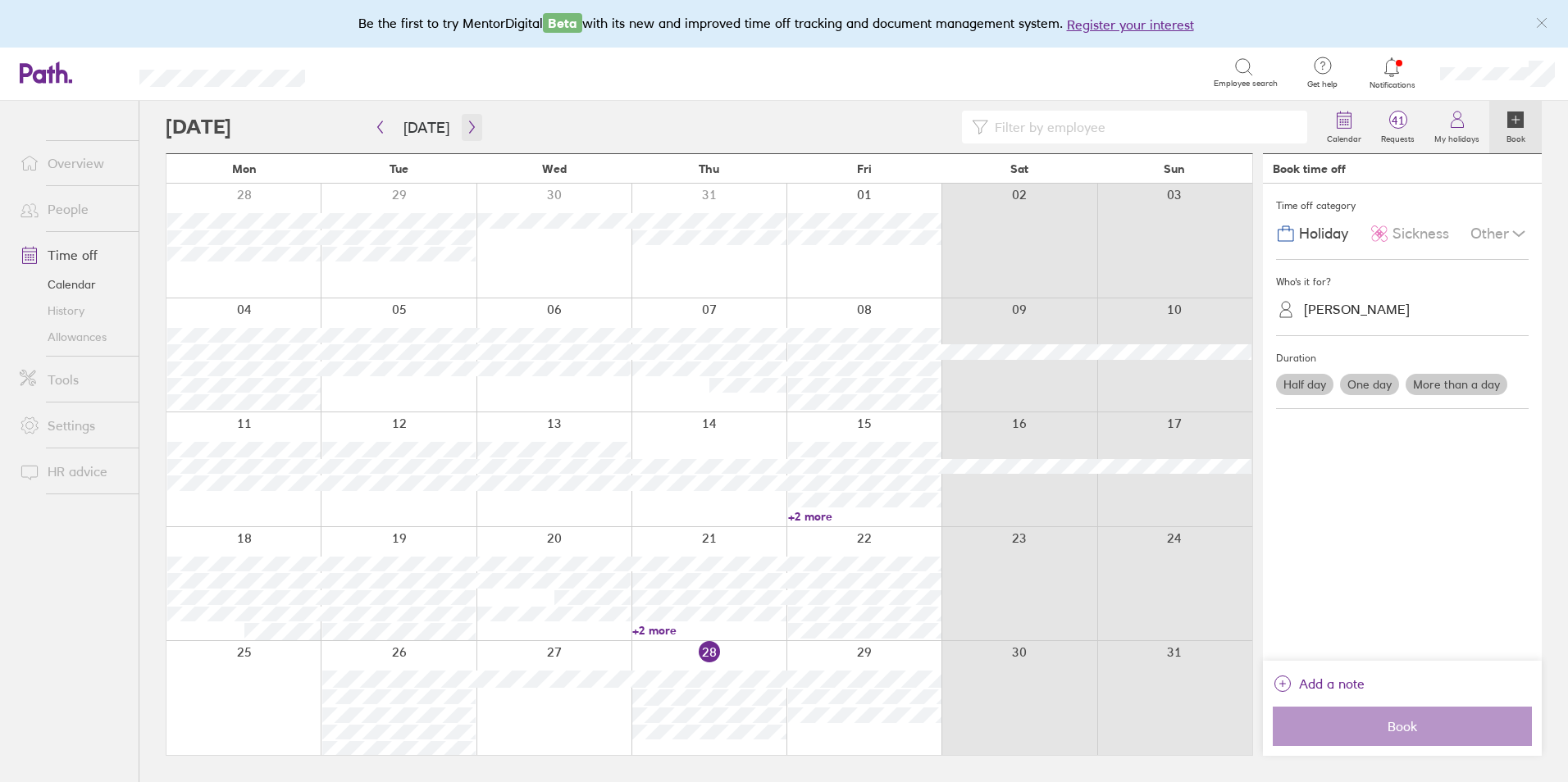
click at [462, 132] on button "button" at bounding box center [472, 127] width 20 height 27
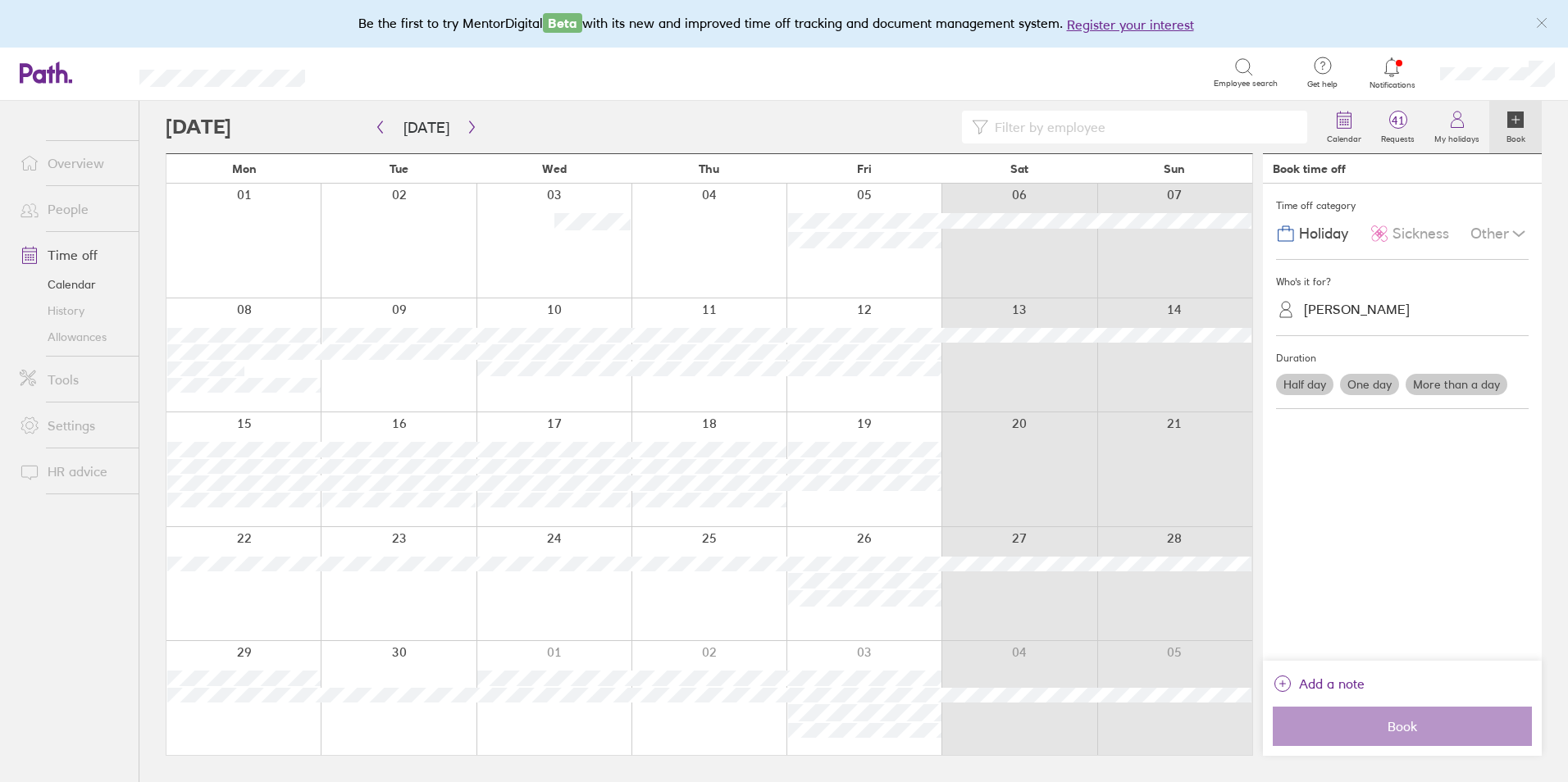
click at [1471, 383] on label "More than a day" at bounding box center [1456, 384] width 102 height 21
click at [0, 0] on input "More than a day" at bounding box center [0, 0] width 0 height 0
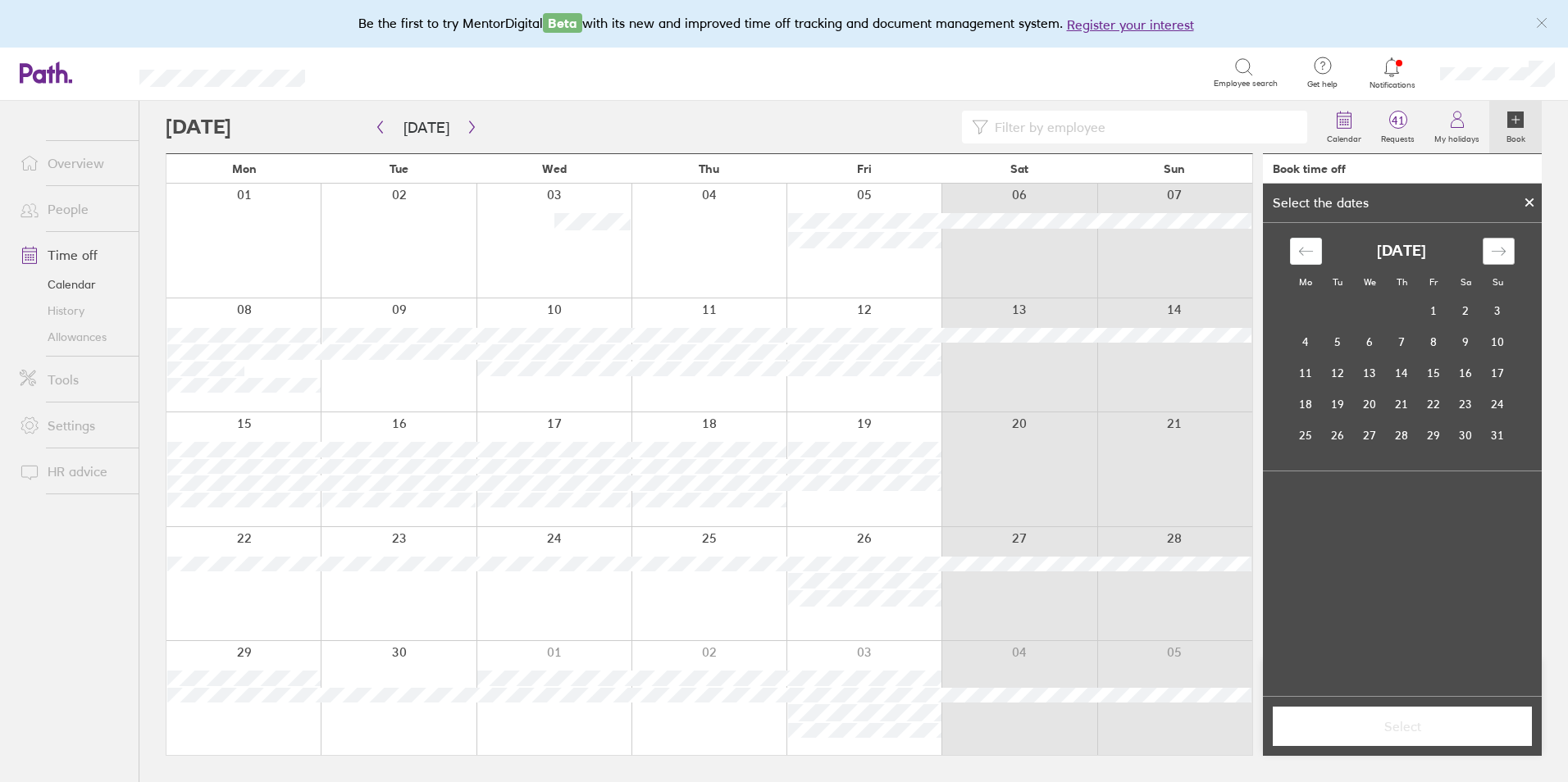
click at [1504, 253] on icon "Move forward to switch to the next month." at bounding box center [1497, 252] width 14 height 8
click at [1309, 412] on td "22" at bounding box center [1306, 404] width 32 height 31
click at [1502, 257] on icon "Move forward to switch to the next month." at bounding box center [1498, 251] width 16 height 16
click at [1370, 304] on td "1" at bounding box center [1370, 311] width 32 height 31
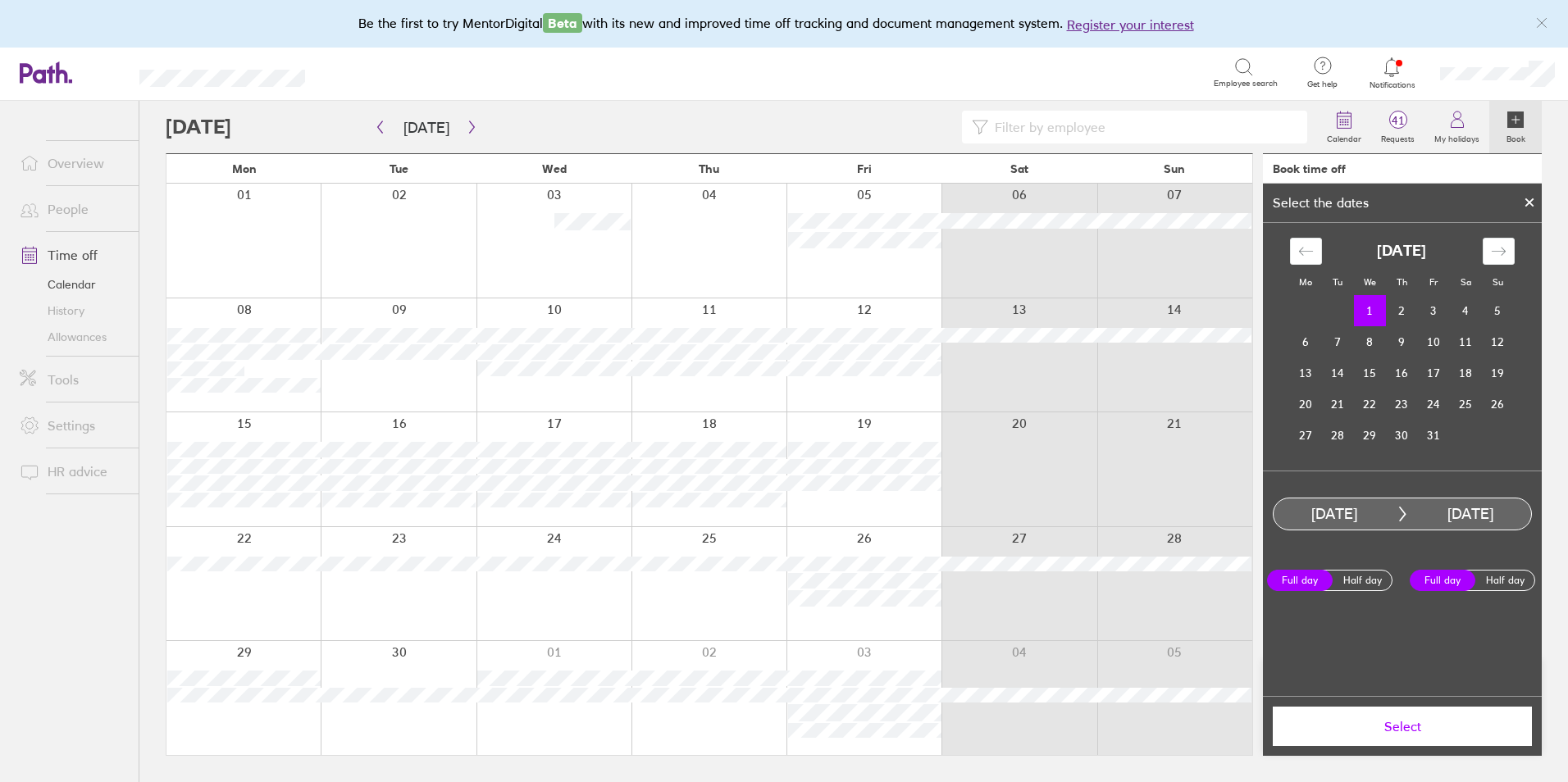
click at [1448, 739] on button "Select" at bounding box center [1402, 726] width 259 height 40
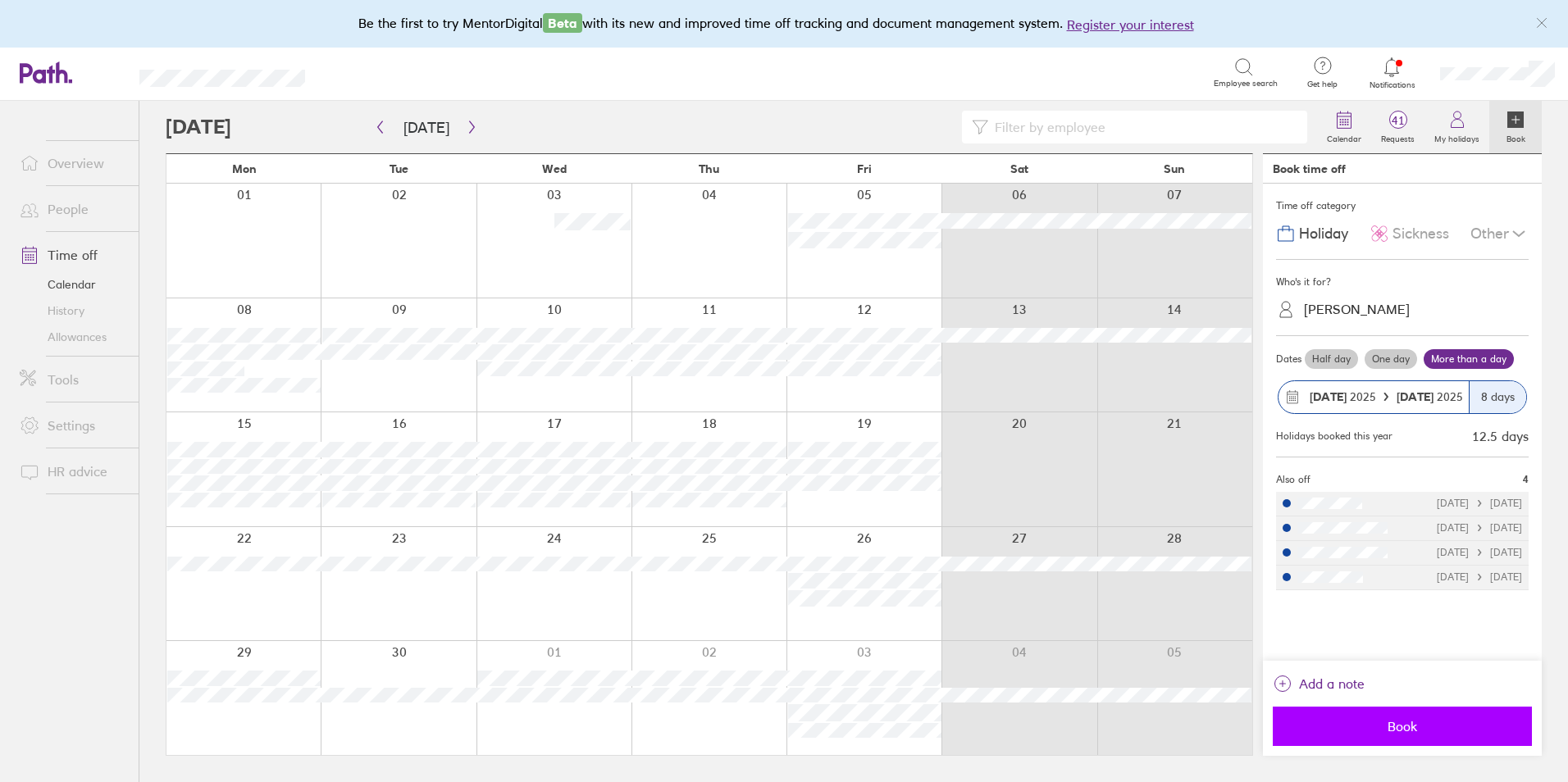
click at [1415, 735] on button "Book" at bounding box center [1402, 726] width 259 height 40
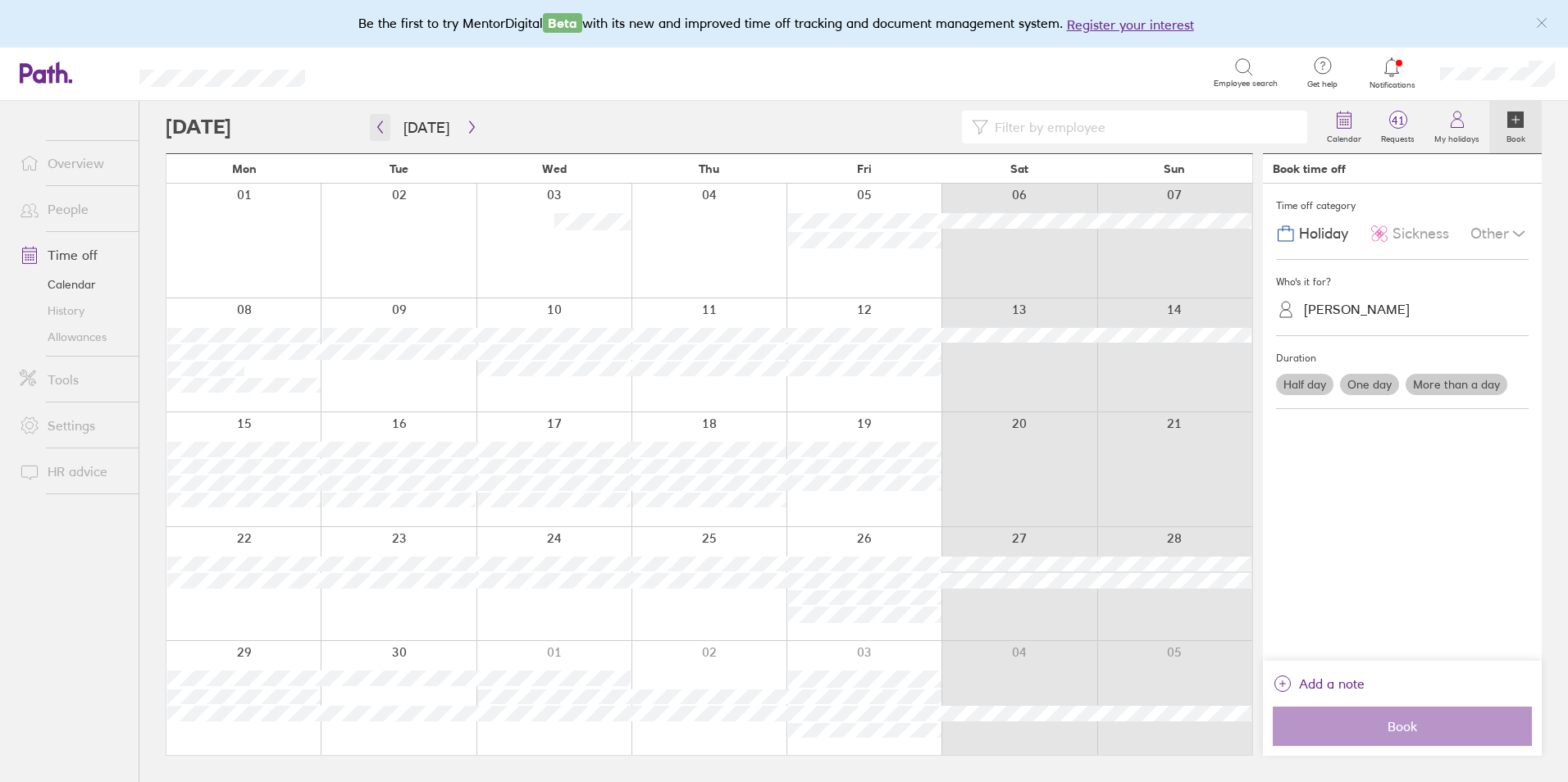
click at [375, 125] on icon "button" at bounding box center [380, 127] width 13 height 13
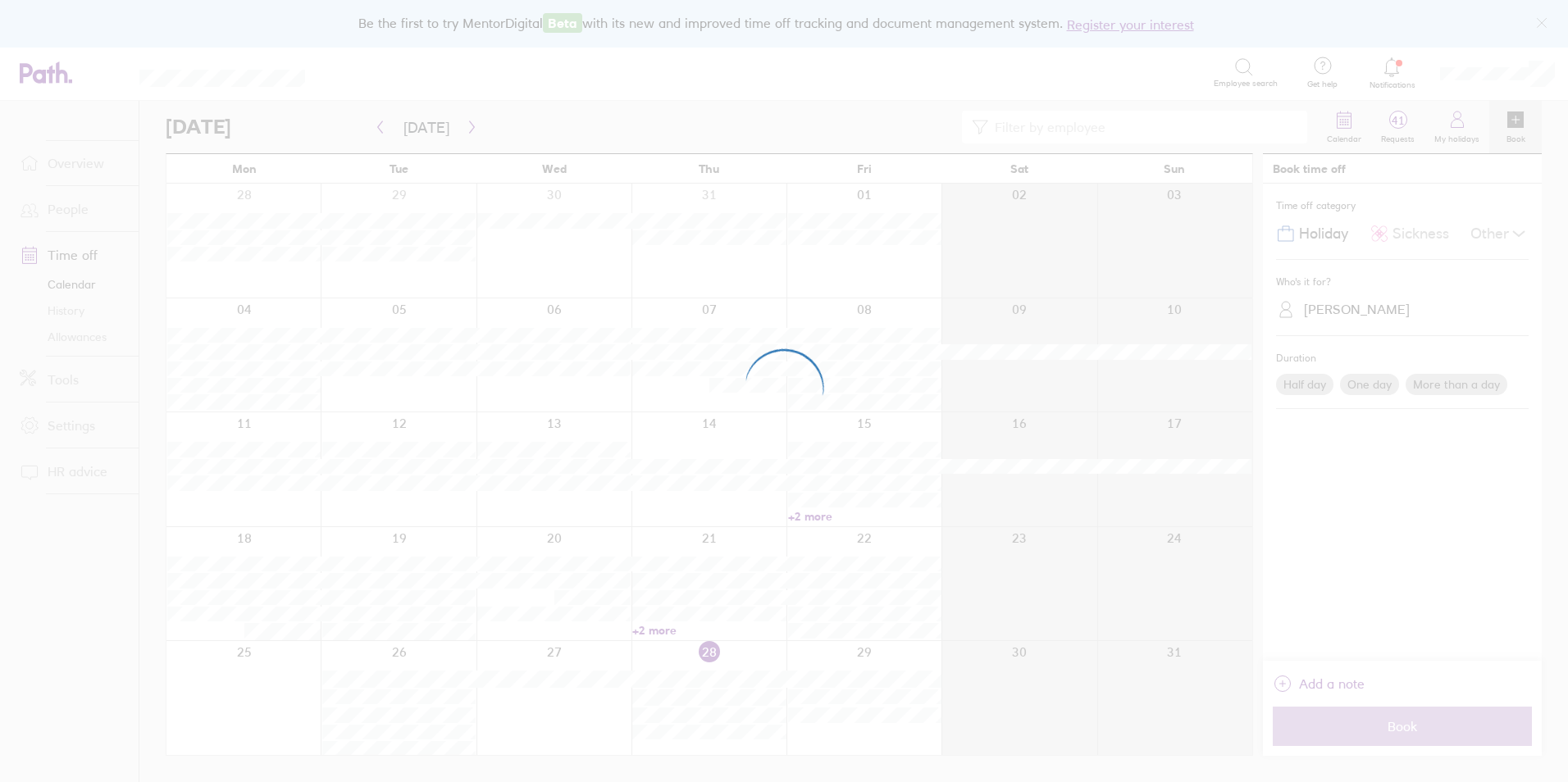
click at [463, 132] on div at bounding box center [784, 391] width 1568 height 782
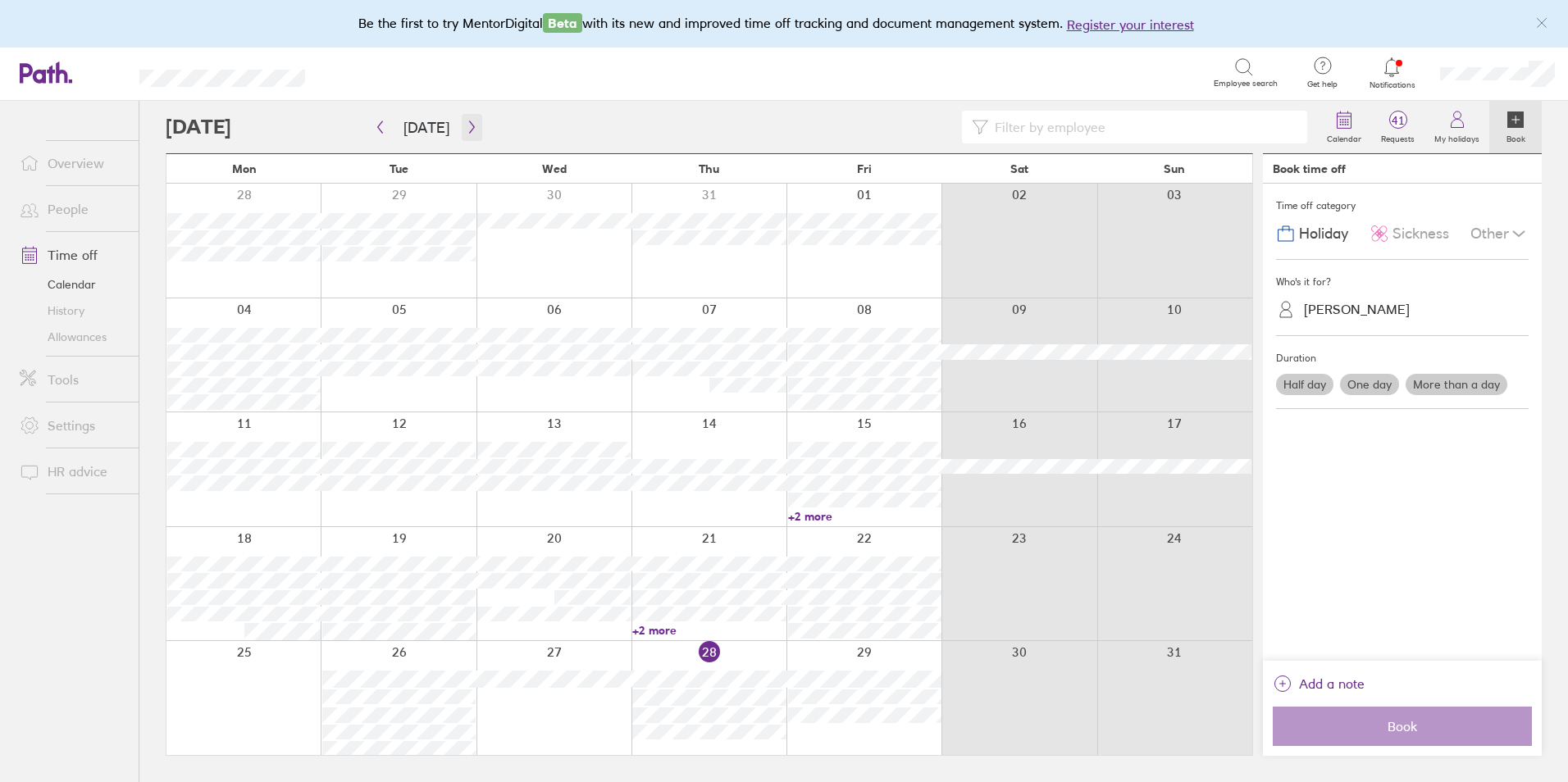
click at [469, 125] on icon "button" at bounding box center [471, 127] width 5 height 13
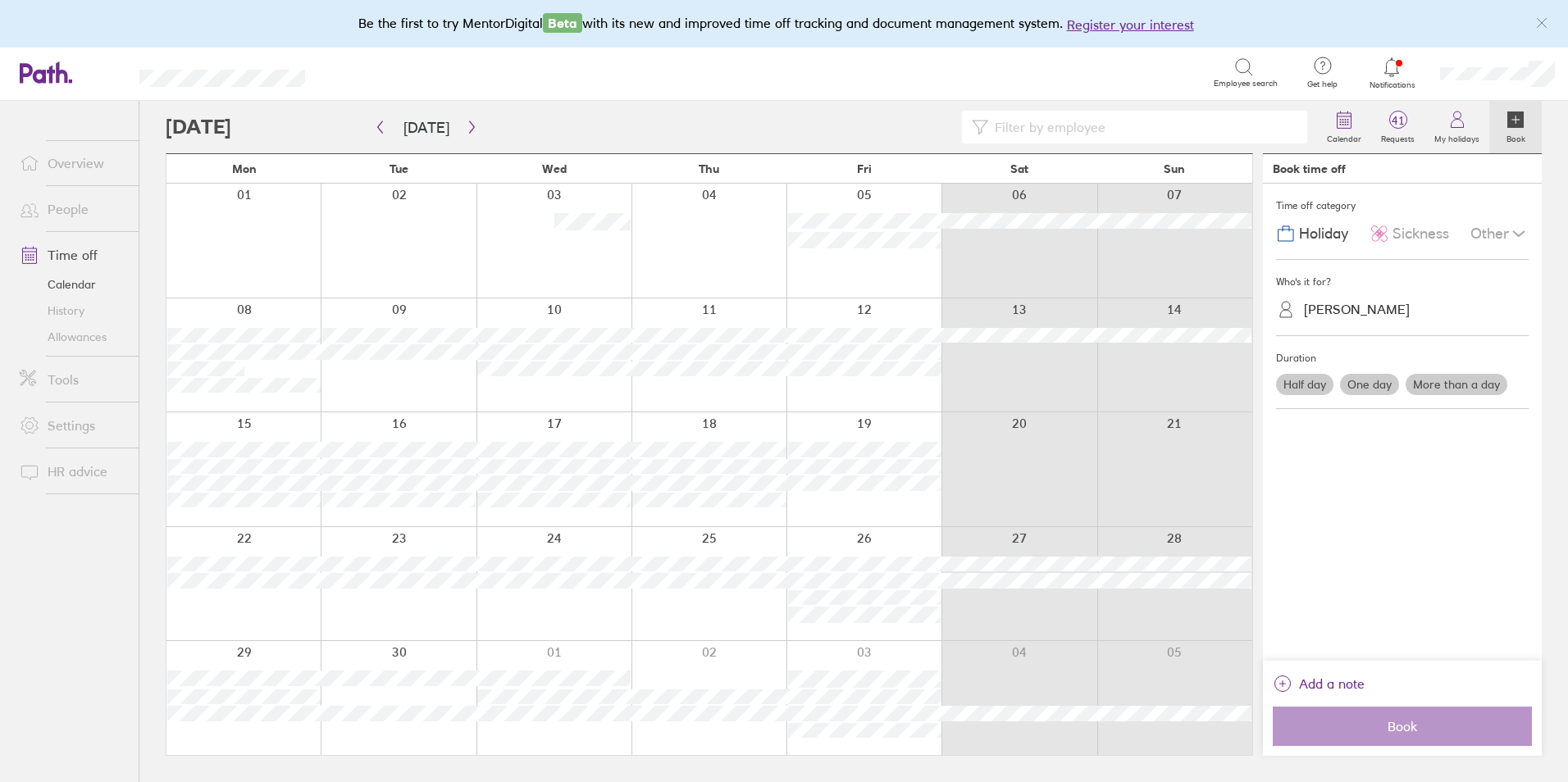
click at [1241, 74] on icon at bounding box center [1243, 66] width 19 height 19
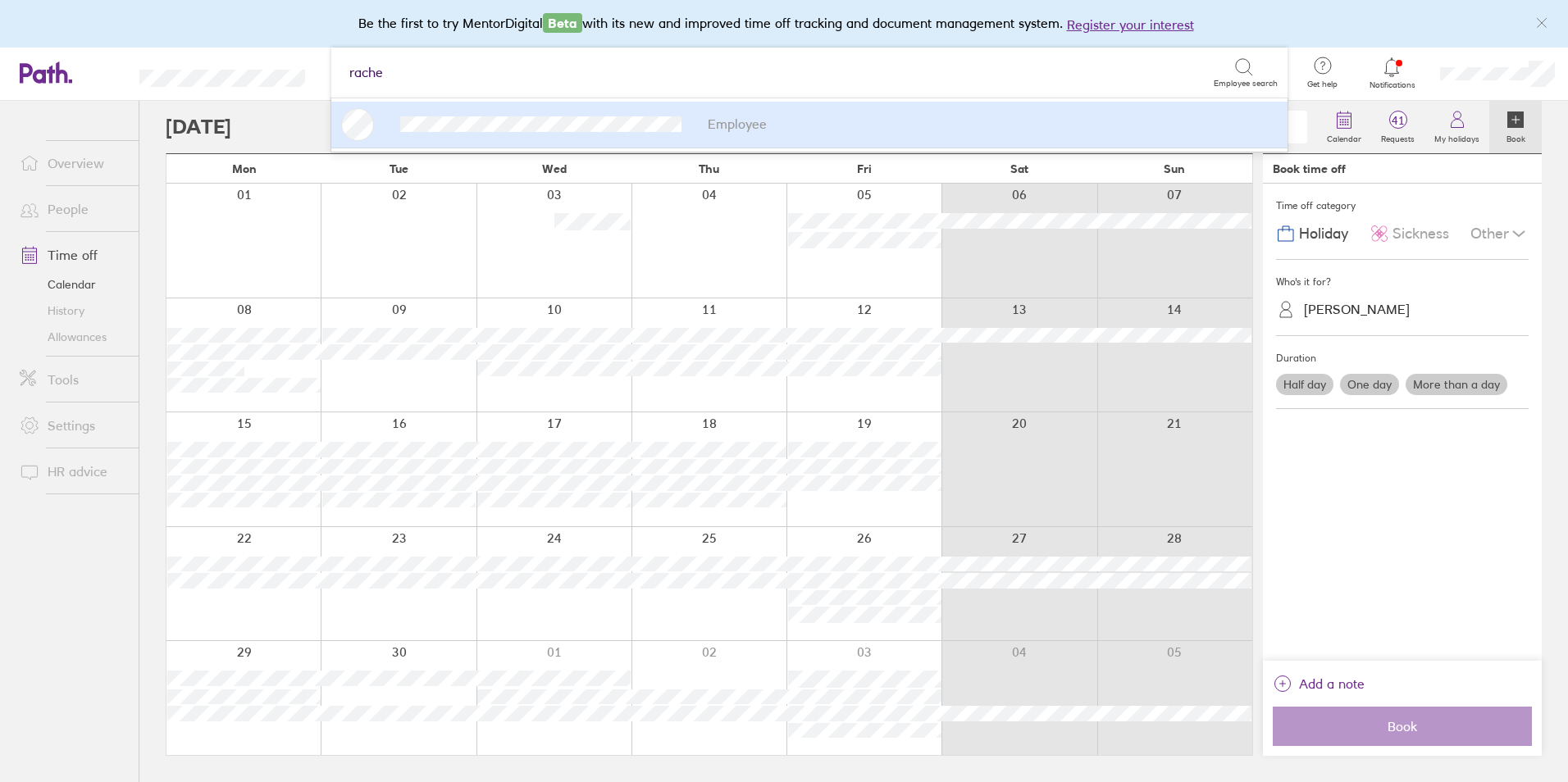
type input "[PERSON_NAME]"
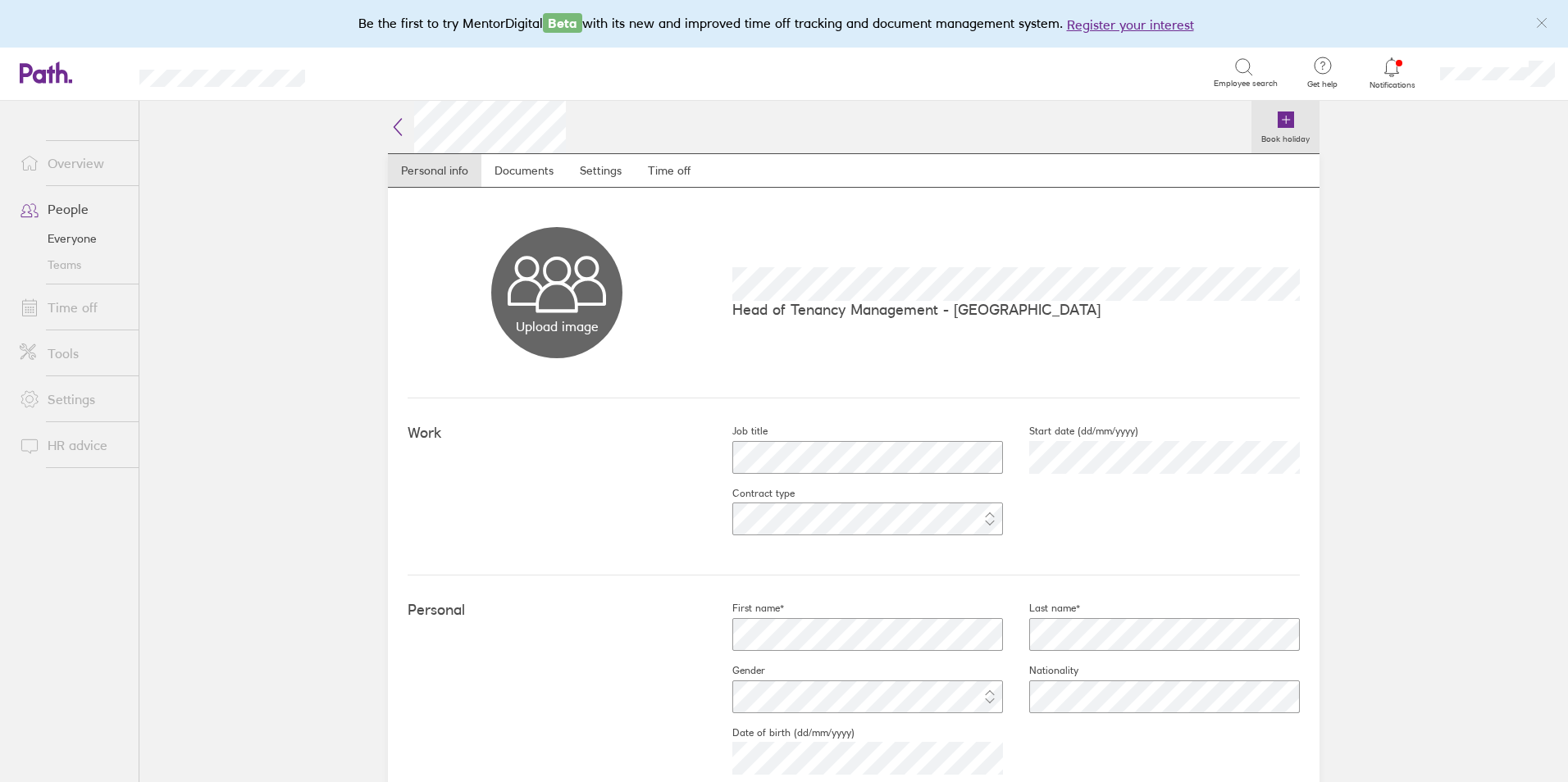
click at [1278, 121] on icon at bounding box center [1285, 120] width 16 height 16
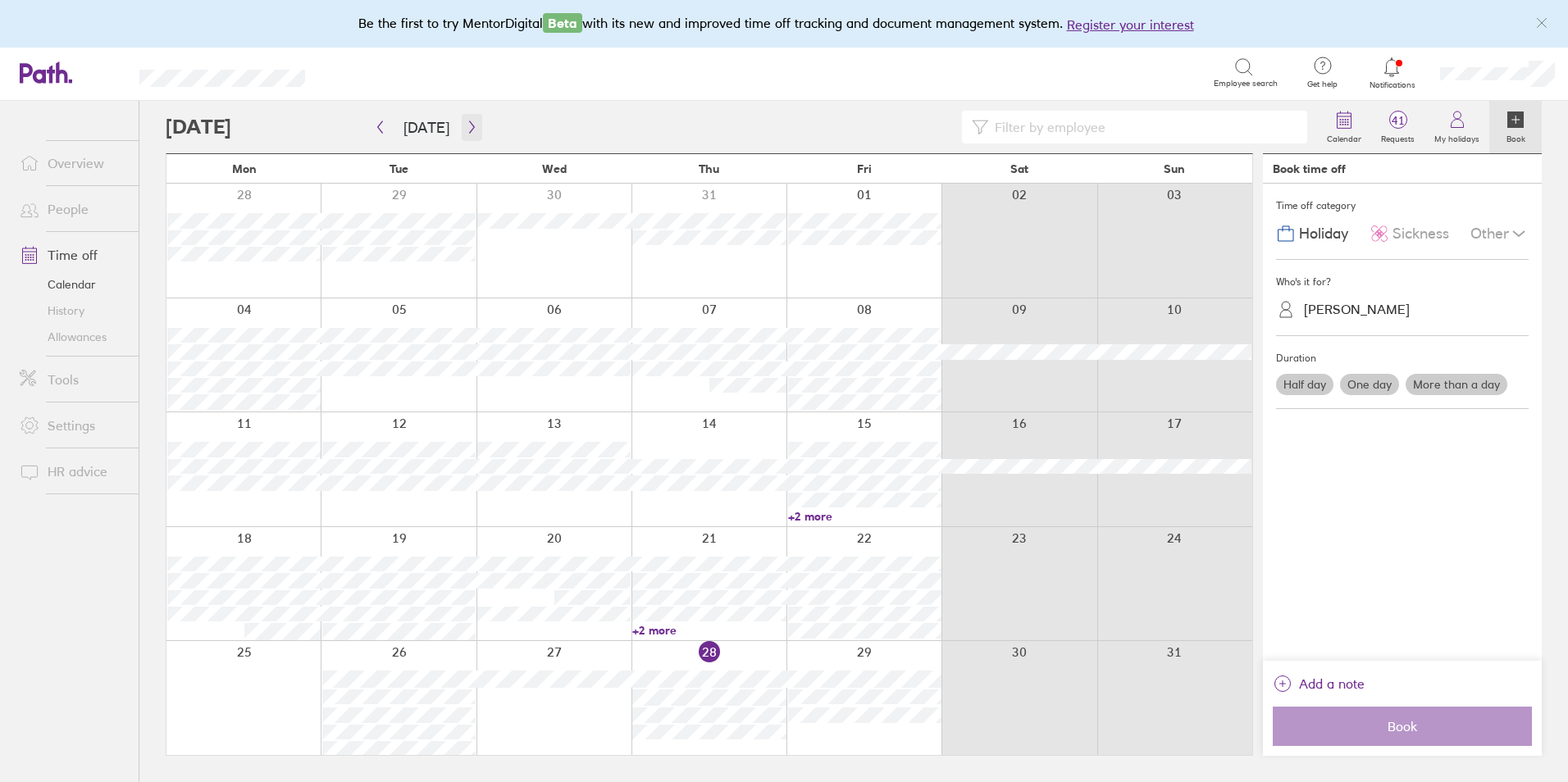
click at [472, 131] on icon "button" at bounding box center [471, 127] width 13 height 13
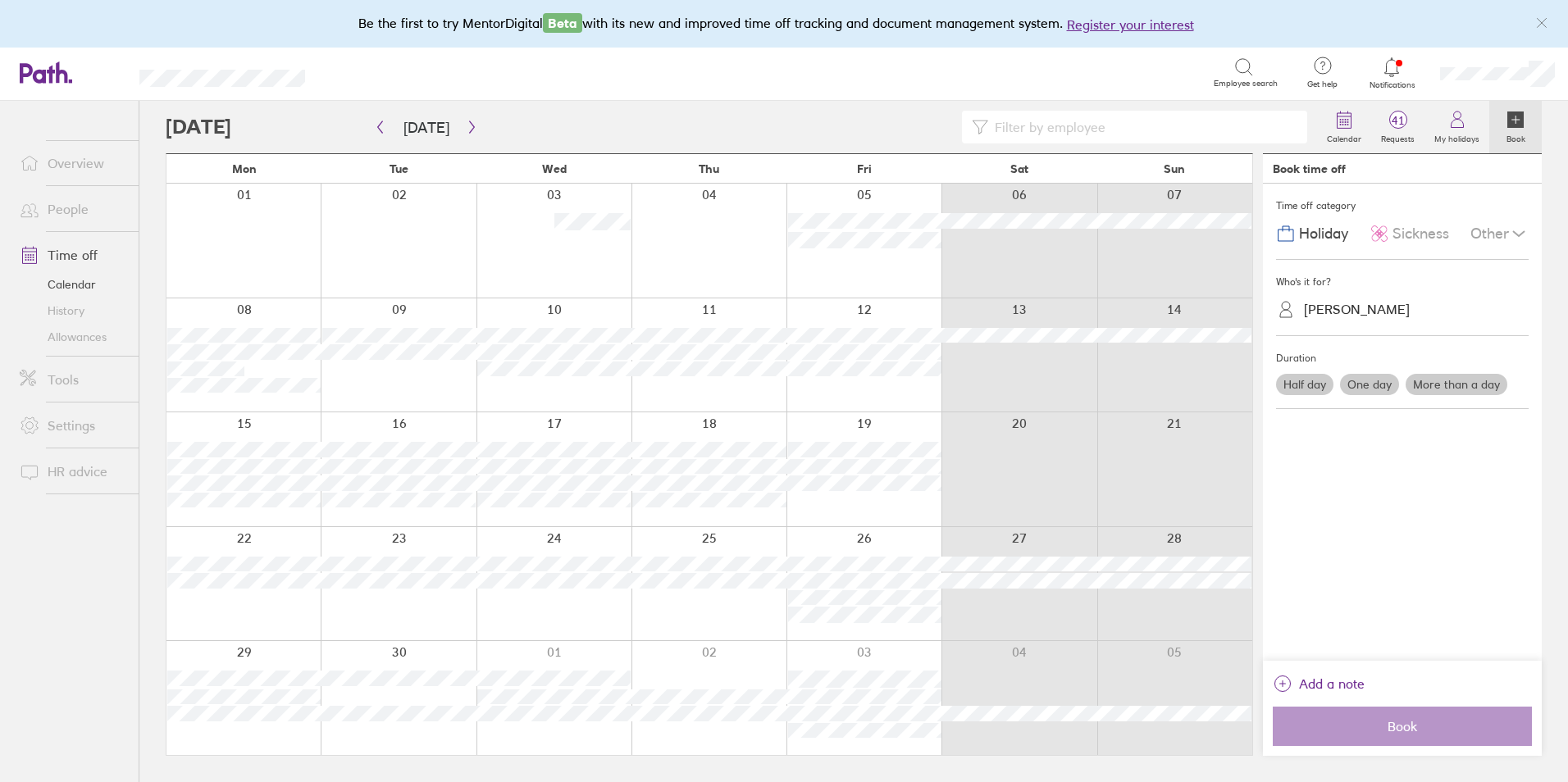
click at [1310, 391] on label "Half day" at bounding box center [1305, 384] width 57 height 21
click at [0, 0] on input "Half day" at bounding box center [0, 0] width 0 height 0
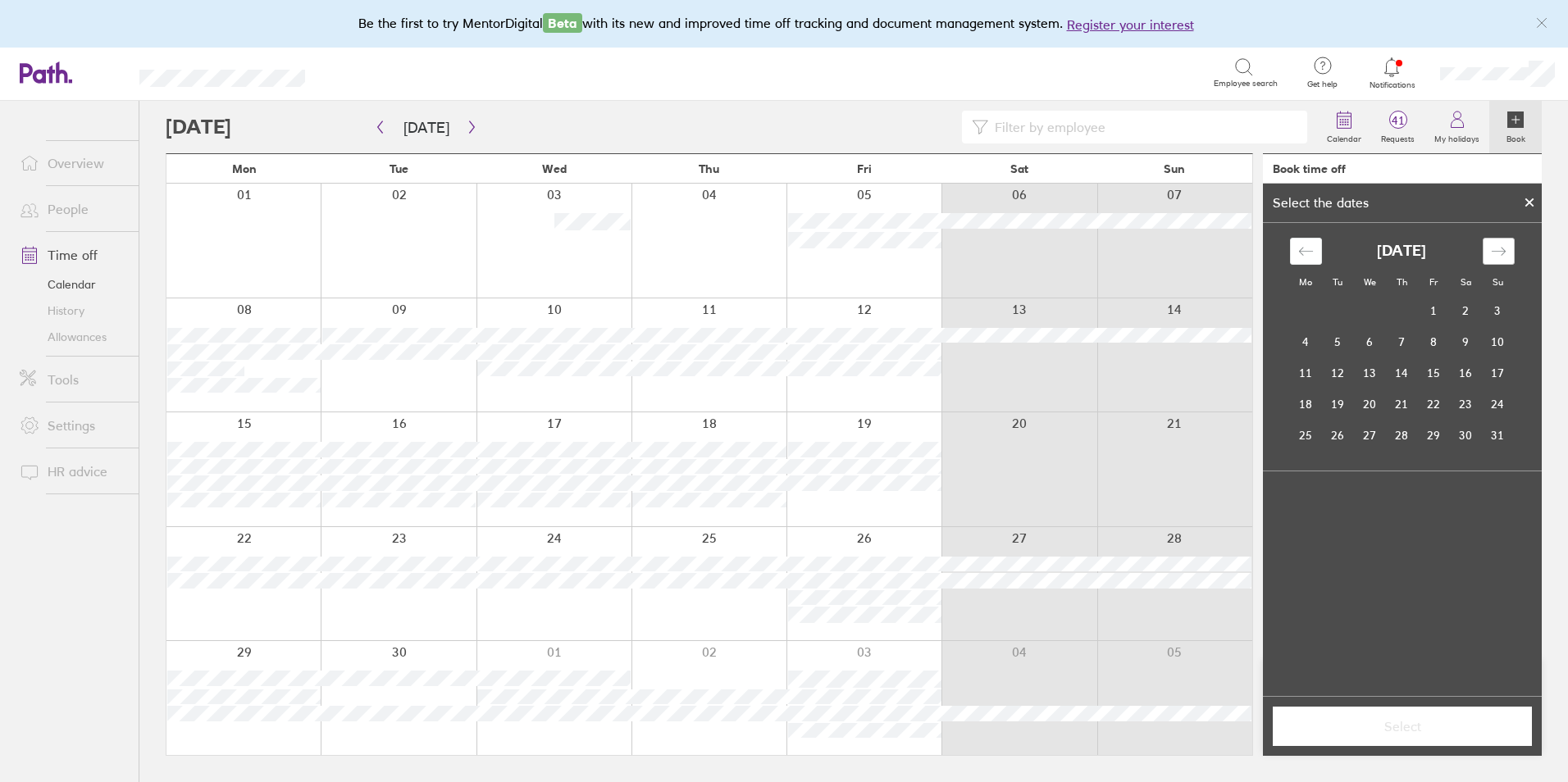
click at [1501, 249] on icon "Move forward to switch to the next month." at bounding box center [1498, 251] width 16 height 16
click at [1381, 315] on td "3" at bounding box center [1370, 311] width 32 height 31
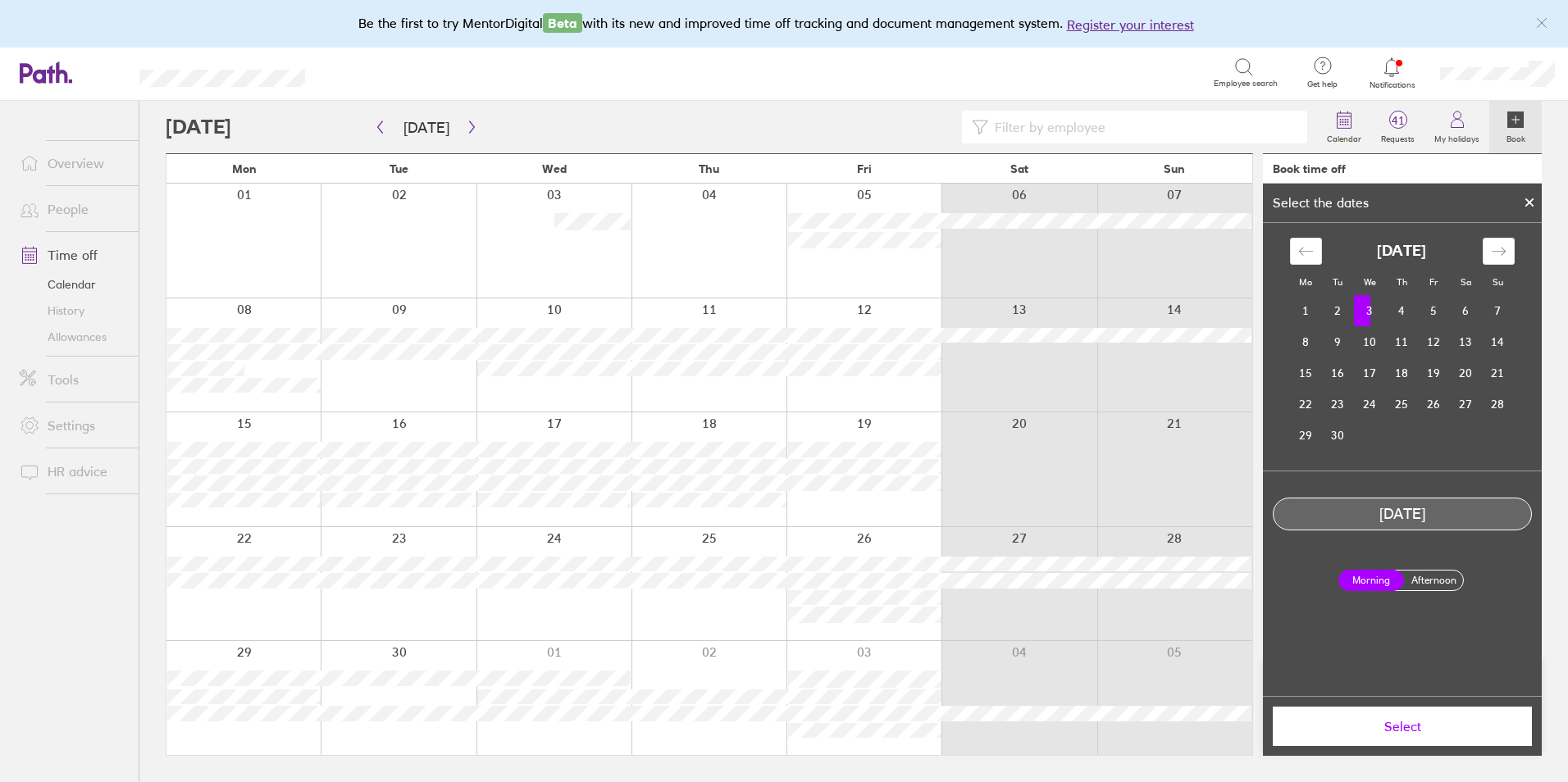
click at [1441, 583] on label "Afternoon" at bounding box center [1433, 580] width 66 height 19
click at [0, 0] on input "Afternoon" at bounding box center [0, 0] width 0 height 0
click at [1419, 728] on span "Select" at bounding box center [1402, 726] width 237 height 15
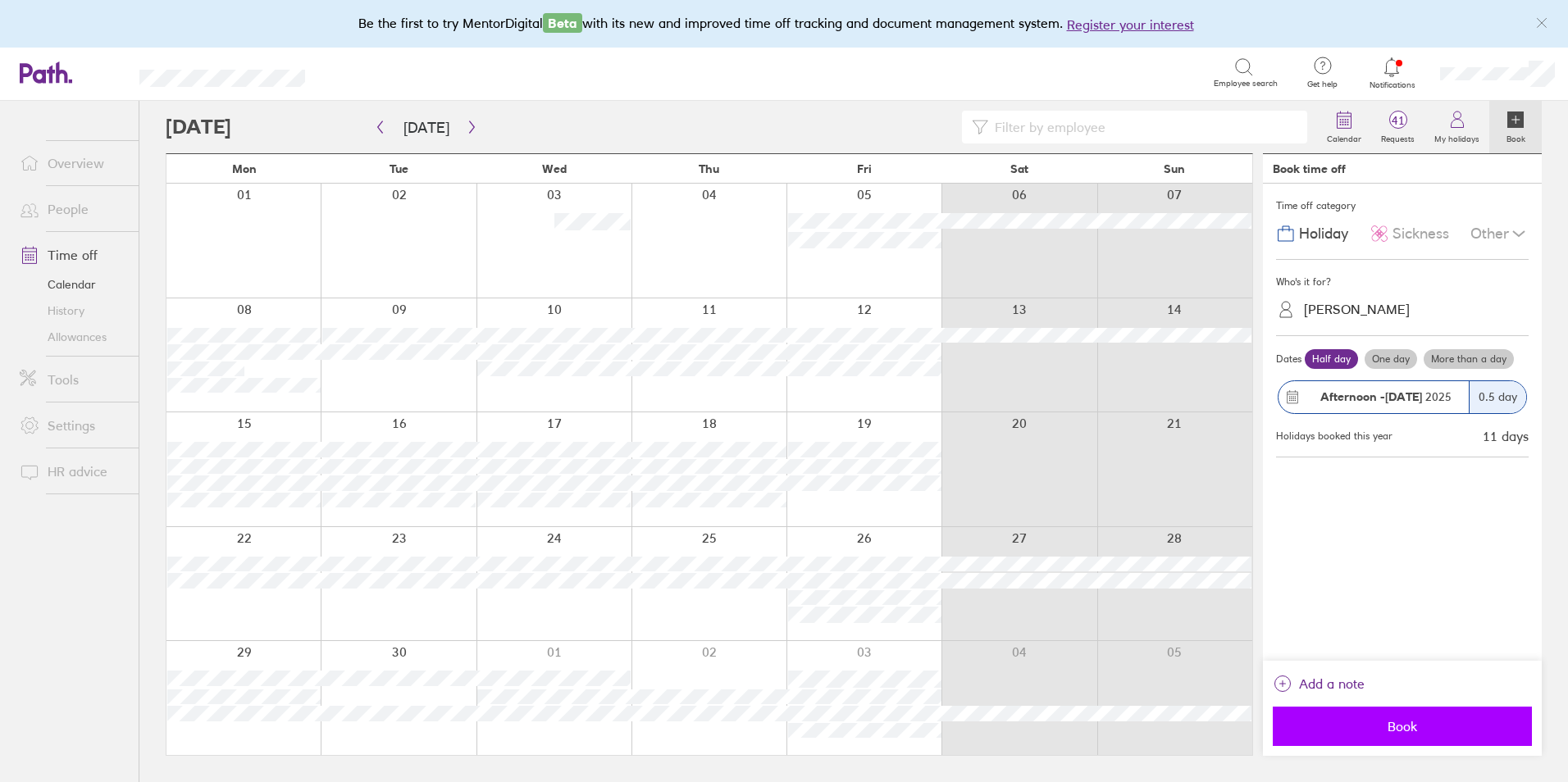
click at [1401, 719] on span "Book" at bounding box center [1402, 726] width 237 height 15
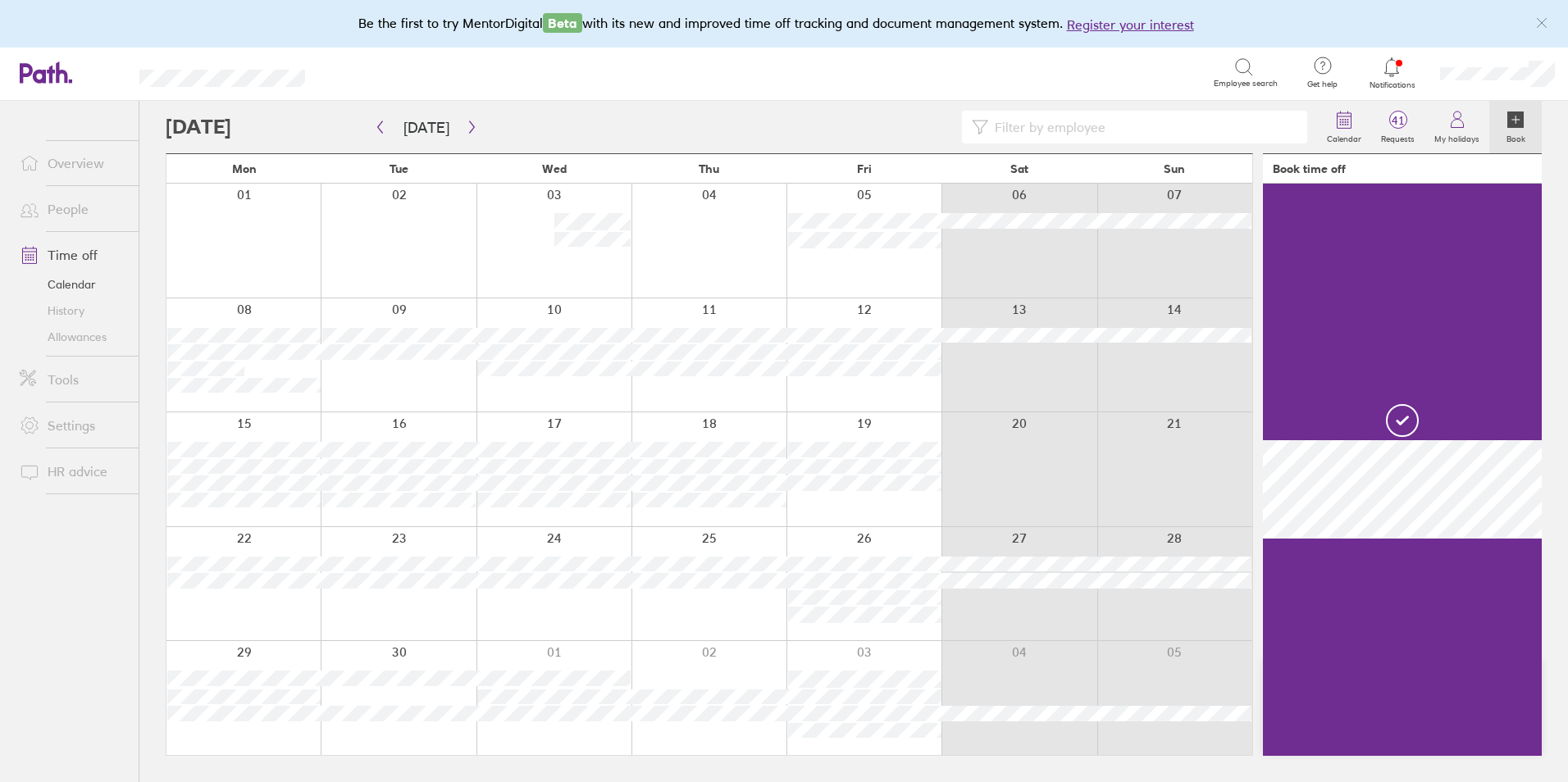
click at [719, 240] on div at bounding box center [709, 240] width 155 height 114
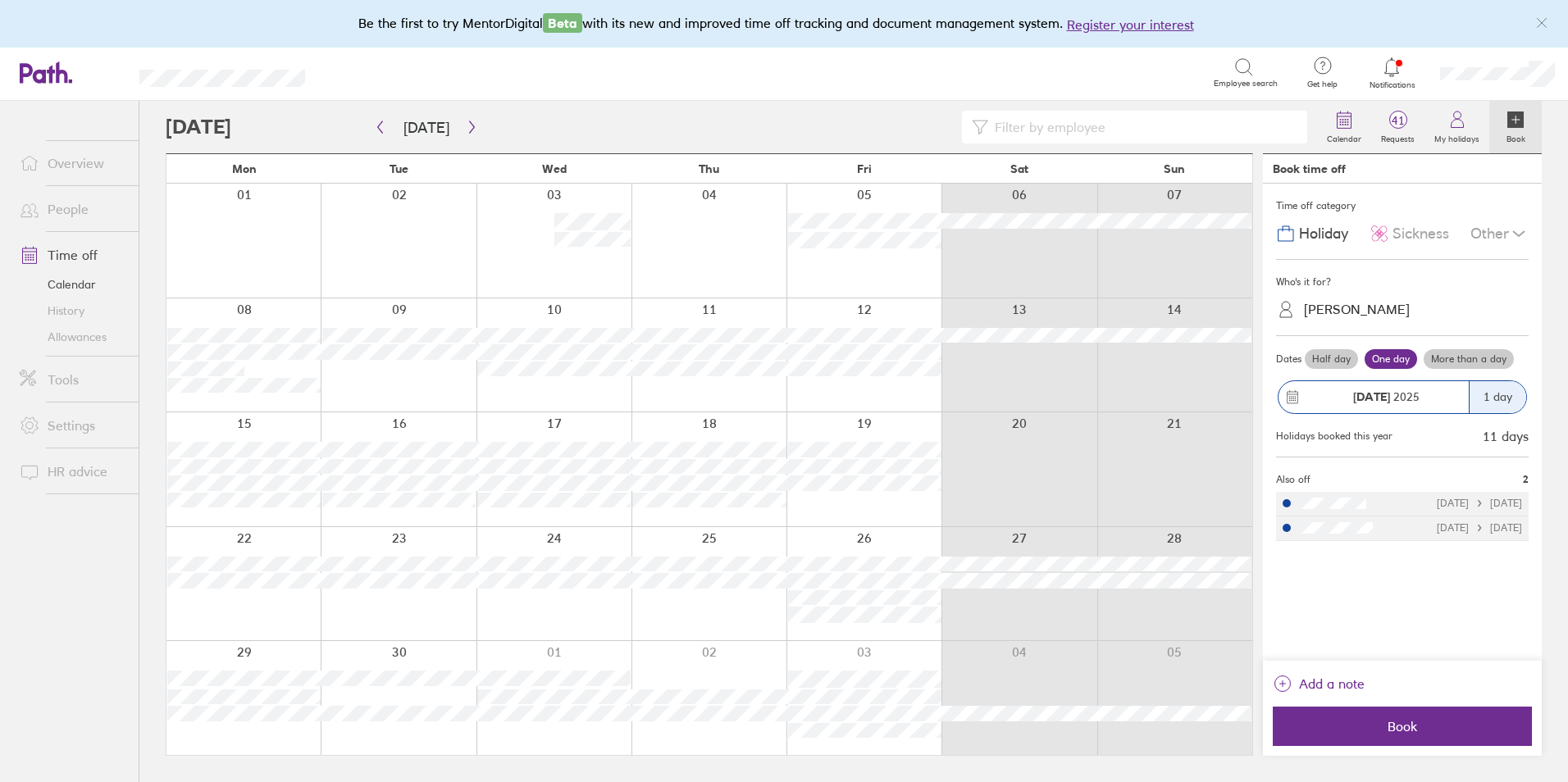
click at [718, 216] on div at bounding box center [709, 240] width 155 height 114
click at [1419, 719] on span "Book" at bounding box center [1402, 726] width 237 height 15
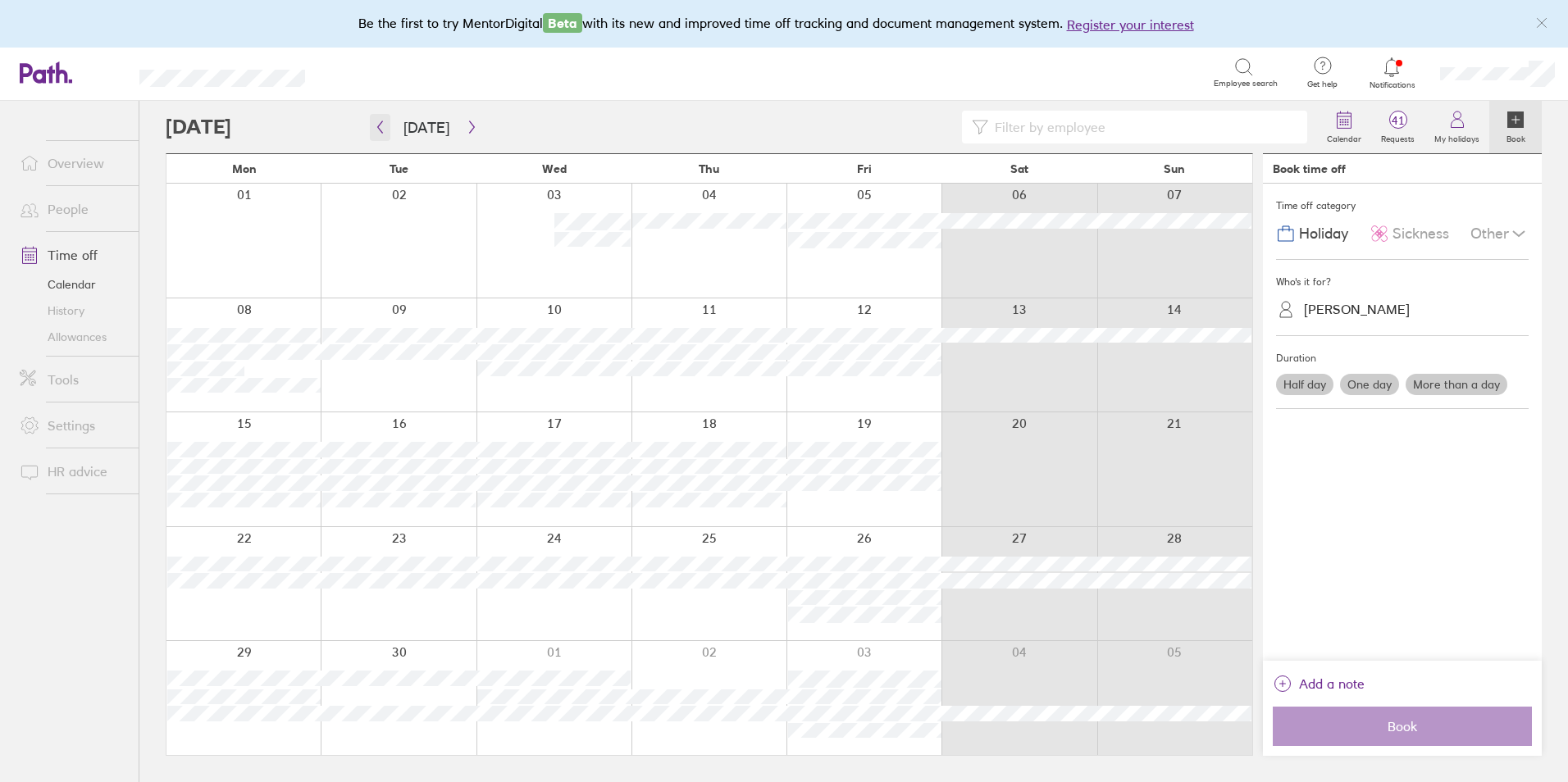
click at [375, 125] on icon "button" at bounding box center [380, 127] width 13 height 13
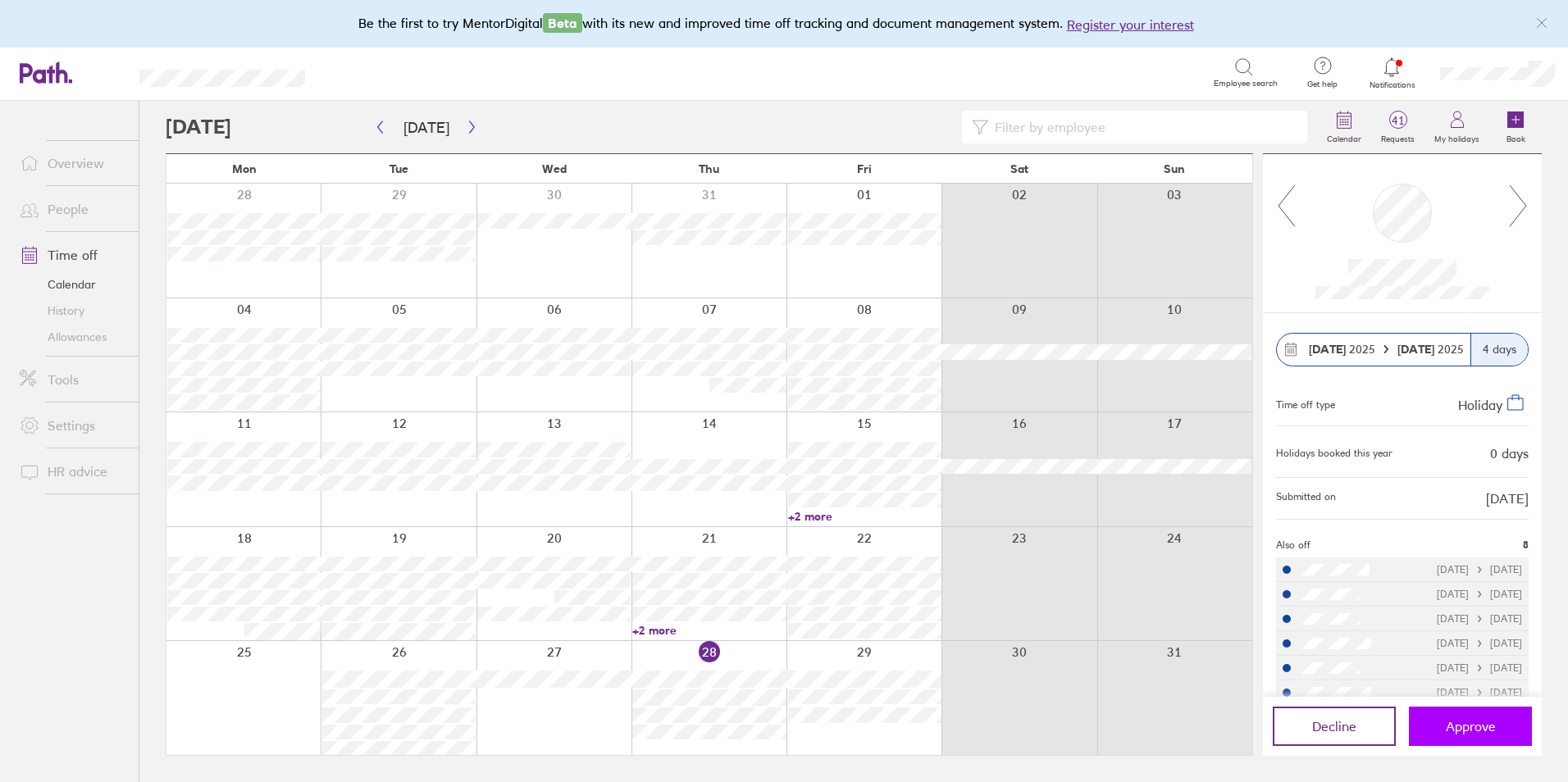
click at [1468, 721] on span "Approve" at bounding box center [1470, 726] width 50 height 15
click at [1391, 72] on icon at bounding box center [1391, 66] width 19 height 19
